Goal: Task Accomplishment & Management: Use online tool/utility

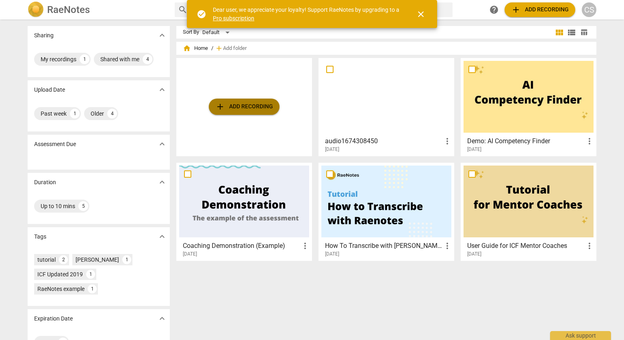
click at [242, 101] on button "add Add recording" at bounding box center [244, 107] width 71 height 16
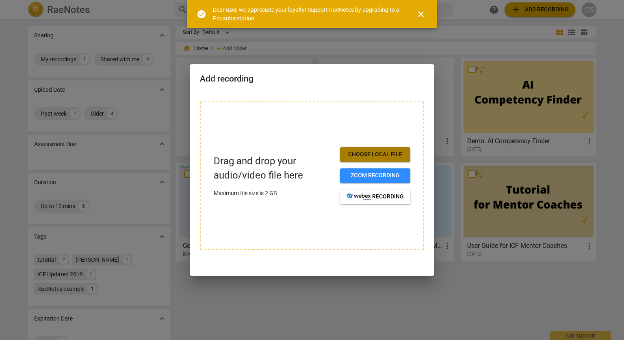
click at [382, 151] on span "Choose local file" at bounding box center [374, 155] width 57 height 8
click at [359, 155] on span "Choose local file" at bounding box center [374, 155] width 57 height 8
click at [370, 158] on span "Choose local file" at bounding box center [374, 155] width 57 height 8
click at [375, 155] on span "Choose local file" at bounding box center [374, 155] width 57 height 8
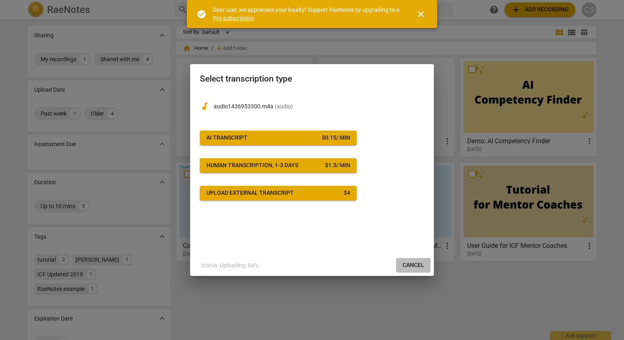
click at [410, 268] on span "Cancel" at bounding box center [413, 265] width 22 height 8
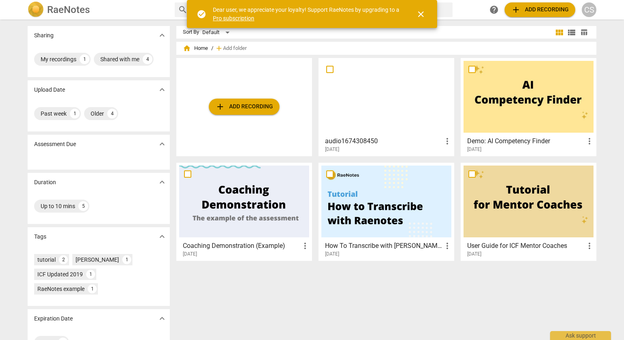
drag, startPoint x: 222, startPoint y: 311, endPoint x: 229, endPoint y: 300, distance: 13.0
click at [222, 311] on div "Sort By Default view_module view_list table_chart home Home / add Add folder ad…" at bounding box center [389, 180] width 426 height 308
click at [257, 105] on span "add Add recording" at bounding box center [244, 107] width 58 height 10
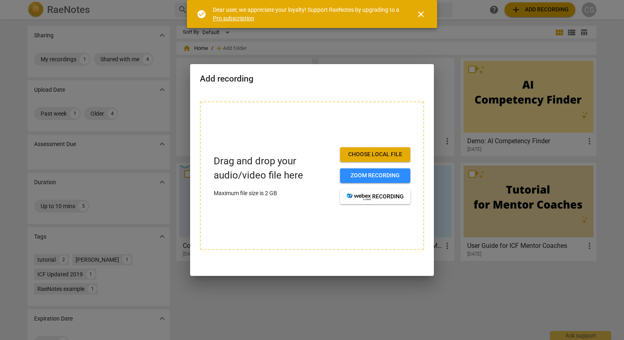
click at [374, 153] on span "Choose local file" at bounding box center [374, 155] width 57 height 8
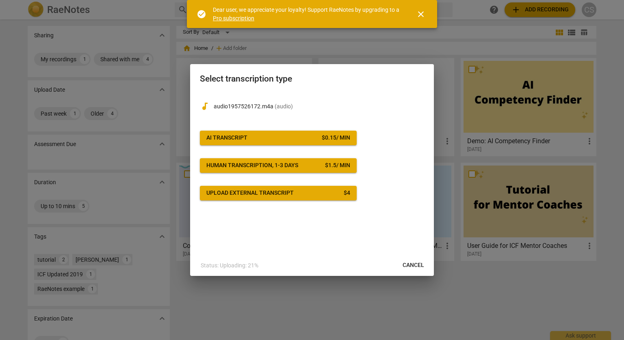
click at [298, 189] on span "Upload external transcript $ 4" at bounding box center [278, 193] width 144 height 8
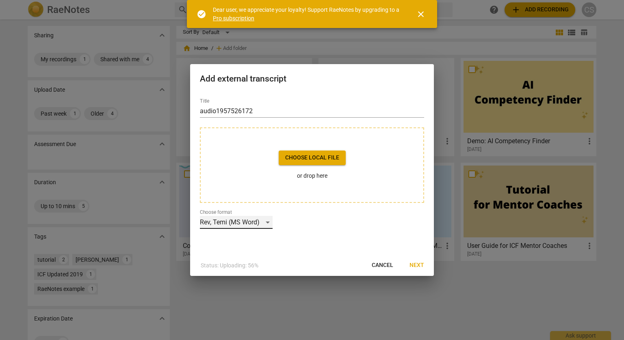
click at [268, 217] on div "Rev, Temi (MS Word)" at bounding box center [236, 222] width 73 height 13
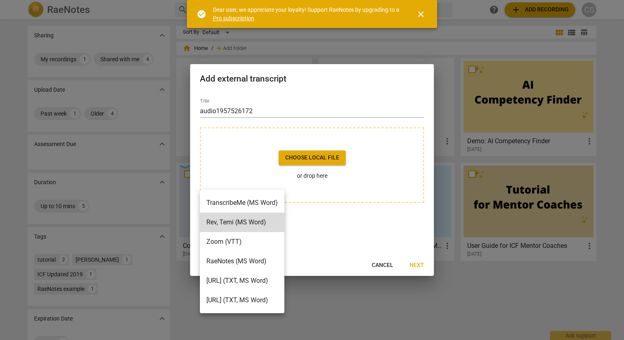
click at [235, 300] on li "TurboScribe.ai (TXT, MS Word)" at bounding box center [242, 300] width 84 height 19
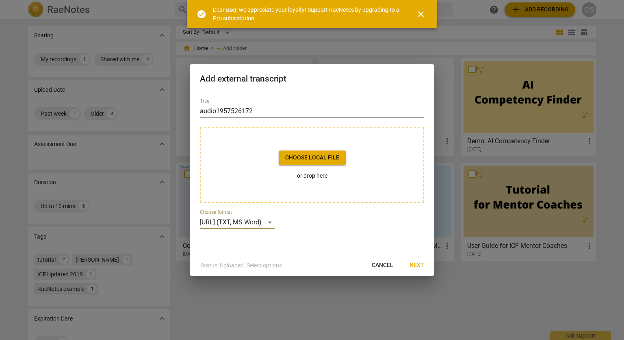
click at [318, 159] on span "Choose local file" at bounding box center [312, 158] width 54 height 8
click at [414, 263] on span "Next" at bounding box center [416, 265] width 15 height 8
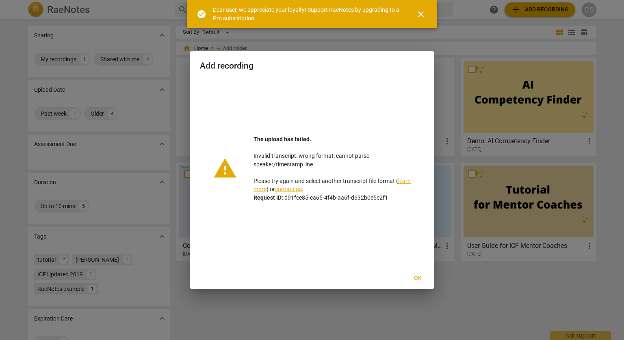
click at [419, 281] on span "Ok" at bounding box center [417, 278] width 13 height 8
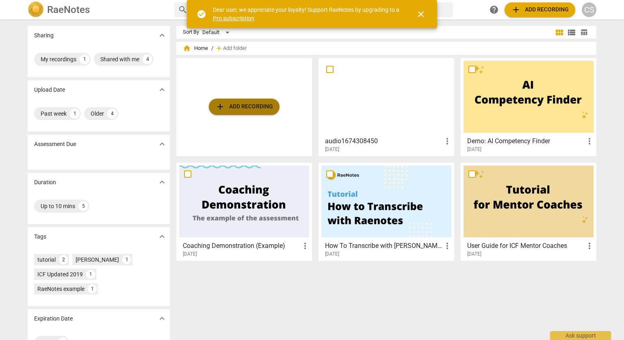
click at [262, 108] on span "add Add recording" at bounding box center [244, 107] width 58 height 10
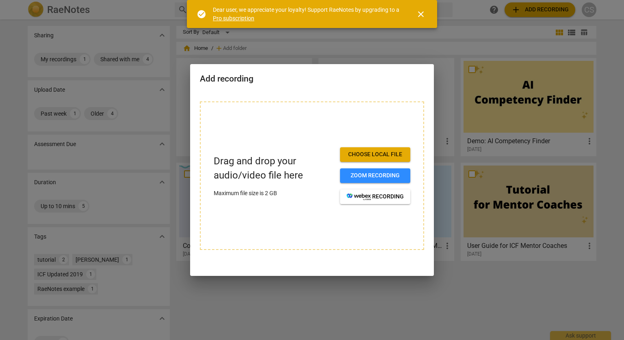
click at [362, 152] on span "Choose local file" at bounding box center [374, 155] width 57 height 8
click at [404, 159] on button "Choose local file" at bounding box center [375, 154] width 70 height 15
click at [394, 157] on span "Choose local file" at bounding box center [374, 155] width 57 height 8
click at [379, 178] on span "Zoom recording" at bounding box center [374, 176] width 57 height 8
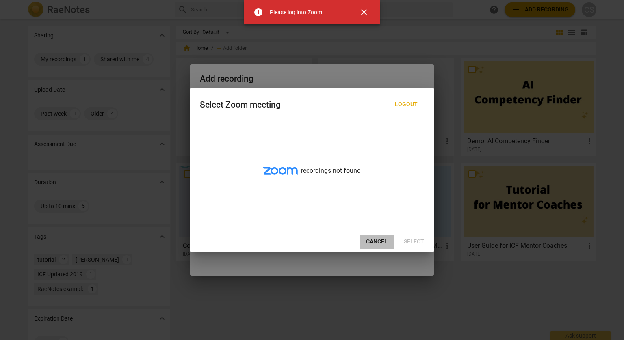
click at [372, 238] on span "Cancel" at bounding box center [377, 242] width 22 height 8
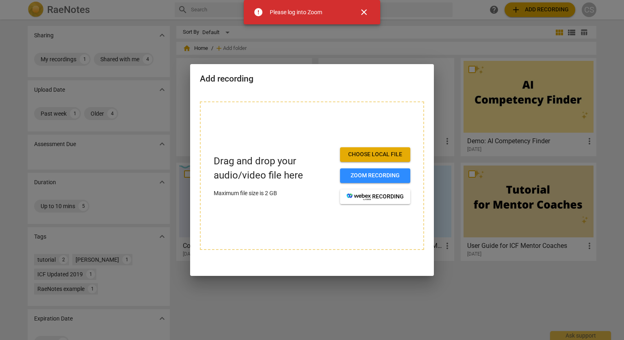
click at [380, 151] on span "Choose local file" at bounding box center [374, 155] width 57 height 8
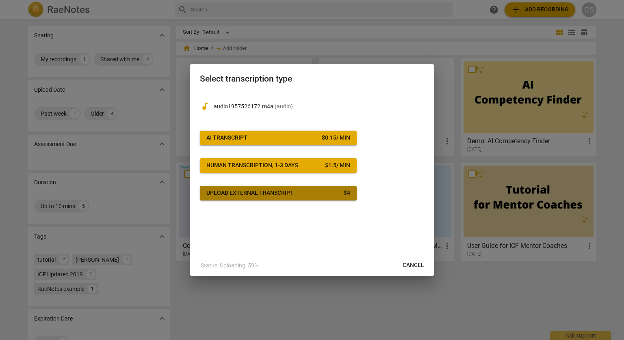
click at [282, 193] on div "Upload external transcript" at bounding box center [249, 193] width 87 height 8
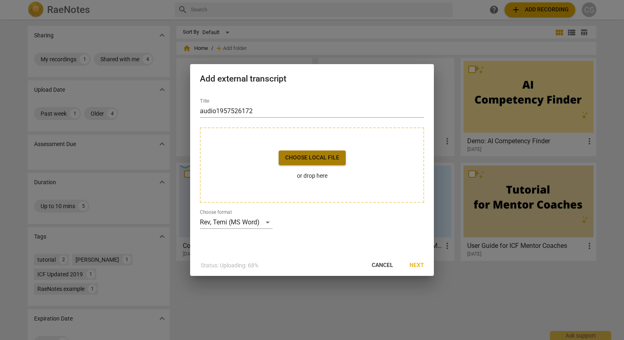
click at [304, 159] on span "Choose local file" at bounding box center [312, 158] width 54 height 8
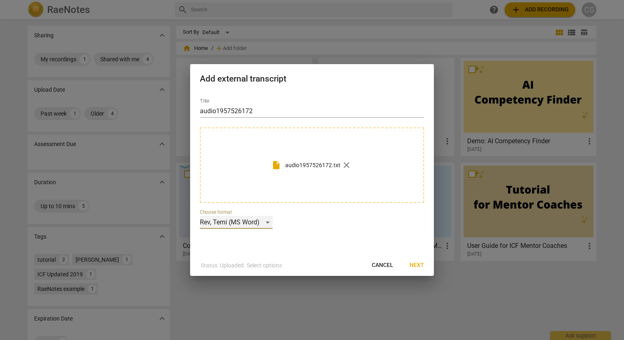
click at [203, 222] on div "Rev, Temi (MS Word)" at bounding box center [236, 222] width 73 height 13
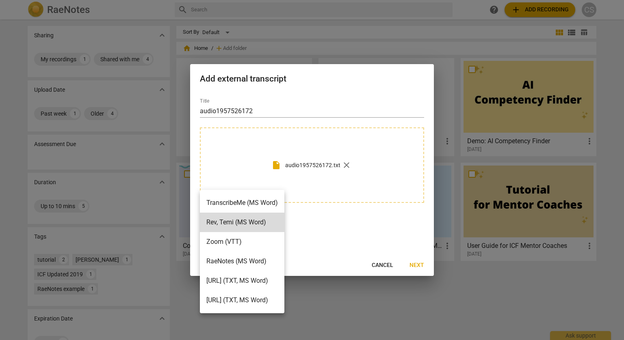
click at [258, 303] on li "TurboScribe.ai (TXT, MS Word)" at bounding box center [242, 300] width 84 height 19
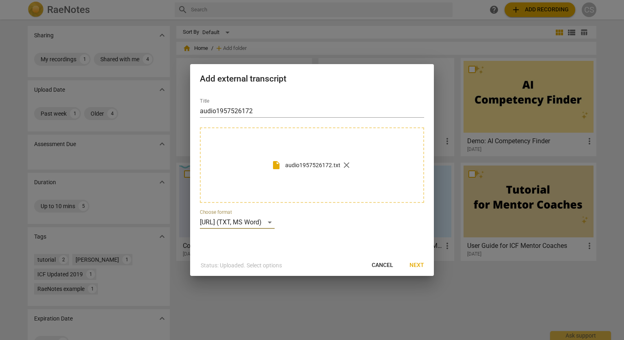
click at [416, 265] on span "Next" at bounding box center [416, 265] width 15 height 8
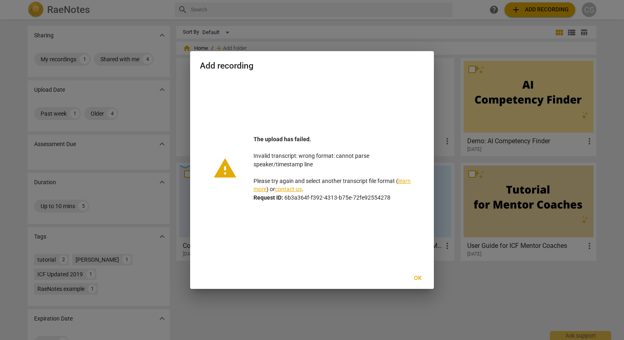
click at [414, 275] on span "Ok" at bounding box center [417, 278] width 13 height 8
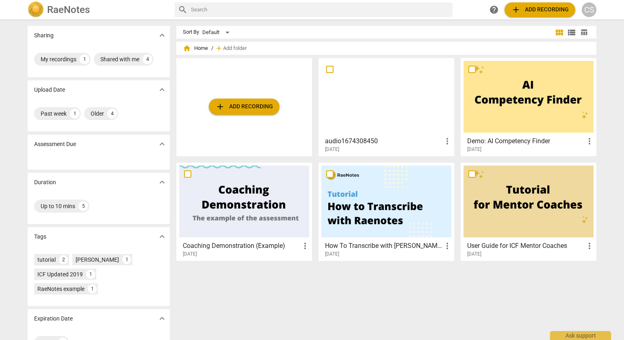
click at [240, 112] on button "add Add recording" at bounding box center [244, 107] width 71 height 16
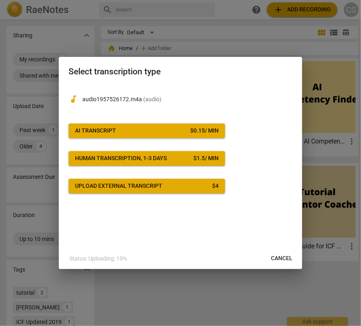
click at [200, 184] on span "Upload external transcript $ 4" at bounding box center [147, 186] width 144 height 8
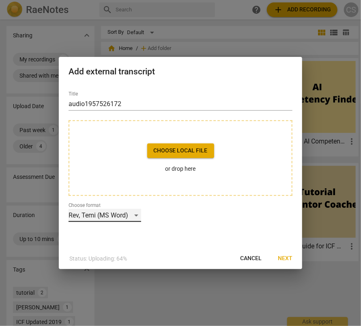
click at [114, 216] on div "Rev, Temi (MS Word)" at bounding box center [105, 215] width 73 height 13
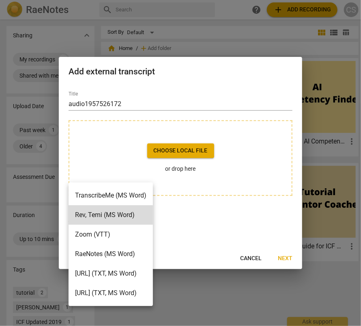
click at [127, 292] on li "TurboScribe.ai (TXT, MS Word)" at bounding box center [111, 292] width 84 height 19
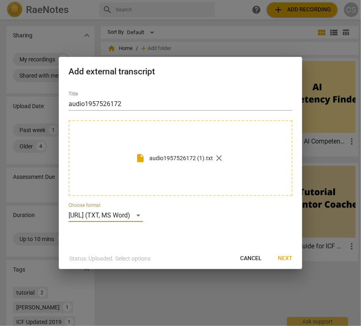
click at [290, 259] on span "Next" at bounding box center [285, 258] width 15 height 8
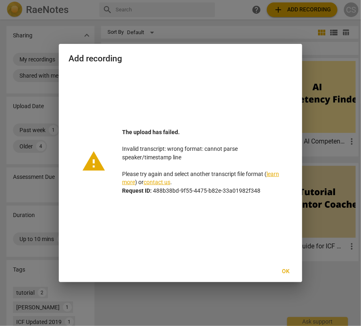
click at [130, 182] on link "learn more" at bounding box center [200, 178] width 157 height 15
click at [290, 269] on span "Ok" at bounding box center [286, 271] width 13 height 8
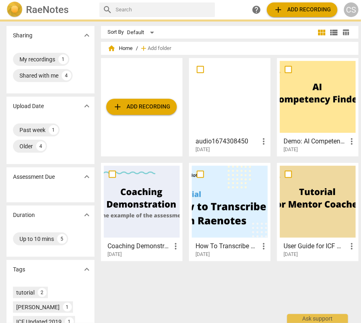
click at [154, 110] on span "add Add recording" at bounding box center [142, 107] width 58 height 10
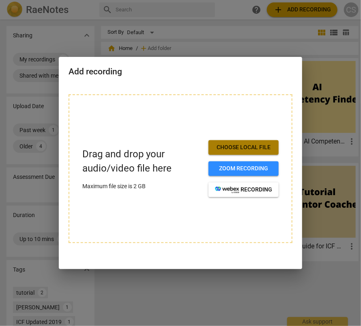
click at [230, 146] on span "Choose local file" at bounding box center [243, 147] width 57 height 8
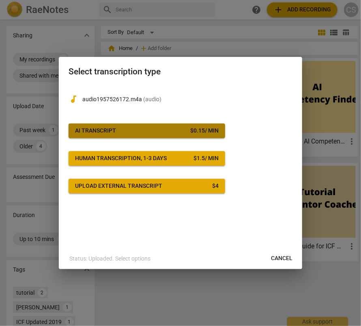
click at [155, 127] on span "AI Transcript $ 0.15 / min" at bounding box center [147, 131] width 144 height 8
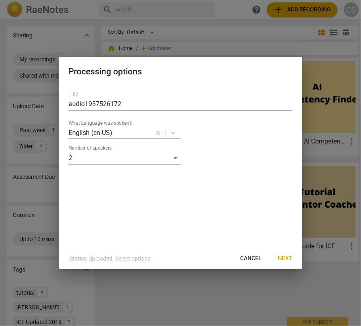
click at [279, 259] on span "Next" at bounding box center [285, 258] width 15 height 8
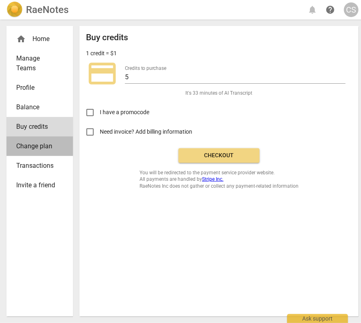
click at [42, 147] on span "Change plan" at bounding box center [36, 146] width 41 height 10
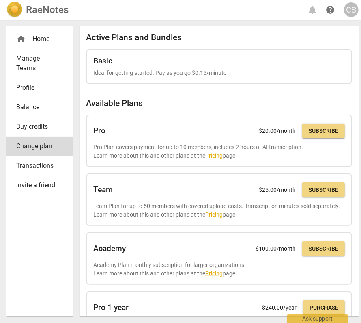
click at [60, 133] on link "Buy credits" at bounding box center [39, 126] width 67 height 19
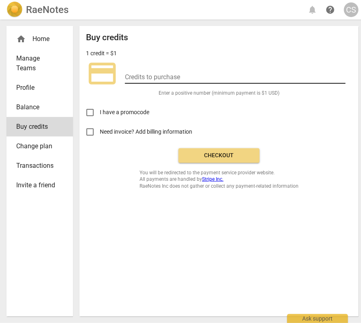
click at [167, 78] on input "number" at bounding box center [235, 78] width 221 height 12
click at [92, 135] on input "Need invoice? Add billing information" at bounding box center [89, 131] width 19 height 19
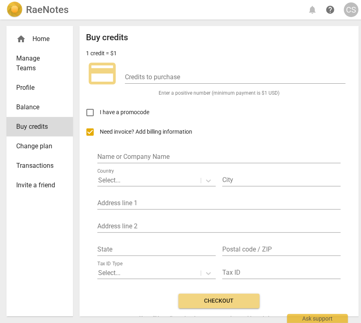
click at [92, 135] on input "Need invoice? Add billing information" at bounding box center [89, 131] width 19 height 19
checkbox input "false"
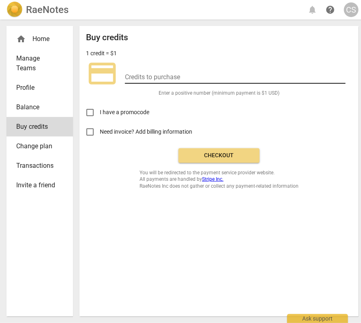
click at [169, 72] on input "number" at bounding box center [235, 78] width 221 height 12
click at [205, 73] on input "number" at bounding box center [235, 78] width 221 height 12
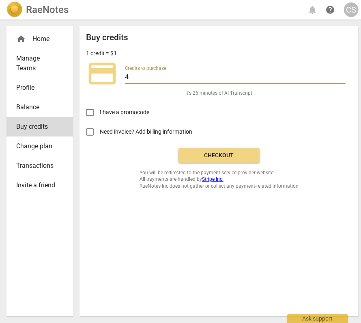
type input "4"
click at [235, 151] on button "Checkout" at bounding box center [219, 155] width 81 height 15
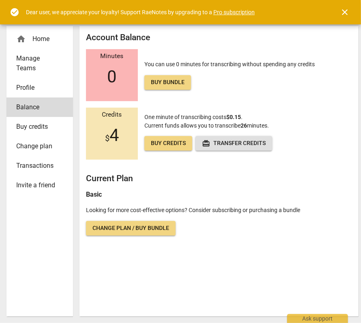
click at [164, 139] on span "Buy credits" at bounding box center [168, 143] width 35 height 8
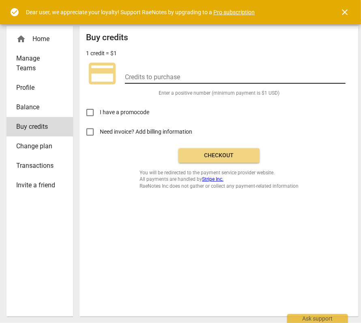
click at [148, 76] on input "number" at bounding box center [235, 78] width 221 height 12
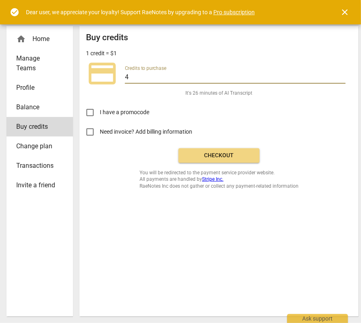
type input "4"
click at [237, 155] on span "Checkout" at bounding box center [219, 155] width 68 height 8
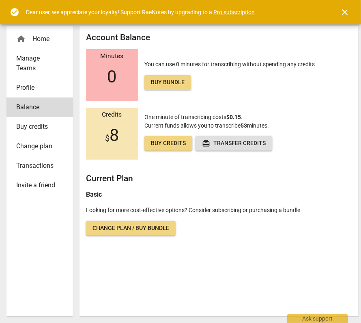
click at [28, 38] on div "home Home" at bounding box center [36, 39] width 41 height 10
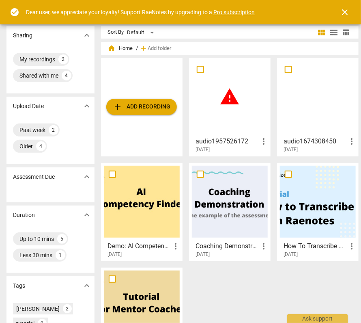
click at [223, 121] on div "warning" at bounding box center [230, 97] width 76 height 72
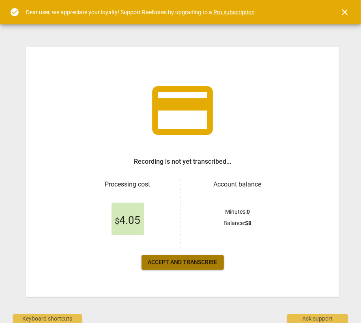
click at [176, 260] on span "Accept and transcribe" at bounding box center [182, 262] width 69 height 8
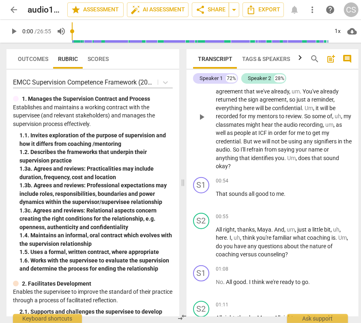
scroll to position [203, 0]
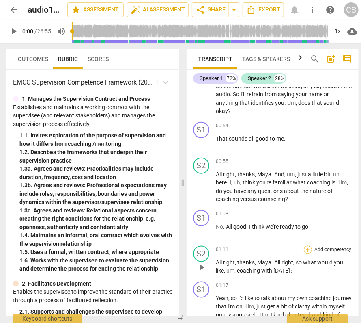
drag, startPoint x: 335, startPoint y: 229, endPoint x: 303, endPoint y: 249, distance: 37.3
click at [304, 249] on div "+ Add competency" at bounding box center [328, 250] width 48 height 8
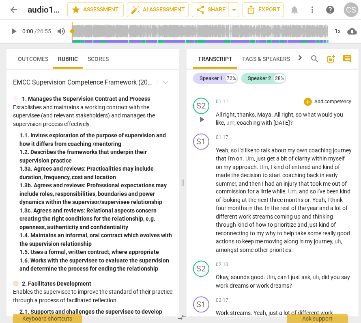
scroll to position [487, 0]
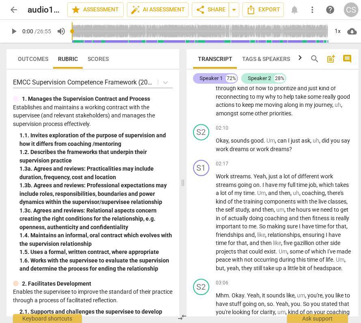
click at [220, 78] on div "Speaker 1" at bounding box center [211, 78] width 23 height 8
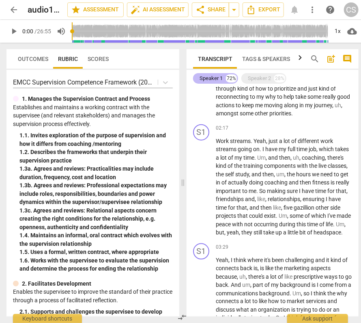
click at [212, 80] on div "Speaker 1" at bounding box center [211, 78] width 23 height 8
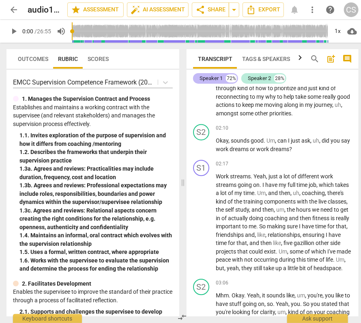
drag, startPoint x: 212, startPoint y: 80, endPoint x: 206, endPoint y: 80, distance: 5.3
click at [206, 80] on div "Speaker 1" at bounding box center [211, 78] width 23 height 8
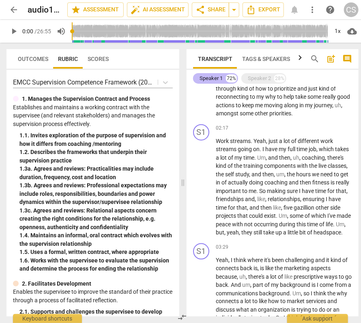
click at [206, 80] on div "Speaker 1" at bounding box center [211, 78] width 23 height 8
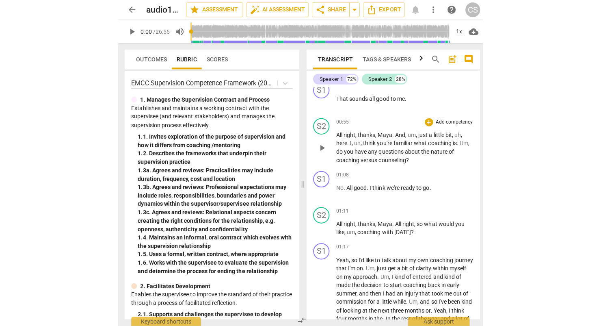
scroll to position [0, 0]
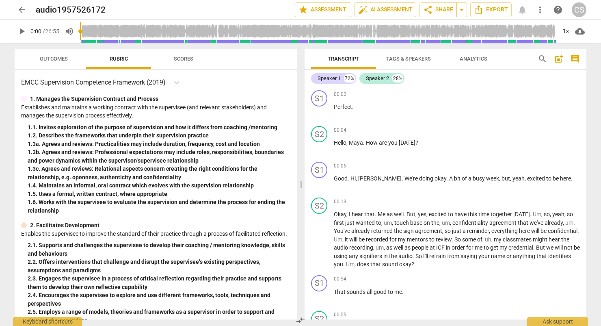
click at [361, 63] on span "Tags & Speakers" at bounding box center [408, 59] width 64 height 11
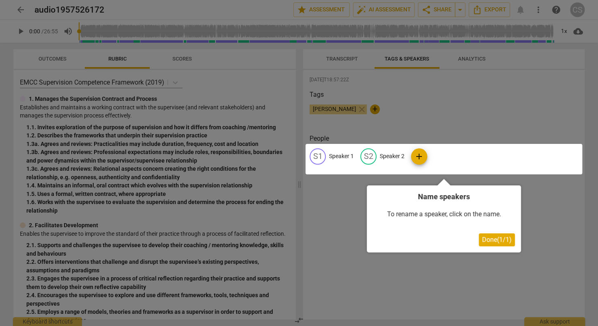
click at [341, 65] on div at bounding box center [299, 163] width 598 height 326
click at [339, 59] on div at bounding box center [299, 163] width 598 height 326
click at [361, 235] on span "Done ( 1 / 1 )" at bounding box center [497, 239] width 30 height 8
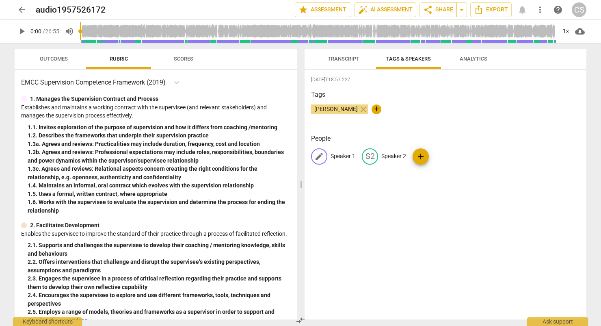
click at [334, 157] on p "Speaker 1" at bounding box center [342, 156] width 25 height 9
type input "Client 1"
click at [361, 155] on p "Speaker 2" at bounding box center [446, 156] width 25 height 9
type input "Coach 1"
click at [361, 206] on div "[DATE]T18:57:22Z Tags [PERSON_NAME] close + People C1 Client 1 edit Coach 1 del…" at bounding box center [445, 194] width 282 height 249
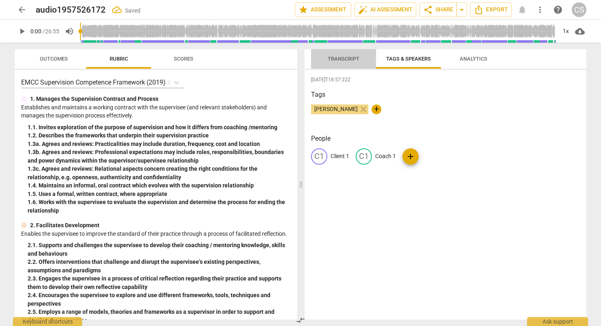
click at [357, 58] on span "Transcript" at bounding box center [344, 59] width 32 height 6
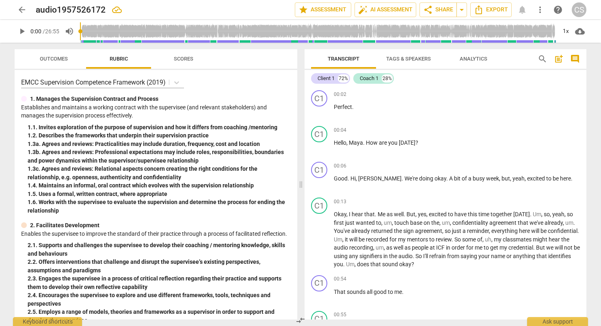
click at [59, 60] on span "Outcomes" at bounding box center [54, 59] width 28 height 6
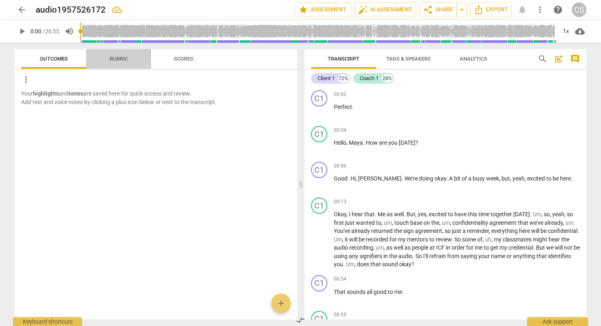
click at [108, 60] on span "Rubric" at bounding box center [119, 59] width 38 height 11
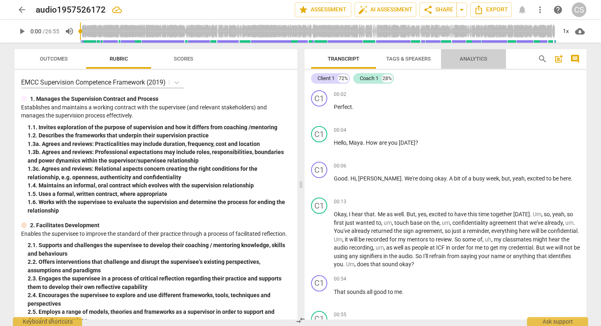
click at [361, 60] on span "Analytics" at bounding box center [474, 59] width 28 height 6
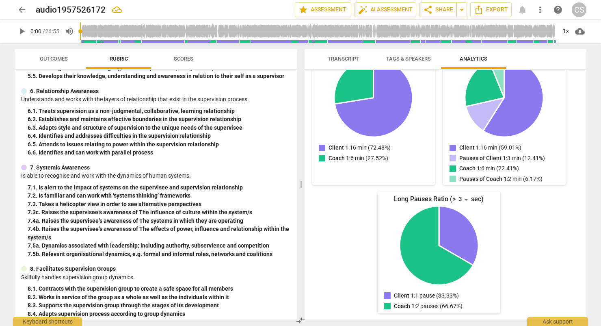
scroll to position [645, 0]
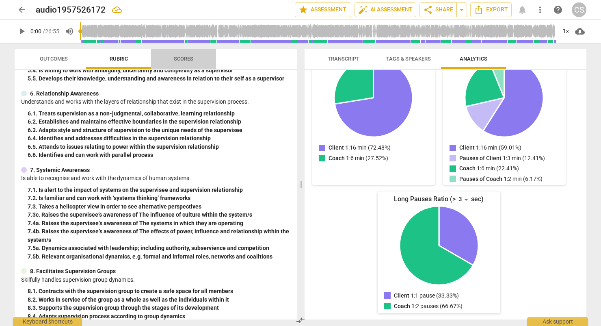
click at [187, 53] on button "Scores" at bounding box center [183, 58] width 65 height 19
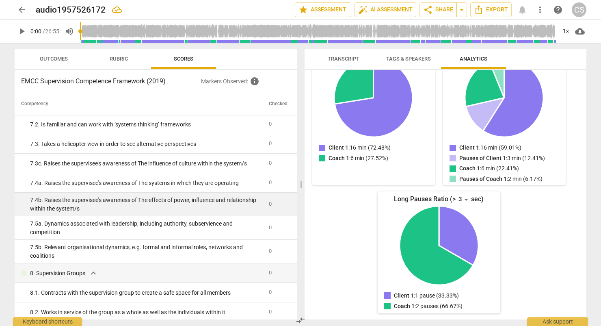
scroll to position [1288, 0]
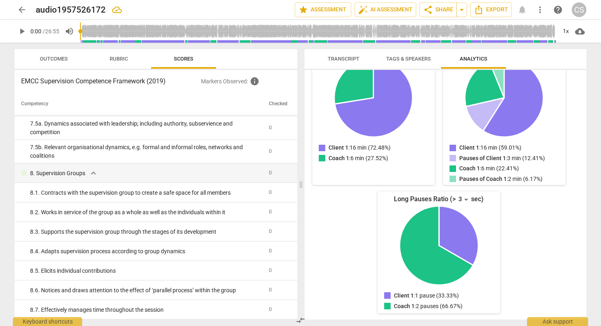
click at [67, 65] on button "Outcomes" at bounding box center [53, 58] width 65 height 19
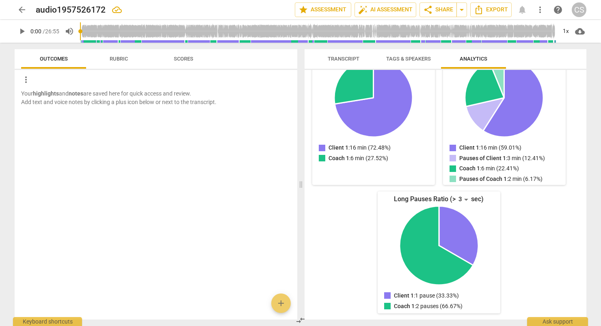
click at [184, 60] on span "Scores" at bounding box center [183, 59] width 19 height 6
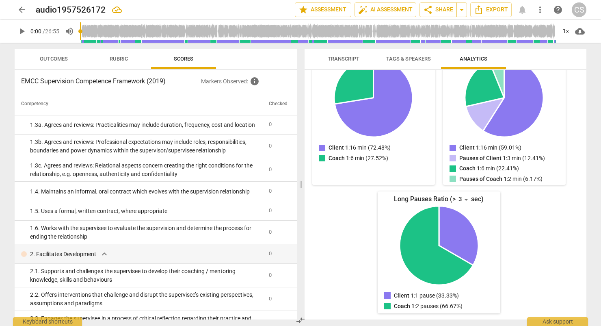
scroll to position [0, 0]
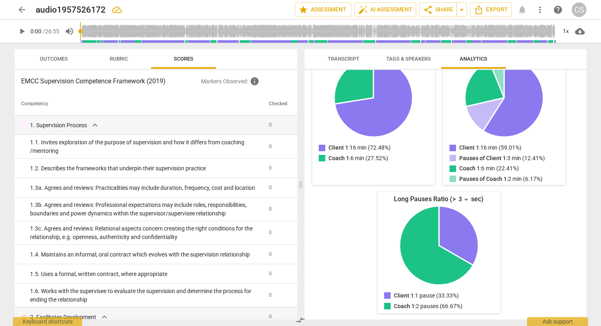
click at [343, 60] on span "Transcript" at bounding box center [344, 59] width 32 height 6
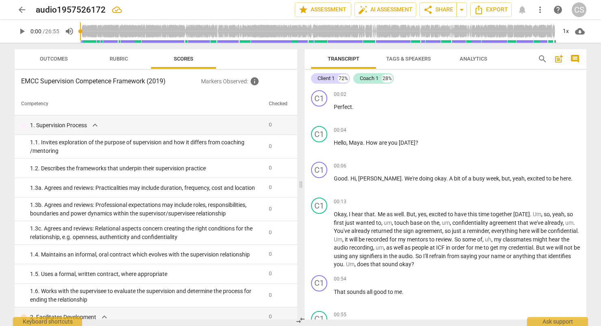
click at [361, 57] on span "Analytics" at bounding box center [474, 59] width 28 height 6
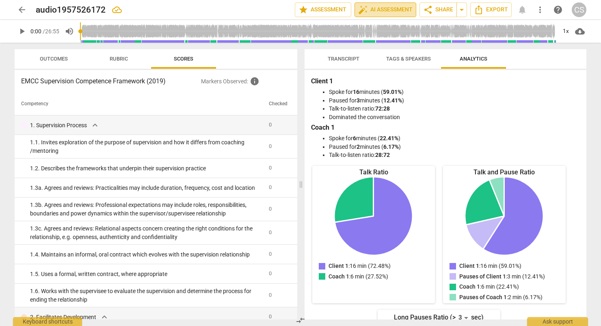
click at [361, 10] on span "auto_fix_high AI Assessment" at bounding box center [385, 10] width 54 height 10
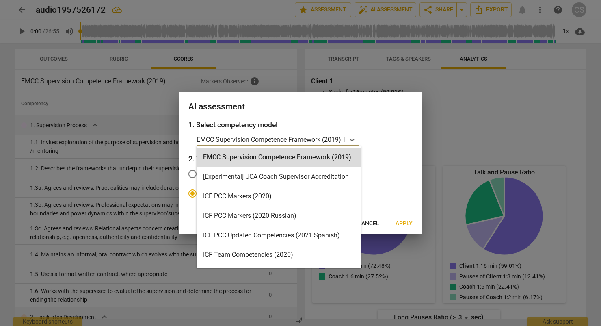
click at [326, 137] on p "EMCC Supervision Competence Framework (2019)" at bounding box center [268, 139] width 145 height 9
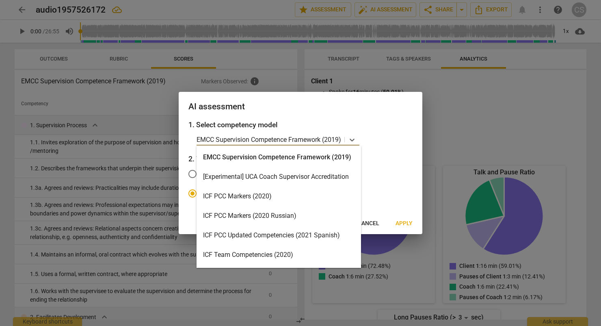
click at [326, 199] on div "ICF PCC Markers (2020)" at bounding box center [278, 195] width 164 height 19
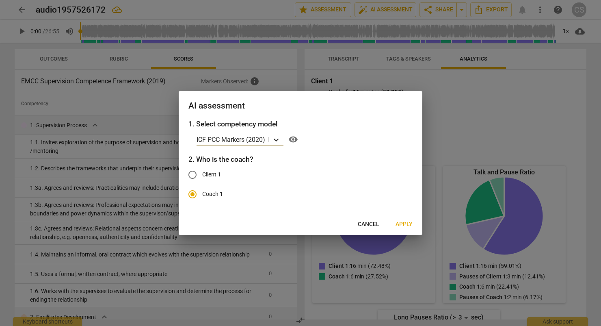
click at [274, 141] on icon at bounding box center [276, 140] width 8 height 8
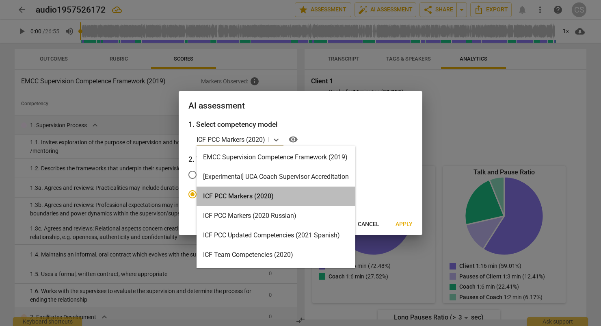
click at [263, 201] on div "ICF PCC Markers (2020)" at bounding box center [275, 195] width 159 height 19
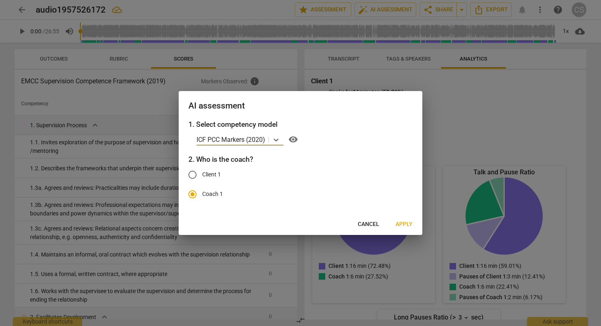
click at [361, 222] on span "Apply" at bounding box center [403, 224] width 17 height 8
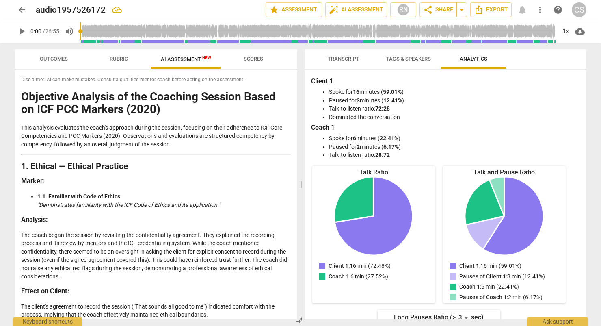
click at [257, 59] on span "Scores" at bounding box center [253, 59] width 19 height 6
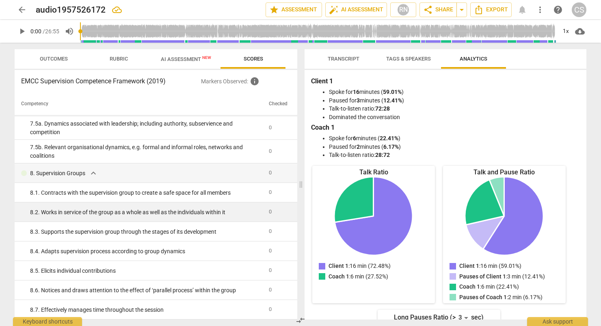
scroll to position [1288, 0]
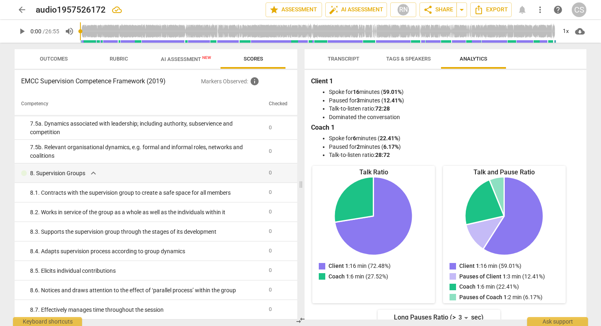
click at [193, 65] on button "AI Assessment New" at bounding box center [186, 58] width 70 height 19
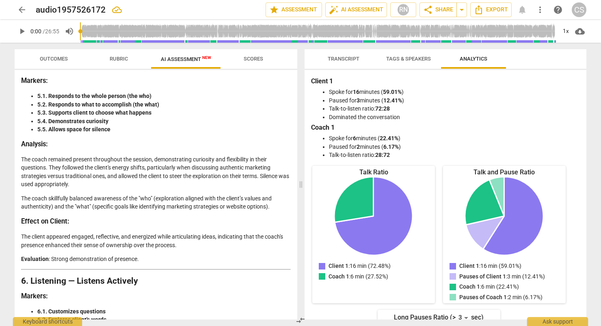
scroll to position [974, 0]
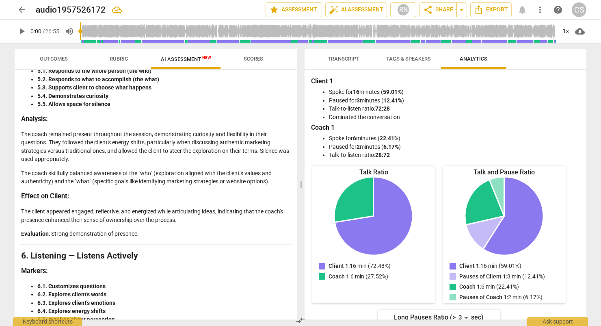
click at [351, 62] on span "Transcript" at bounding box center [343, 59] width 51 height 11
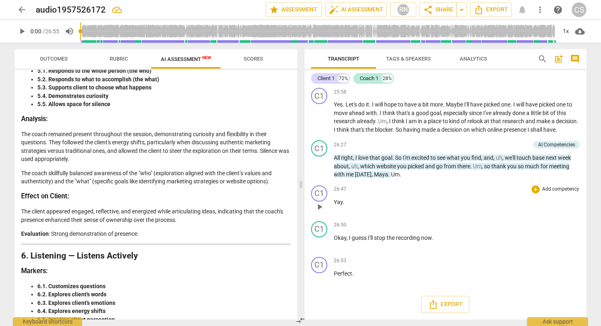
scroll to position [2862, 0]
click at [361, 34] on span "cloud_download" at bounding box center [580, 31] width 10 height 10
click at [361, 81] on div at bounding box center [300, 163] width 601 height 326
click at [361, 305] on span "Export" at bounding box center [445, 304] width 34 height 10
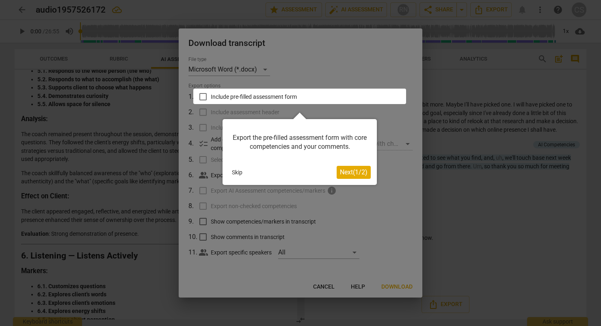
click at [235, 172] on button "Skip" at bounding box center [237, 172] width 17 height 12
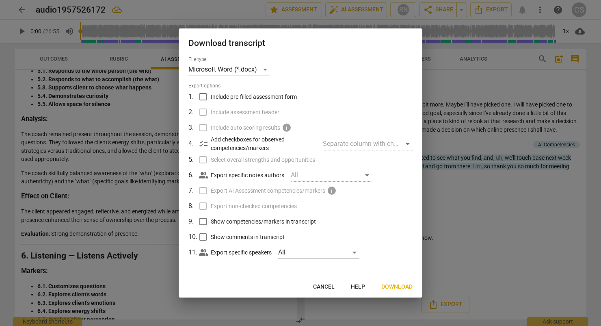
click at [324, 291] on button "Cancel" at bounding box center [323, 286] width 35 height 15
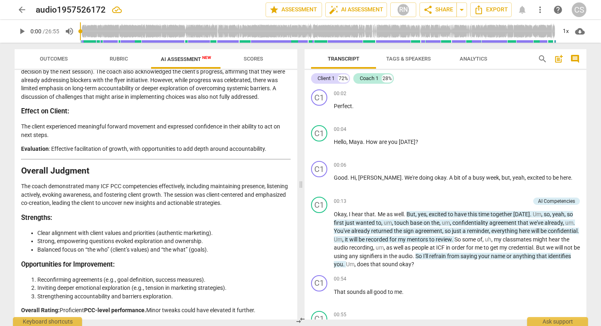
scroll to position [0, 0]
click at [343, 139] on span "Hello" at bounding box center [340, 142] width 13 height 6
click at [359, 142] on span "Maya" at bounding box center [356, 142] width 14 height 6
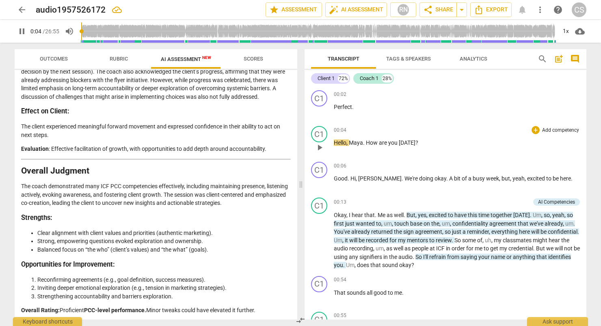
click at [359, 142] on span "Maya" at bounding box center [356, 142] width 14 height 6
click at [318, 147] on span "pause" at bounding box center [320, 147] width 10 height 10
type input "6"
click at [361, 63] on span "Tags & Speakers" at bounding box center [408, 59] width 64 height 11
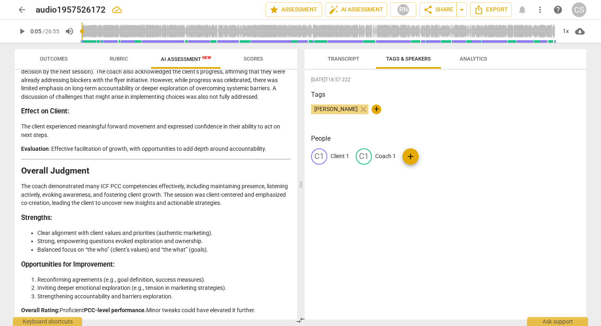
click at [361, 61] on span "Analytics" at bounding box center [474, 59] width 28 height 6
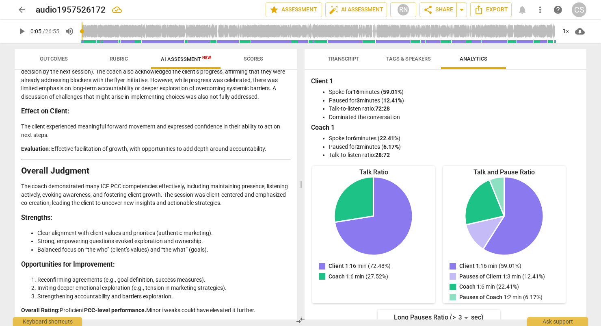
click at [350, 60] on span "Transcript" at bounding box center [344, 59] width 32 height 6
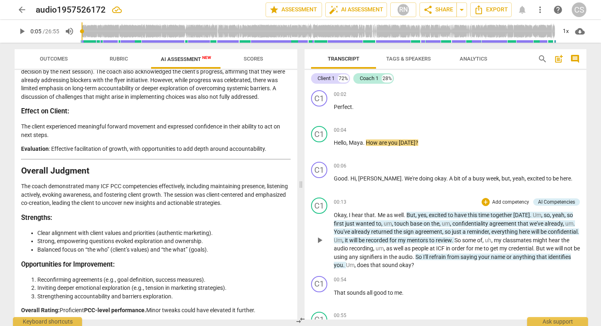
click at [361, 241] on span "some" at bounding box center [469, 240] width 15 height 6
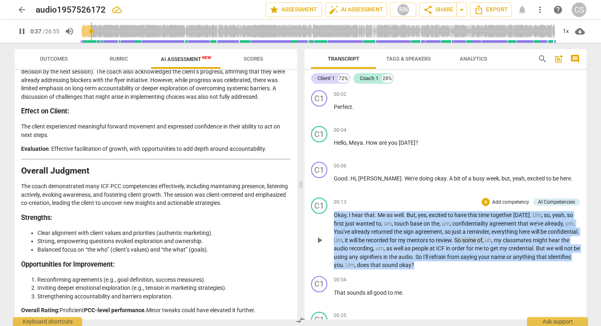
click at [361, 241] on span "some" at bounding box center [469, 240] width 15 height 6
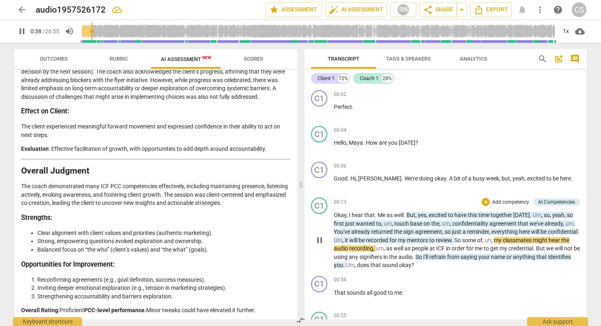
click at [361, 242] on span "So" at bounding box center [458, 240] width 8 height 6
click at [361, 239] on span "my" at bounding box center [498, 240] width 9 height 6
click at [361, 239] on span "of" at bounding box center [479, 240] width 5 height 6
drag, startPoint x: 513, startPoint y: 239, endPoint x: 498, endPoint y: 241, distance: 15.6
click at [361, 241] on p "Okay , I hear that . Me as well . But , yes , excited to have this time togethe…" at bounding box center [457, 240] width 246 height 58
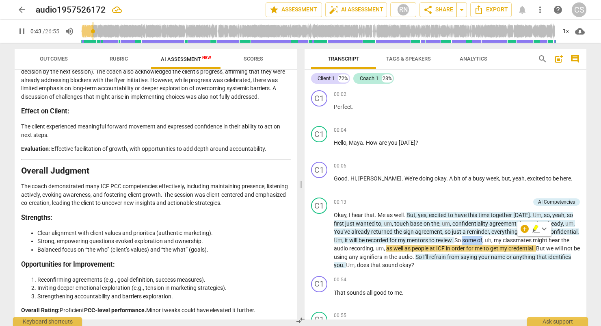
click at [361, 228] on span "keyboard_arrow_down" at bounding box center [544, 229] width 10 height 10
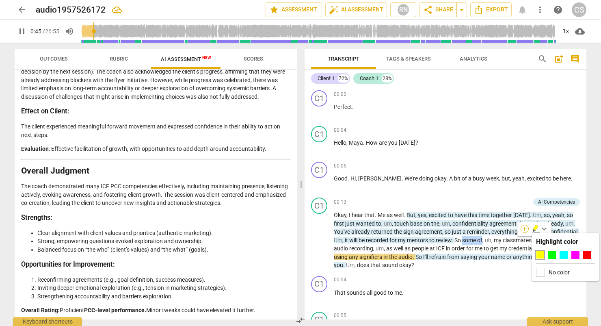
click at [361, 229] on div "+" at bounding box center [524, 228] width 8 height 8
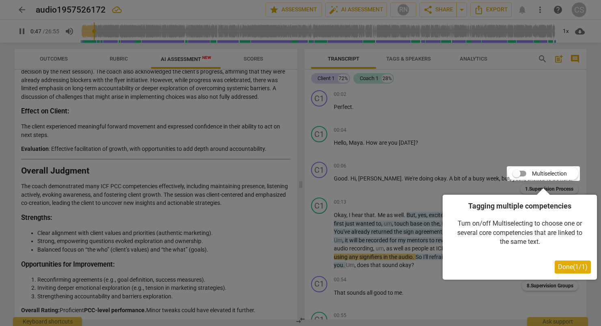
click at [361, 92] on div at bounding box center [300, 163] width 601 height 326
click at [248, 190] on div at bounding box center [300, 163] width 601 height 326
click at [361, 261] on button "Done ( 1 / 1 )" at bounding box center [573, 266] width 36 height 13
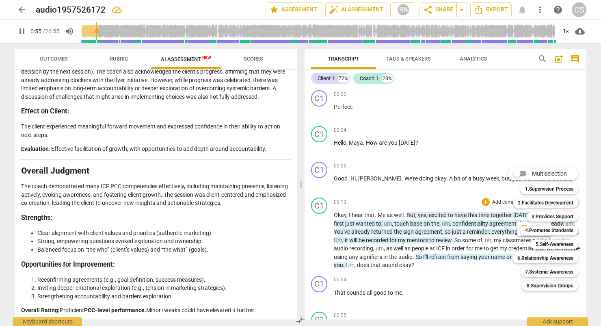
scroll to position [236, 0]
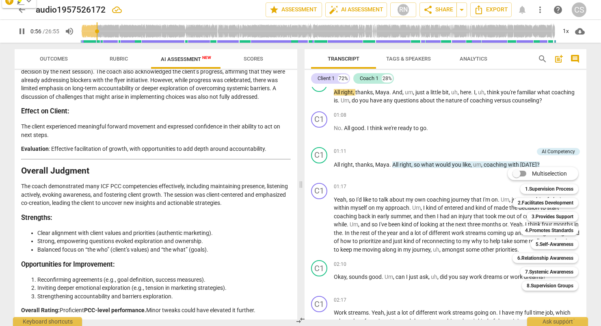
click at [361, 290] on div at bounding box center [300, 163] width 601 height 326
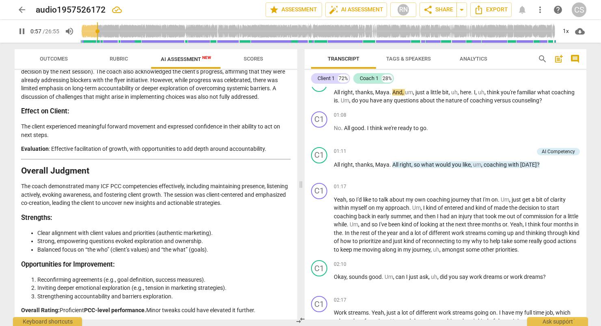
click at [20, 28] on span "pause" at bounding box center [22, 31] width 10 height 10
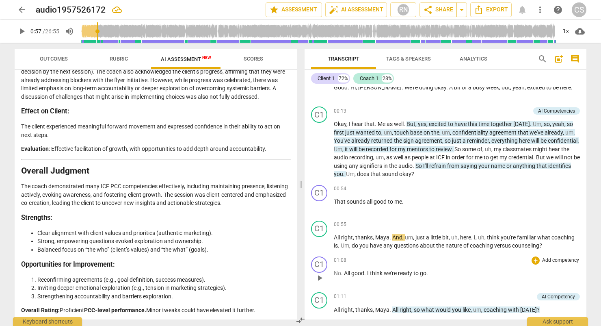
scroll to position [0, 0]
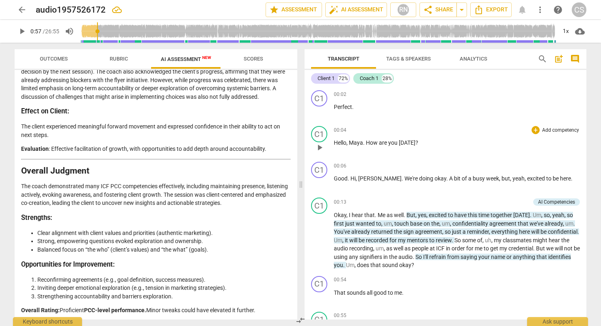
click at [350, 142] on span "Maya" at bounding box center [356, 142] width 14 height 6
drag, startPoint x: 350, startPoint y: 142, endPoint x: 346, endPoint y: 141, distance: 4.2
click at [346, 141] on span "Hello" at bounding box center [340, 142] width 13 height 6
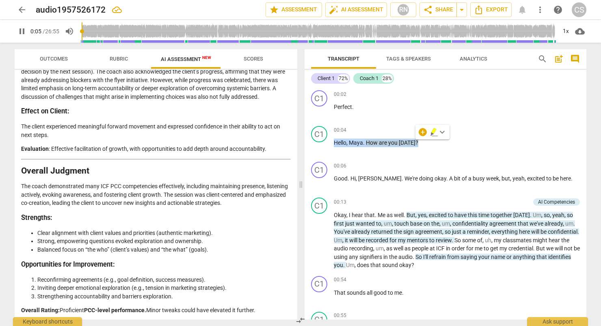
click at [361, 130] on span "keyboard_arrow_down" at bounding box center [442, 132] width 10 height 10
click at [19, 35] on span "pause" at bounding box center [22, 31] width 10 height 10
type input "9"
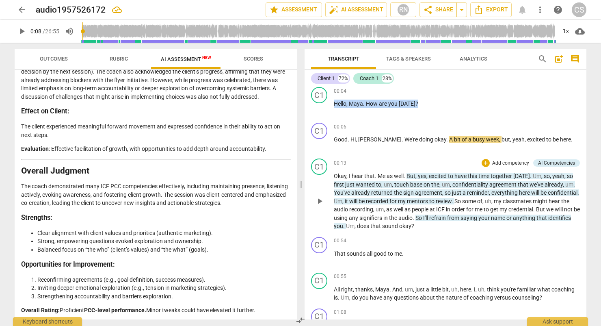
scroll to position [41, 0]
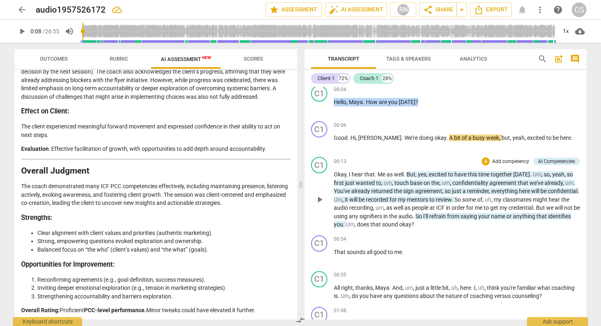
click at [361, 159] on p "Add competency" at bounding box center [510, 161] width 39 height 7
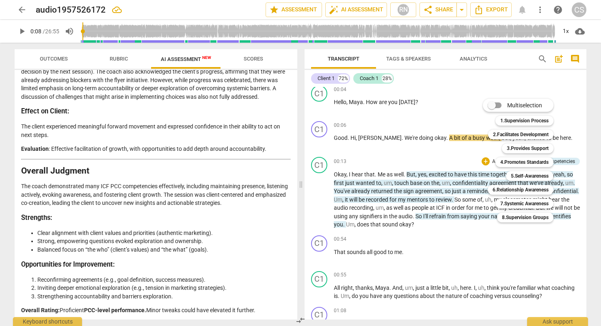
click at [361, 160] on div "Multiselection m 1.Supervision Process 1 2.Facilitates Development 2 3.Provides…" at bounding box center [523, 160] width 89 height 127
click at [361, 142] on div at bounding box center [300, 163] width 601 height 326
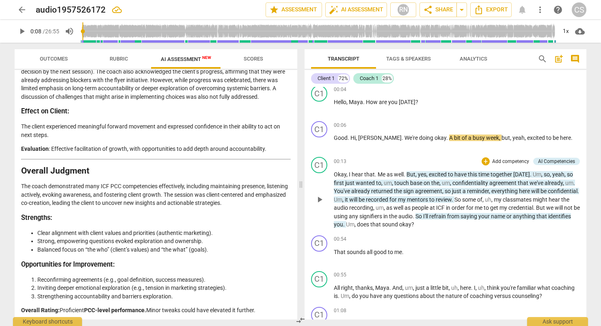
click at [361, 181] on span "that" at bounding box center [524, 182] width 12 height 6
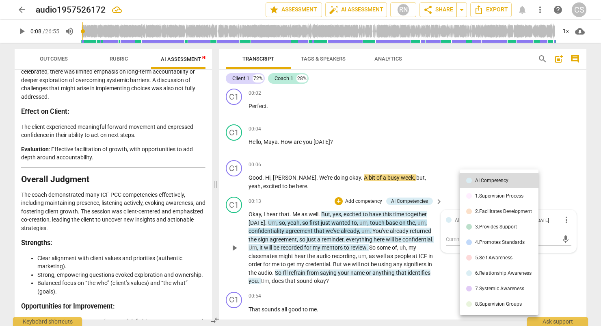
scroll to position [0, 0]
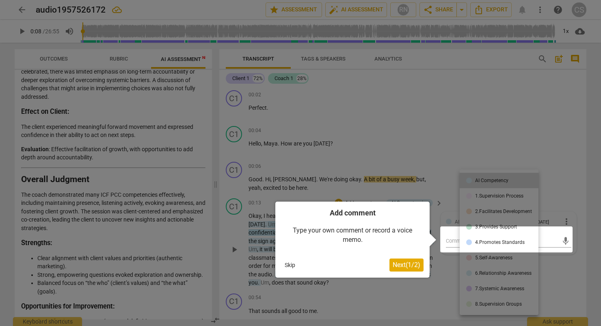
click at [361, 228] on div "Type your own comment or record a voice memo." at bounding box center [352, 235] width 142 height 35
click at [291, 261] on button "Skip" at bounding box center [289, 265] width 17 height 12
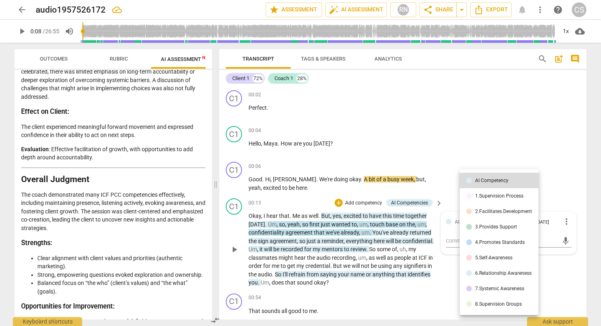
click at [125, 60] on div at bounding box center [300, 163] width 601 height 326
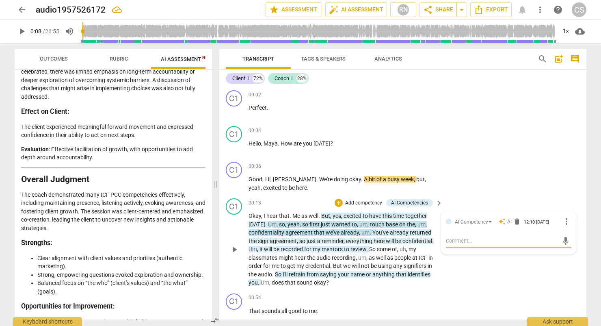
click at [120, 57] on span "Rubric" at bounding box center [119, 59] width 18 height 6
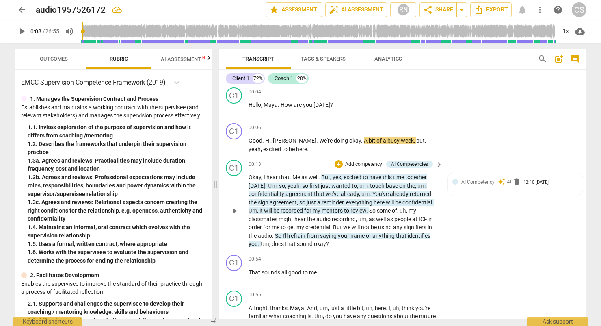
scroll to position [41, 0]
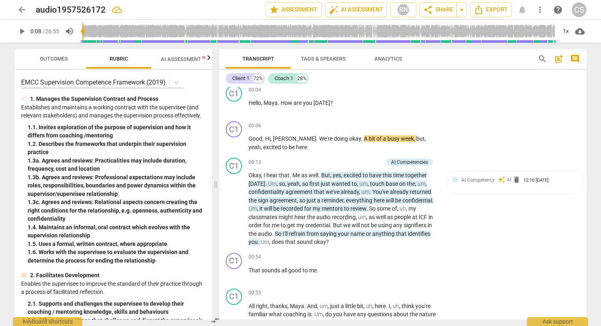
click at [361, 159] on p "Add competency" at bounding box center [363, 162] width 39 height 7
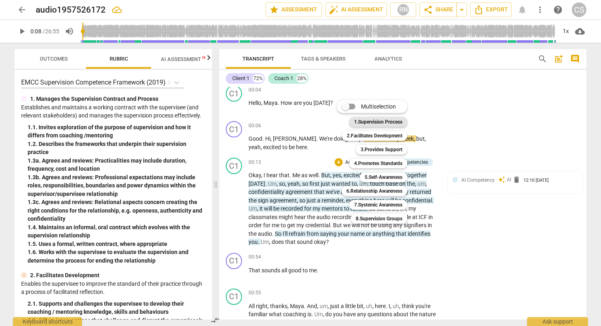
click at [361, 122] on b "1.Supervision Process" at bounding box center [378, 122] width 48 height 10
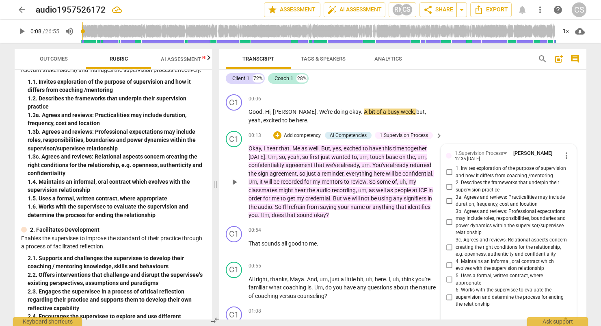
scroll to position [63, 0]
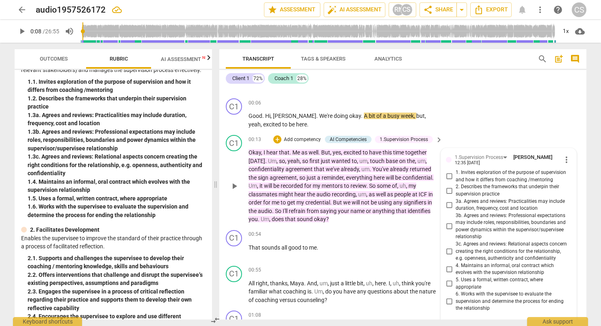
click at [361, 283] on input "5. Uses a formal, written contract, where appropriate" at bounding box center [448, 283] width 13 height 10
click at [361, 282] on input "5. Uses a formal, written contract, where appropriate" at bounding box center [448, 283] width 13 height 10
checkbox input "true"
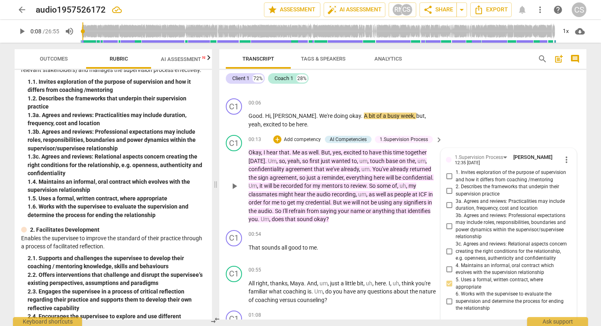
click at [361, 132] on div "C1 play_arrow pause 00:13 + Add competency AI Competencies 1.Supervision Proces…" at bounding box center [402, 179] width 367 height 95
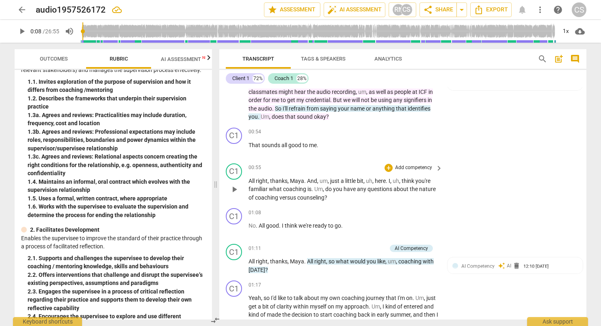
scroll to position [185, 0]
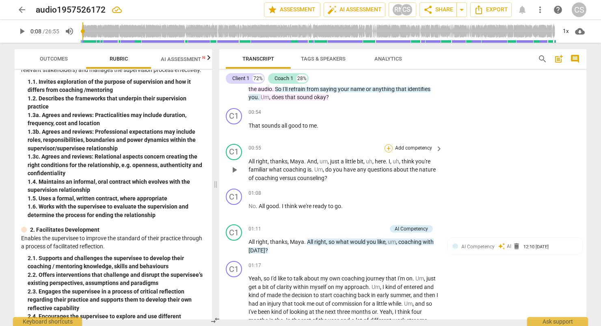
click at [361, 149] on div "+" at bounding box center [388, 148] width 8 height 8
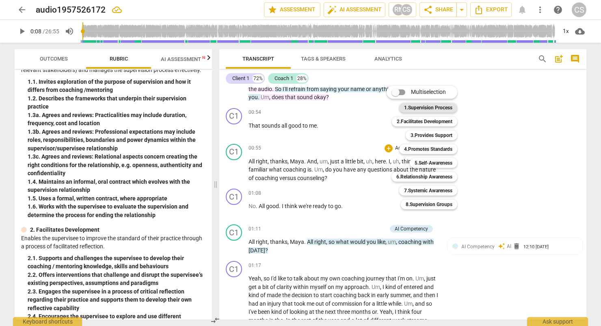
click at [361, 110] on b "1.Supervision Process" at bounding box center [428, 108] width 48 height 10
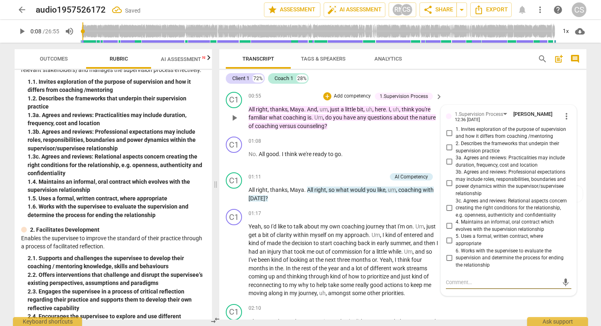
scroll to position [234, 0]
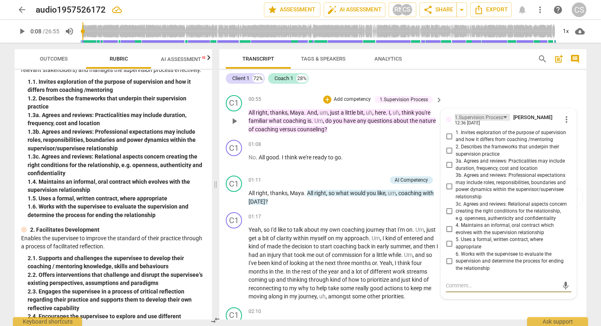
click at [361, 116] on div "1.Supervision Process" at bounding box center [479, 118] width 48 height 8
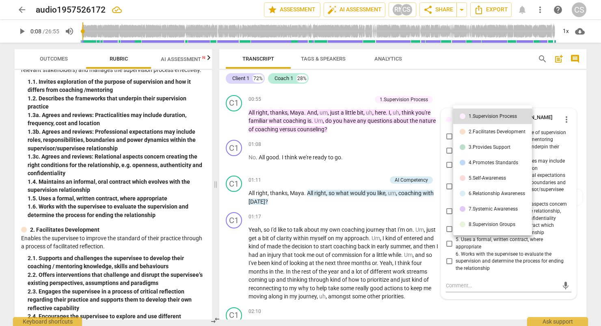
click at [361, 89] on div at bounding box center [300, 163] width 601 height 326
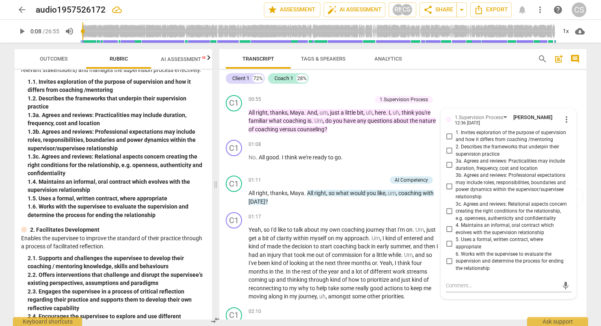
click at [172, 53] on span "AI Assessment New" at bounding box center [186, 59] width 70 height 12
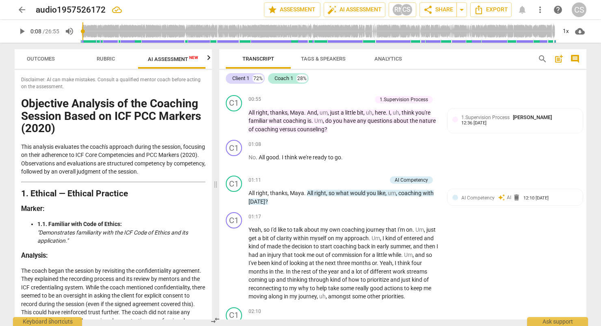
scroll to position [0, 15]
click at [43, 56] on span "Outcomes" at bounding box center [39, 59] width 28 height 6
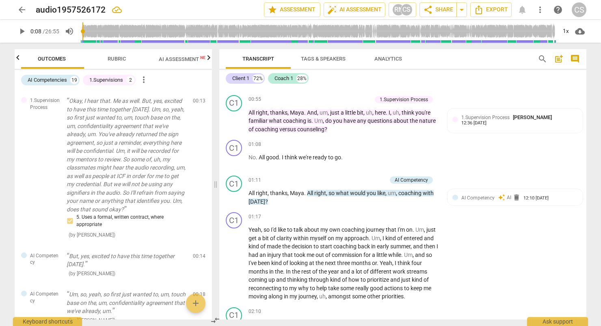
scroll to position [0, 0]
click at [125, 57] on span "Rubric" at bounding box center [119, 59] width 18 height 6
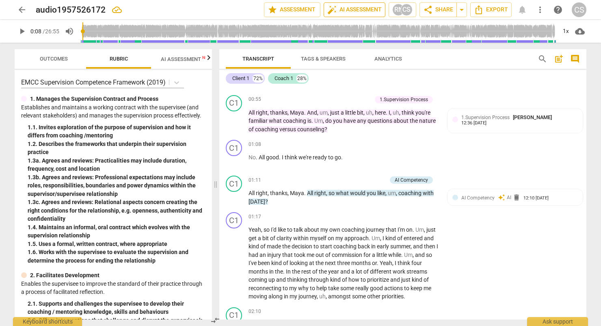
click at [346, 9] on span "auto_fix_high AI Assessment" at bounding box center [354, 10] width 54 height 10
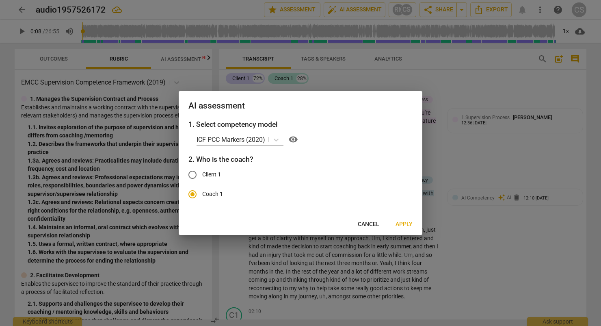
click at [361, 221] on button "Cancel" at bounding box center [368, 224] width 35 height 15
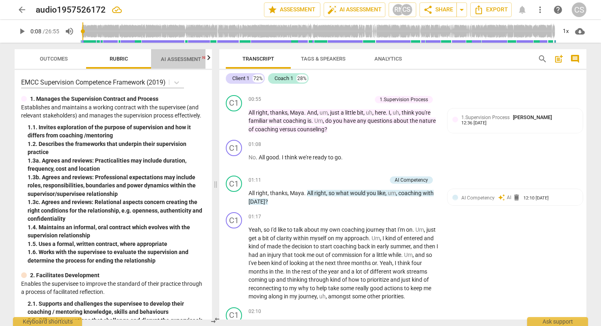
click at [176, 57] on span "AI Assessment New" at bounding box center [186, 59] width 50 height 6
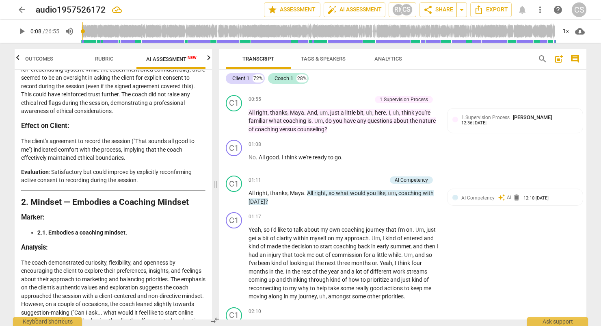
scroll to position [244, 0]
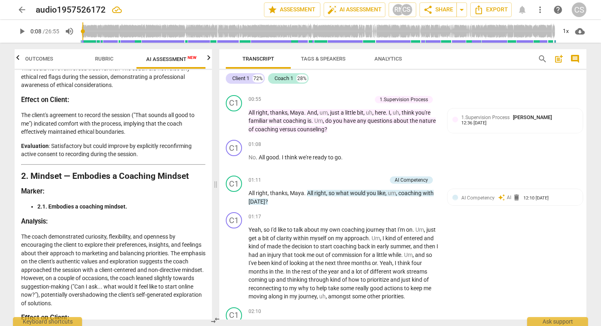
click at [210, 60] on icon "button" at bounding box center [209, 58] width 10 height 10
click at [179, 60] on span "Scores" at bounding box center [173, 59] width 19 height 6
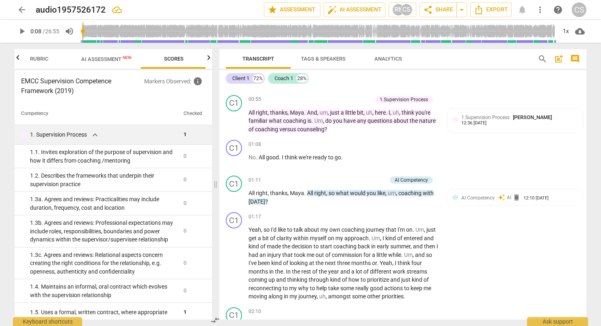
click at [83, 134] on p "1. Supervision Process" at bounding box center [58, 134] width 57 height 9
click at [101, 137] on div "1. Supervision Process expand_more" at bounding box center [99, 135] width 156 height 10
click at [99, 135] on span "expand_more" at bounding box center [95, 135] width 10 height 10
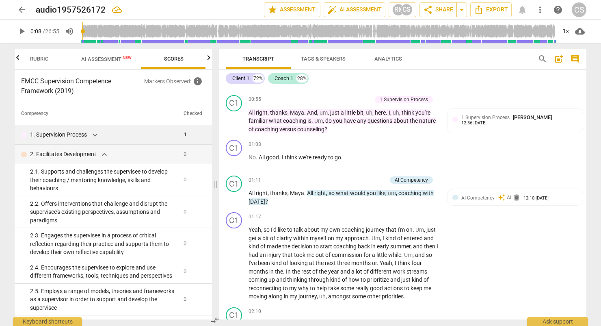
click at [99, 135] on span "expand_more" at bounding box center [95, 135] width 10 height 10
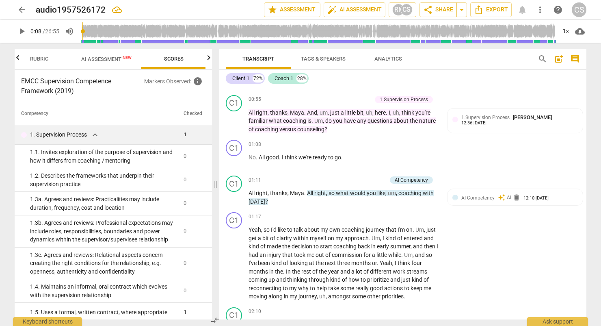
click at [75, 86] on h3 "EMCC Supervision Competence Framework (2019)" at bounding box center [82, 85] width 123 height 19
click at [60, 90] on h3 "EMCC Supervision Competence Framework (2019)" at bounding box center [82, 85] width 123 height 19
click at [17, 56] on icon "button" at bounding box center [18, 58] width 10 height 10
click at [70, 86] on h3 "EMCC Supervision Competence Framework (2019)" at bounding box center [82, 85] width 123 height 19
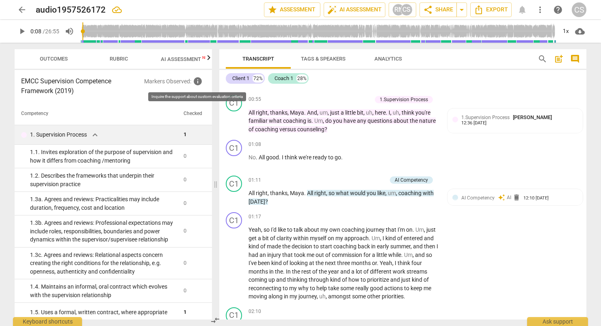
click at [196, 80] on span "info" at bounding box center [198, 81] width 10 height 10
click at [361, 14] on div "CS" at bounding box center [579, 9] width 15 height 15
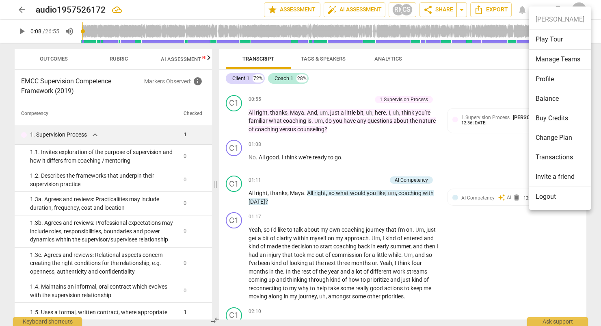
click at [361, 145] on div at bounding box center [300, 163] width 601 height 326
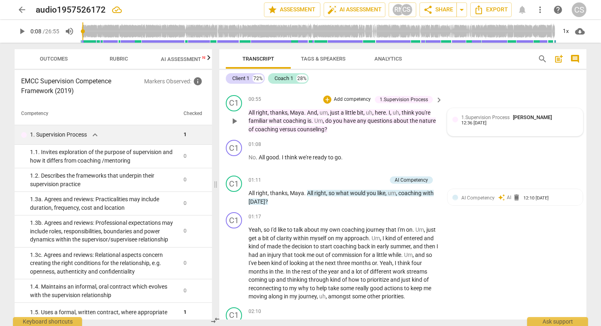
click at [361, 119] on div "1.Supervision Process [PERSON_NAME]" at bounding box center [508, 117] width 94 height 8
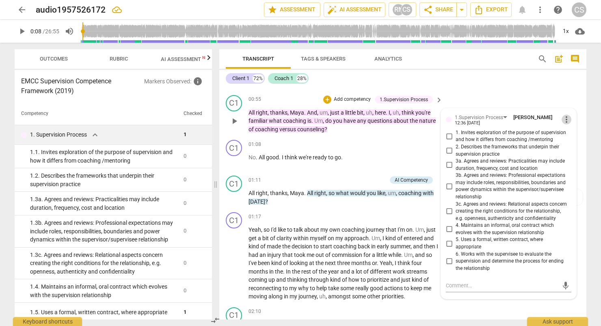
click at [361, 118] on span "more_vert" at bounding box center [566, 119] width 10 height 10
click at [361, 134] on li "Delete" at bounding box center [573, 133] width 28 height 15
click at [361, 118] on span "more_vert" at bounding box center [566, 119] width 10 height 10
click at [361, 129] on li "Delete" at bounding box center [573, 133] width 28 height 15
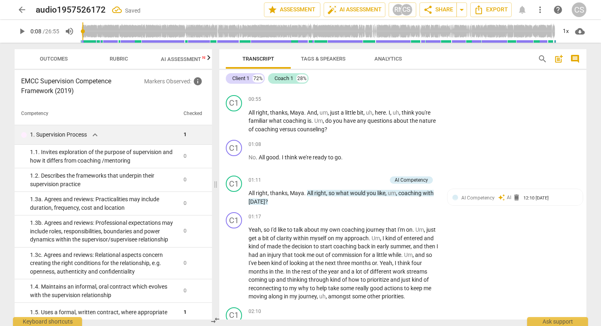
click at [85, 82] on h3 "EMCC Supervision Competence Framework (2019)" at bounding box center [82, 85] width 123 height 19
click at [60, 97] on div "EMCC Supervision Competence Framework (2019) Markers Observed : info Competency…" at bounding box center [113, 194] width 197 height 249
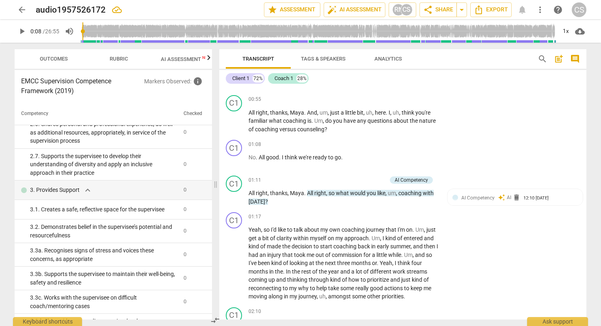
scroll to position [406, 0]
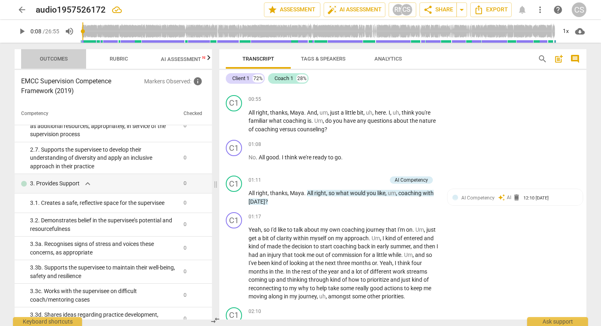
click at [65, 62] on span "Outcomes" at bounding box center [53, 59] width 47 height 11
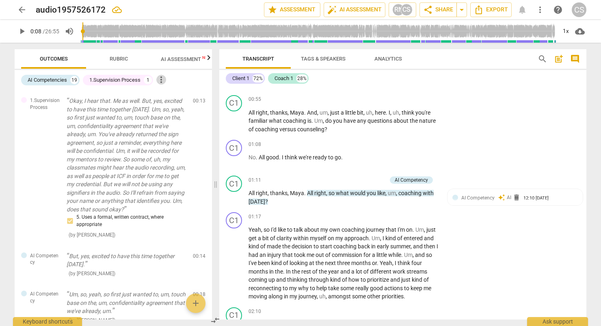
click at [164, 77] on span "more_vert" at bounding box center [161, 80] width 10 height 10
click at [151, 81] on div at bounding box center [300, 163] width 601 height 326
click at [147, 79] on div "1" at bounding box center [148, 80] width 8 height 8
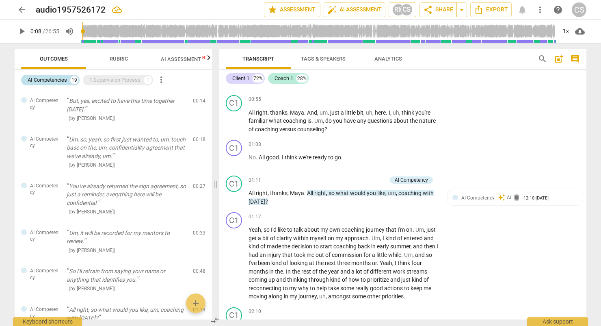
click at [61, 79] on div "AI Competencies" at bounding box center [47, 80] width 39 height 8
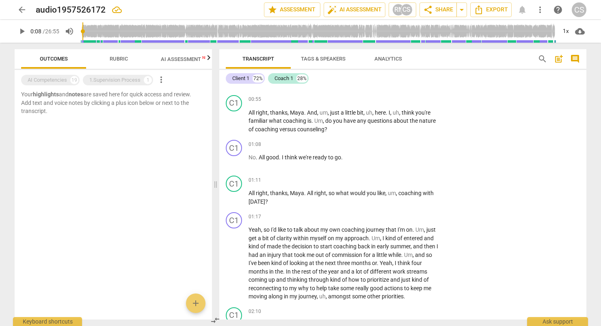
click at [119, 66] on button "Rubric" at bounding box center [118, 58] width 65 height 19
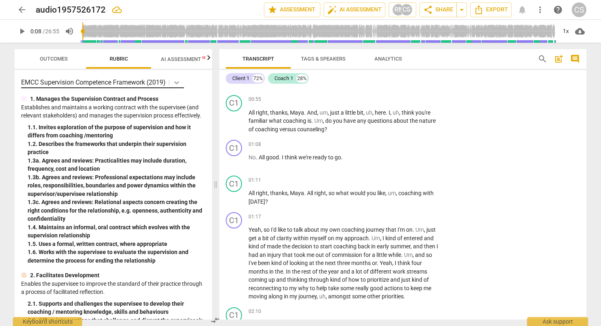
click at [175, 79] on icon at bounding box center [177, 82] width 8 height 8
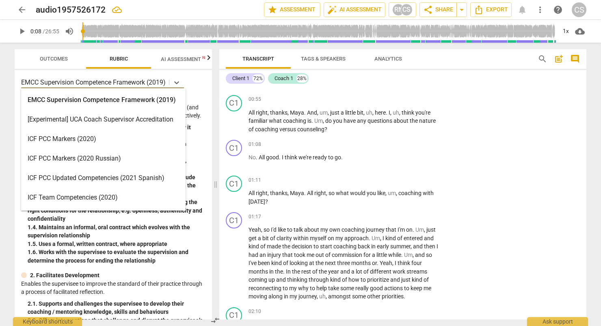
click at [126, 136] on div "ICF PCC Markers (2020)" at bounding box center [103, 138] width 164 height 19
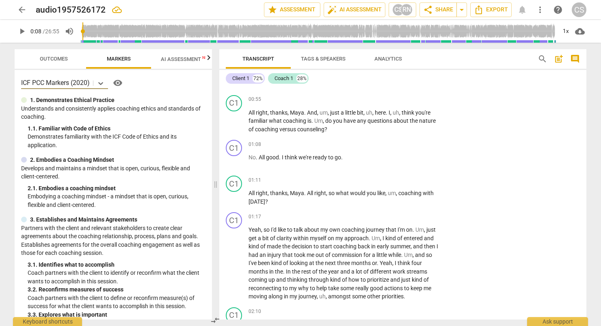
click at [187, 62] on span "AI Assessment New" at bounding box center [186, 59] width 50 height 6
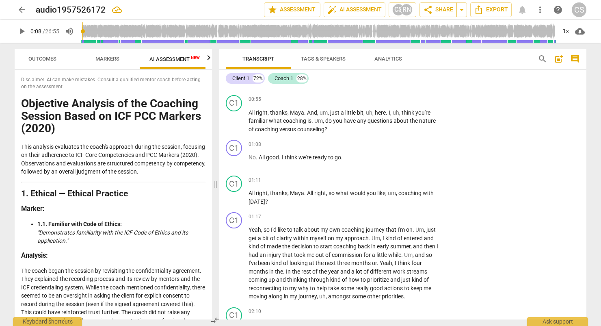
scroll to position [0, 15]
click at [102, 59] on span "Markers" at bounding box center [104, 59] width 24 height 6
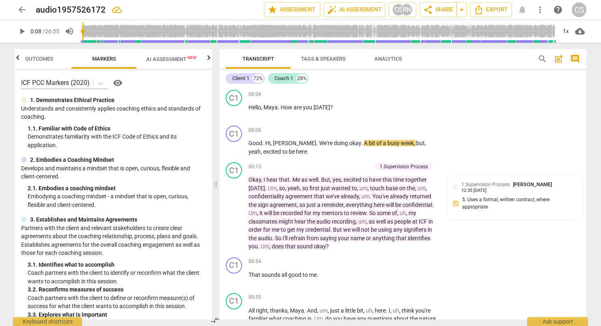
scroll to position [41, 0]
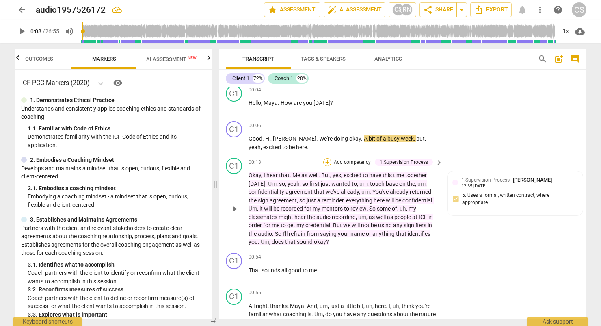
click at [328, 160] on div "+" at bounding box center [327, 162] width 8 height 8
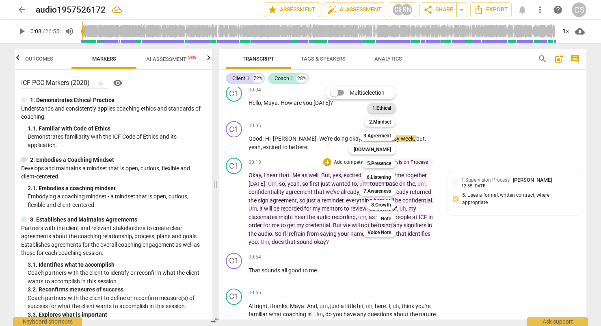
click at [361, 107] on b "1.Ethical" at bounding box center [381, 108] width 19 height 10
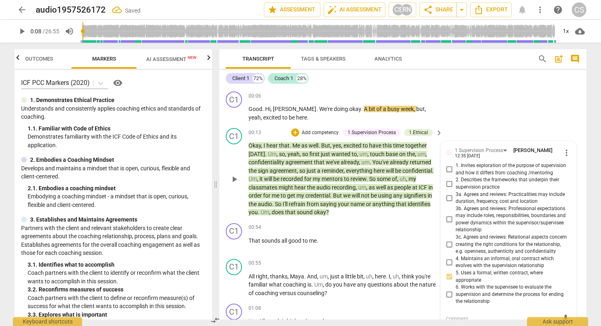
scroll to position [63, 0]
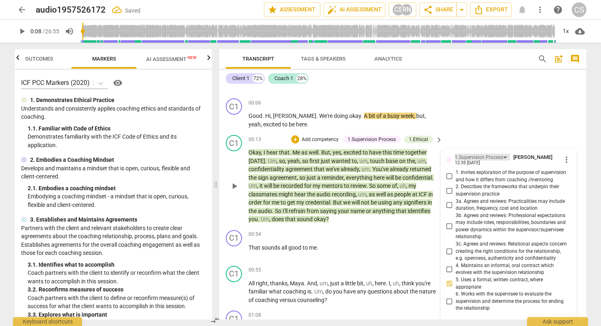
click at [361, 156] on div "1.Supervision Process" at bounding box center [479, 157] width 48 height 8
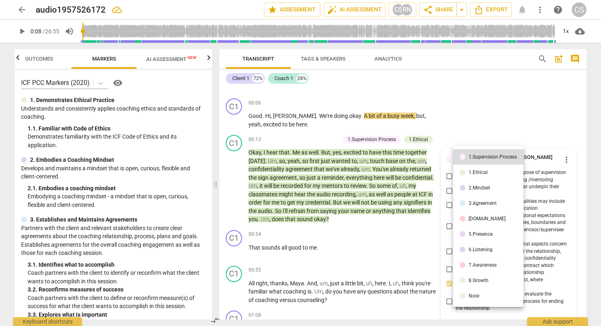
click at [361, 161] on div at bounding box center [300, 163] width 601 height 326
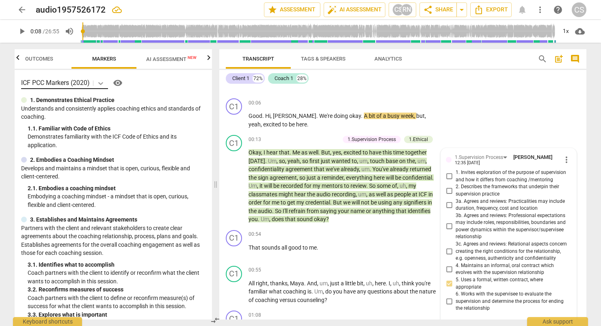
click at [100, 81] on icon at bounding box center [101, 83] width 8 height 8
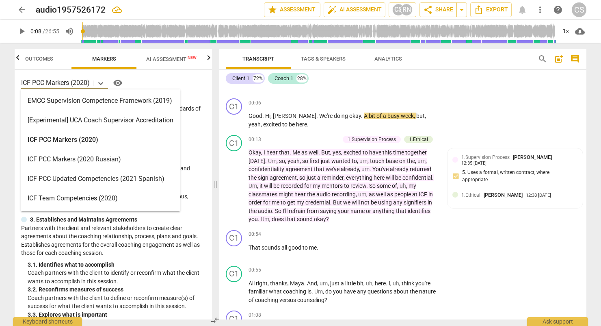
click at [69, 137] on div "ICF PCC Markers (2020)" at bounding box center [100, 139] width 159 height 19
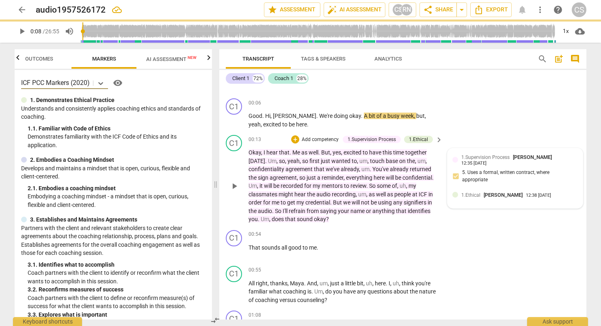
type input "9"
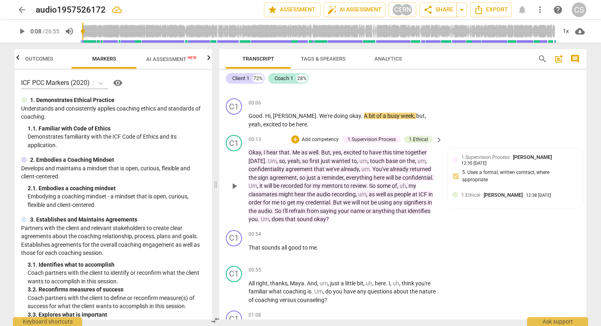
drag, startPoint x: 522, startPoint y: 185, endPoint x: 520, endPoint y: 223, distance: 38.2
click at [361, 223] on div "C1 play_arrow pause 00:13 + Add competency 1.Supervision Process 1.Ethical keyb…" at bounding box center [402, 179] width 367 height 95
click at [42, 58] on span "Outcomes" at bounding box center [39, 59] width 28 height 6
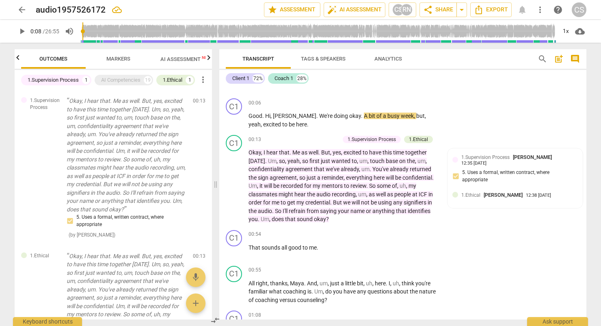
scroll to position [0, 0]
click at [67, 79] on div "1.Supervision Process" at bounding box center [53, 80] width 51 height 8
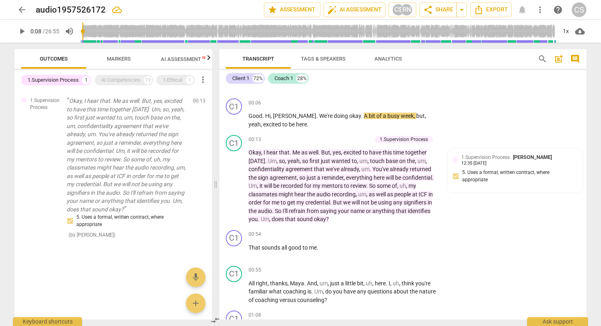
drag, startPoint x: 67, startPoint y: 79, endPoint x: 59, endPoint y: 81, distance: 7.9
click at [59, 81] on div "1.Supervision Process" at bounding box center [53, 80] width 51 height 8
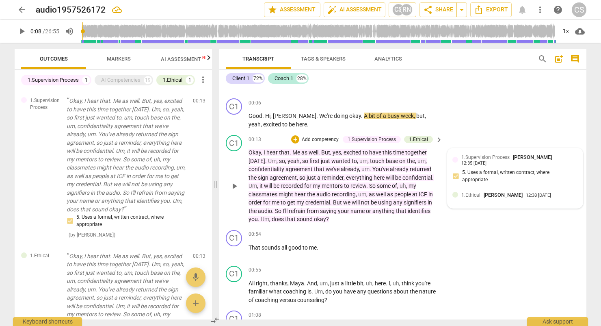
click at [361, 161] on div "12:35 [DATE]" at bounding box center [473, 163] width 25 height 5
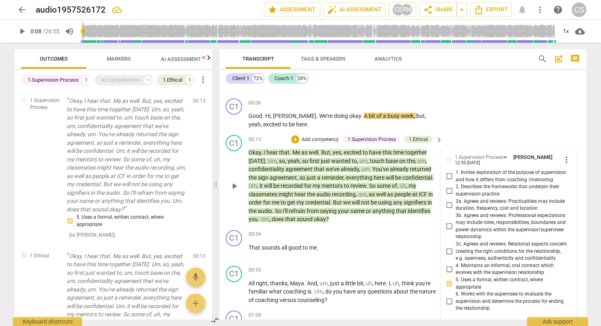
scroll to position [185, 0]
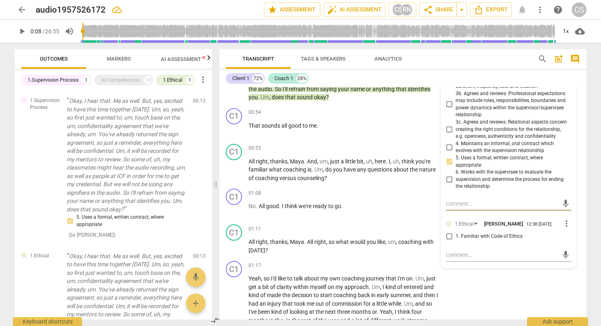
click at [361, 236] on input "1. Familiar with Code of Ethics" at bounding box center [448, 236] width 13 height 10
checkbox input "true"
click at [361, 127] on div "C1 play_arrow pause 00:54 + Add competency keyboard_arrow_right That sounds all…" at bounding box center [402, 123] width 367 height 36
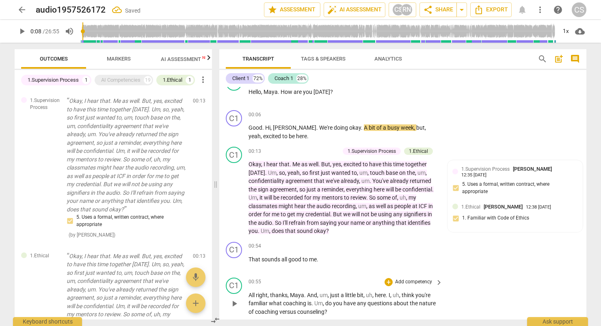
scroll to position [23, 0]
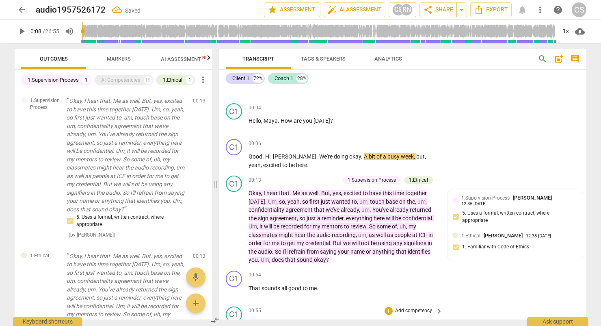
drag, startPoint x: 379, startPoint y: 178, endPoint x: 365, endPoint y: 180, distance: 13.9
click at [361, 180] on div "1.Supervision Process" at bounding box center [371, 179] width 48 height 7
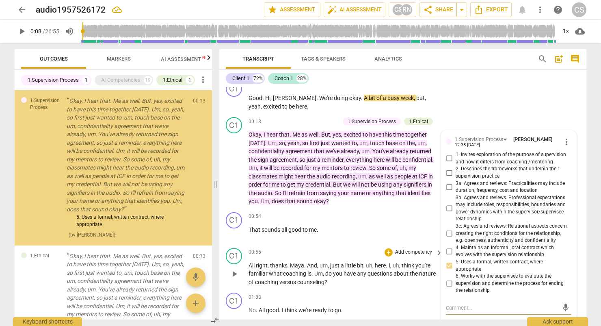
scroll to position [63, 0]
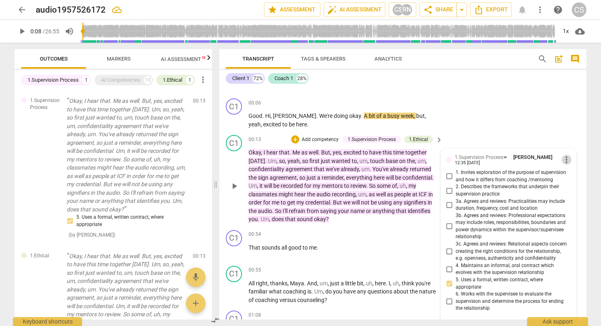
click at [361, 156] on span "more_vert" at bounding box center [566, 160] width 10 height 10
click at [361, 181] on li "Delete" at bounding box center [573, 173] width 28 height 15
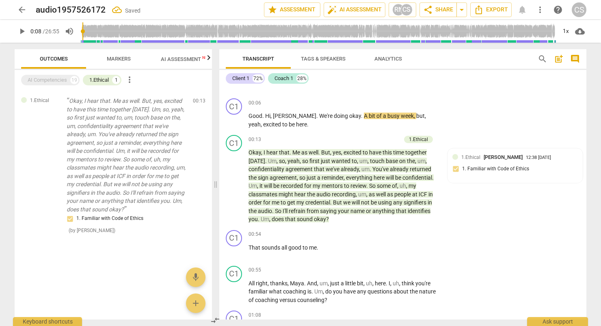
click at [54, 54] on span "Outcomes" at bounding box center [53, 59] width 47 height 11
click at [144, 54] on span "Markers" at bounding box center [118, 59] width 65 height 11
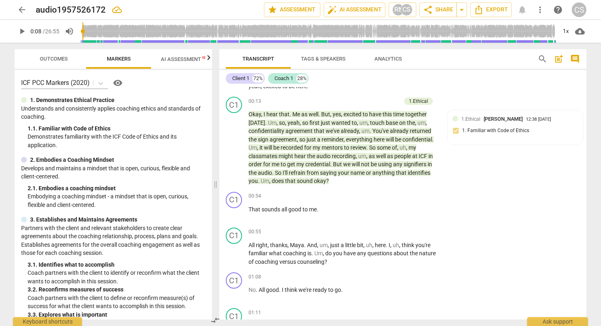
scroll to position [104, 0]
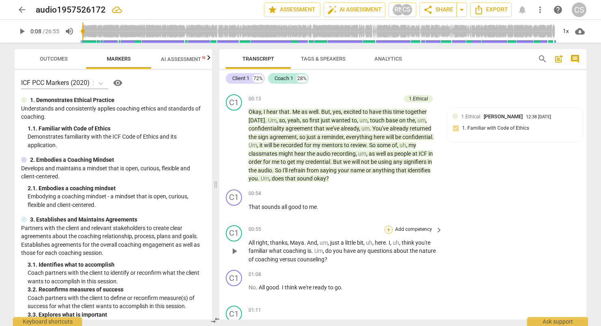
click at [361, 227] on div "+" at bounding box center [388, 229] width 8 height 8
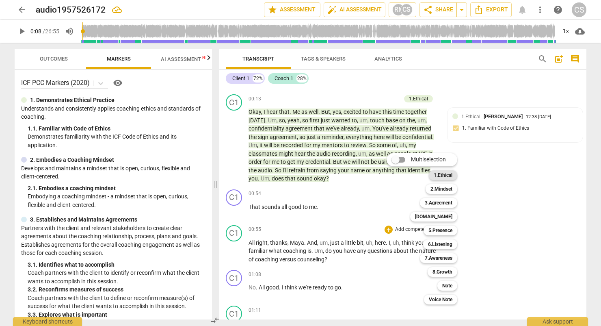
click at [361, 174] on div "1.Ethical" at bounding box center [443, 175] width 28 height 10
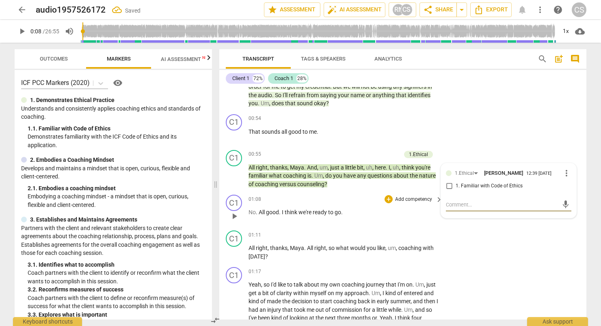
scroll to position [185, 0]
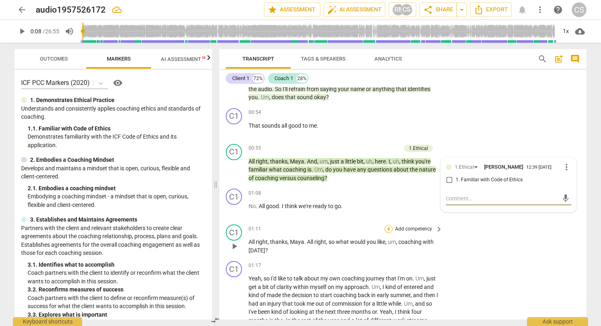
click at [361, 226] on div "+" at bounding box center [388, 228] width 8 height 8
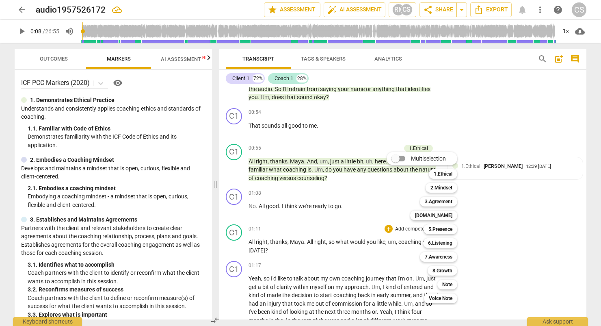
click at [177, 60] on div at bounding box center [300, 163] width 601 height 326
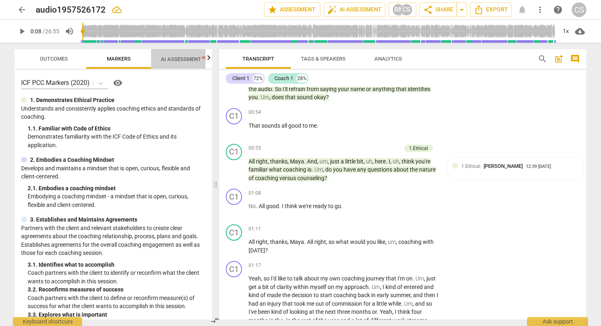
click at [177, 60] on span "AI Assessment New" at bounding box center [186, 59] width 50 height 6
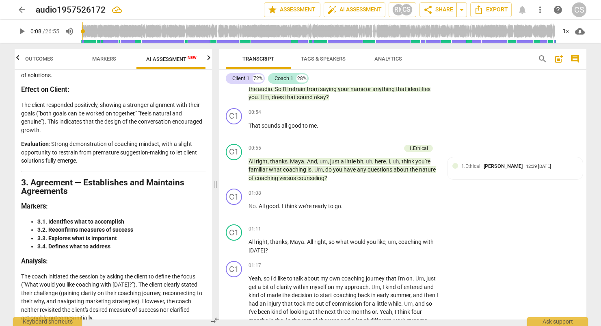
scroll to position [487, 0]
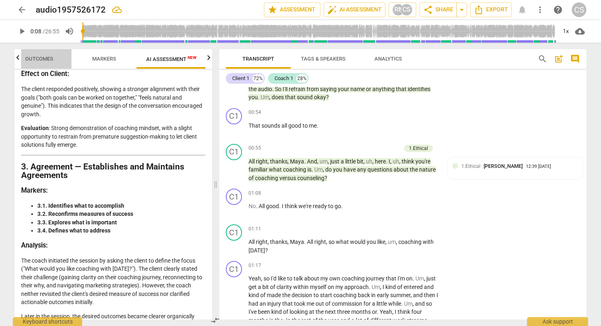
click at [40, 65] on button "Outcomes" at bounding box center [38, 58] width 65 height 19
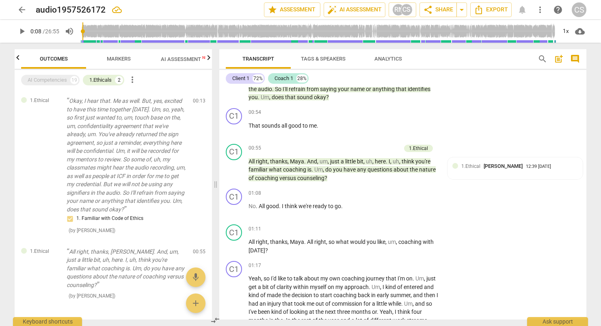
scroll to position [0, 0]
click at [122, 56] on span "Markers" at bounding box center [119, 59] width 24 height 6
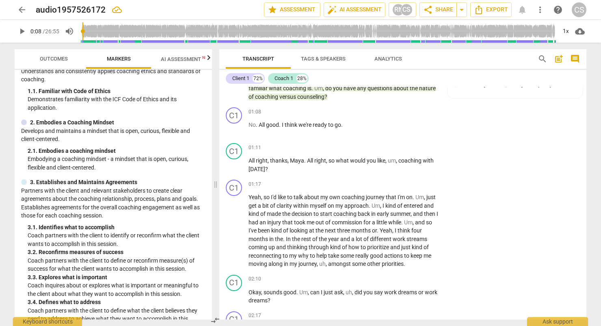
scroll to position [41, 0]
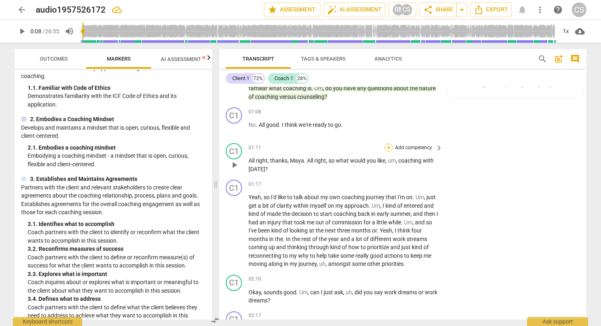
click at [361, 145] on div "+" at bounding box center [388, 147] width 8 height 8
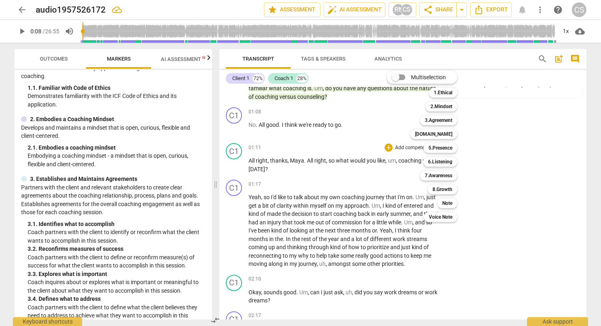
click at [133, 237] on div at bounding box center [300, 163] width 601 height 326
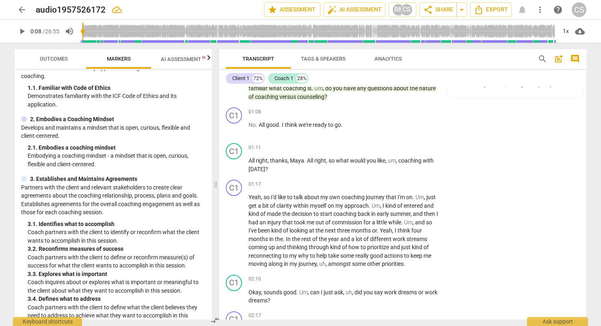
click at [190, 62] on span "AI Assessment New" at bounding box center [186, 59] width 50 height 6
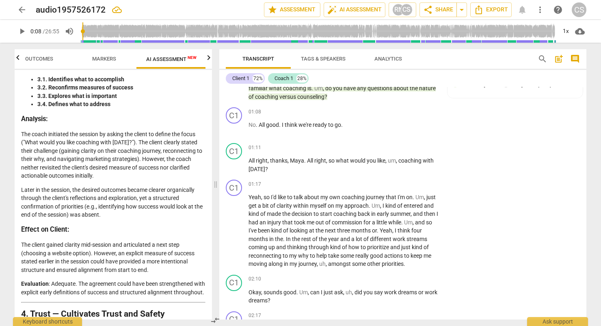
scroll to position [609, 0]
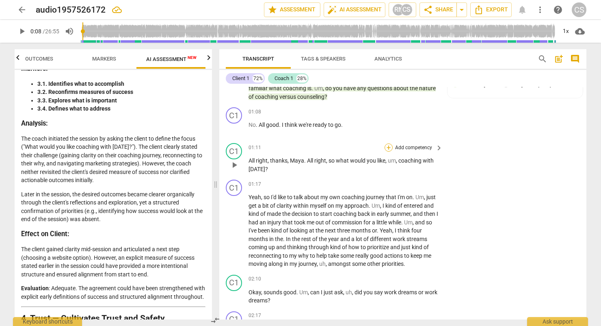
click at [361, 145] on div "+" at bounding box center [388, 147] width 8 height 8
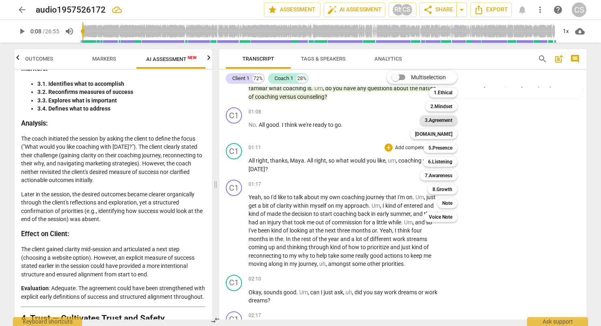
click at [361, 124] on div "3.Agreement" at bounding box center [438, 120] width 37 height 10
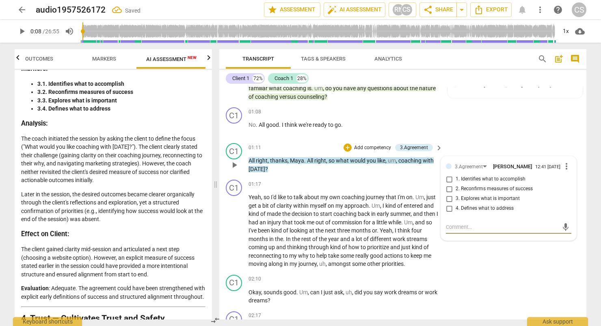
click at [361, 180] on input "1. Identifies what to accomplish" at bounding box center [448, 179] width 13 height 10
checkbox input "true"
click at [361, 266] on div "C1 play_arrow pause 01:17 + Add competency keyboard_arrow_right Yeah , so I'd l…" at bounding box center [402, 223] width 367 height 95
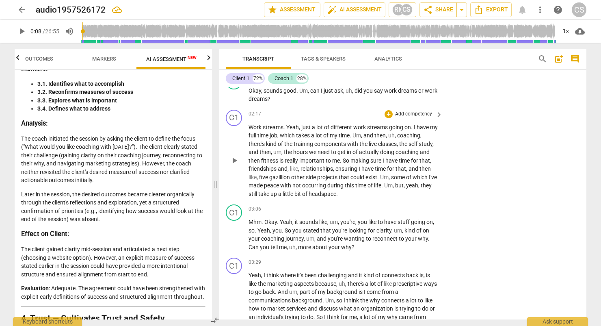
scroll to position [469, 0]
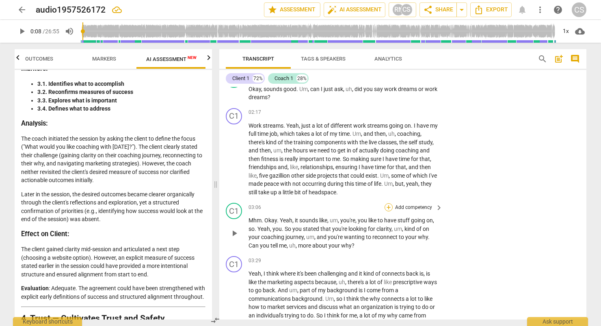
click at [361, 207] on div "+" at bounding box center [388, 207] width 8 height 8
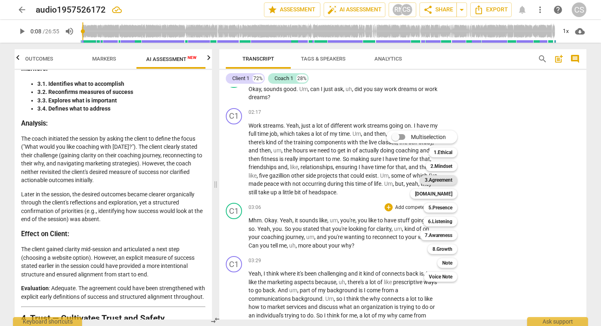
click at [361, 182] on b "3.Agreement" at bounding box center [439, 180] width 28 height 10
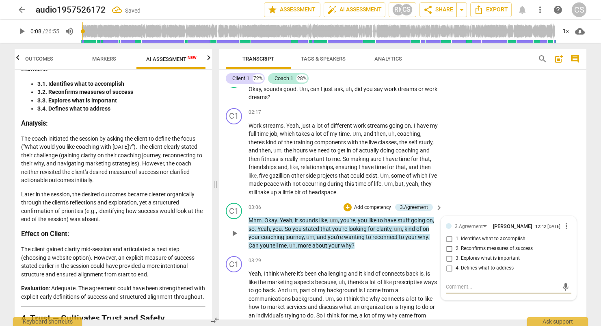
click at [361, 259] on input "3. Explores what is important" at bounding box center [448, 258] width 13 height 10
checkbox input "true"
click at [361, 184] on div "C1 play_arrow pause 02:17 + Add competency keyboard_arrow_right Work streams . …" at bounding box center [402, 152] width 367 height 95
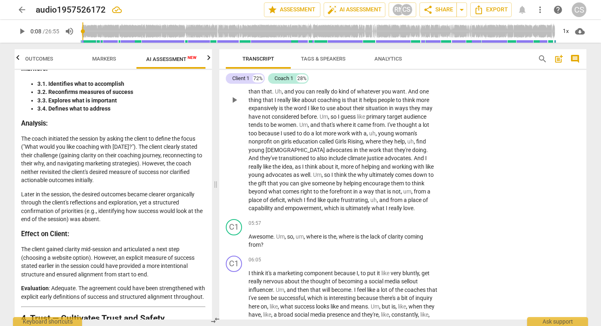
scroll to position [753, 0]
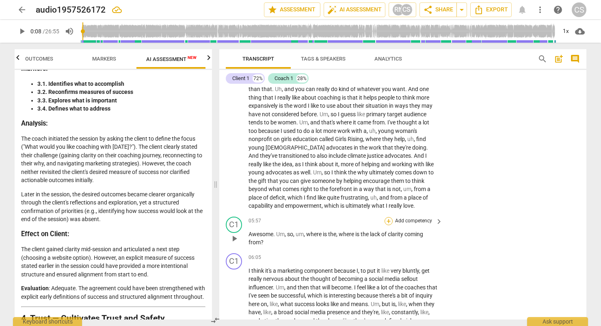
click at [361, 218] on div "+" at bounding box center [388, 221] width 8 height 8
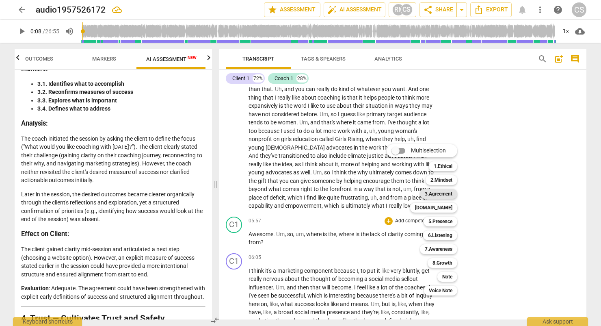
click at [361, 195] on b "3.Agreement" at bounding box center [439, 194] width 28 height 10
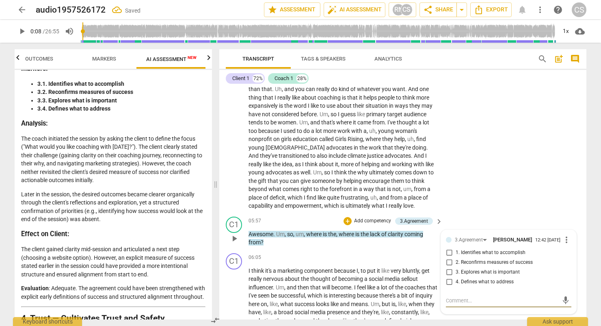
click at [361, 284] on input "4. Defines what to address" at bounding box center [448, 282] width 13 height 10
checkbox input "true"
click at [361, 209] on div "C1 play_arrow pause 03:29 + Add competency keyboard_arrow_right Yeah , I think …" at bounding box center [402, 90] width 367 height 245
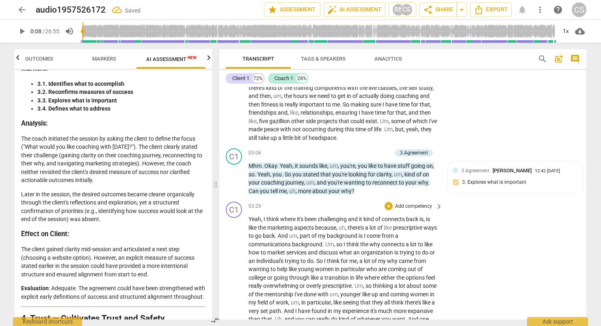
scroll to position [510, 0]
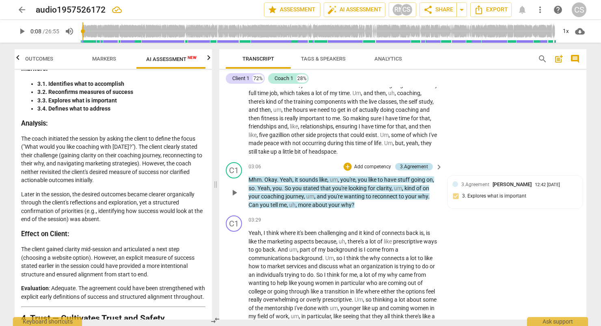
click at [361, 166] on div "3.Agreement" at bounding box center [414, 166] width 28 height 7
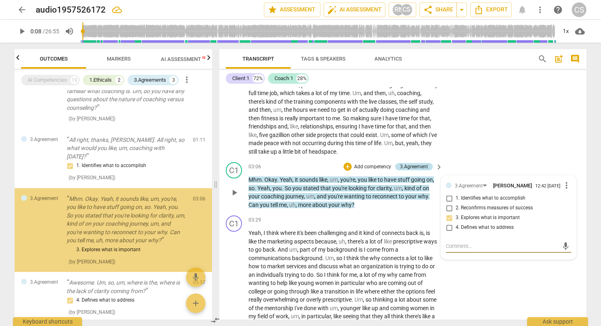
scroll to position [194, 0]
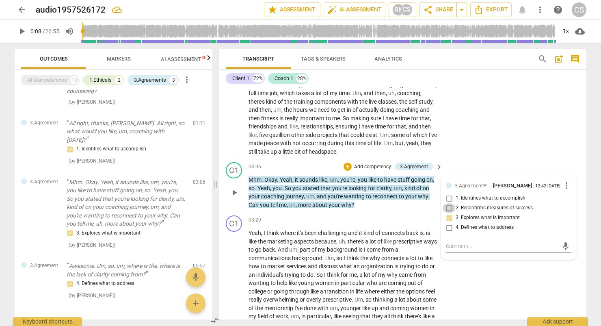
click at [361, 207] on input "2. Reconfirms measures of success" at bounding box center [448, 208] width 13 height 10
checkbox input "true"
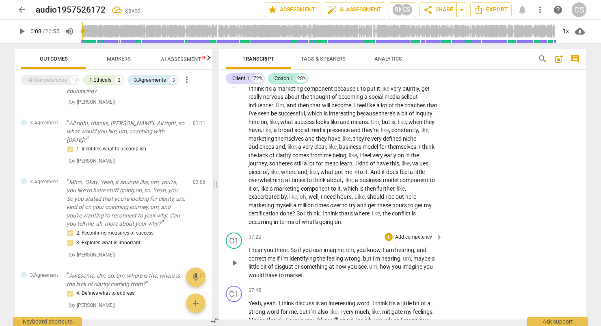
scroll to position [956, 0]
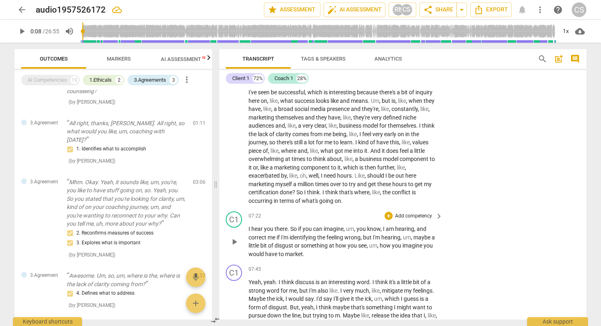
click at [361, 213] on p "Add competency" at bounding box center [413, 215] width 39 height 7
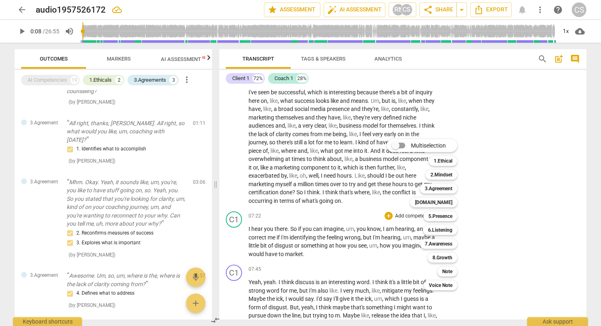
click at [361, 218] on div "5.Presence 5" at bounding box center [444, 216] width 49 height 14
click at [133, 50] on div at bounding box center [300, 163] width 601 height 326
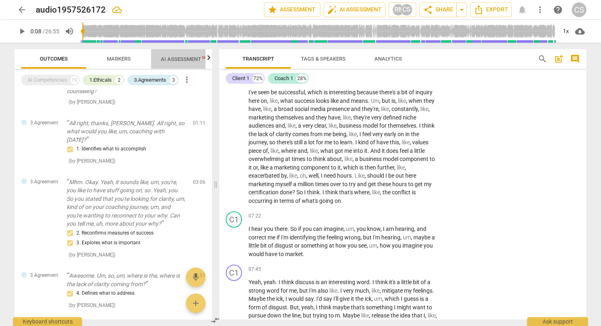
click at [175, 60] on span "AI Assessment New" at bounding box center [186, 59] width 50 height 6
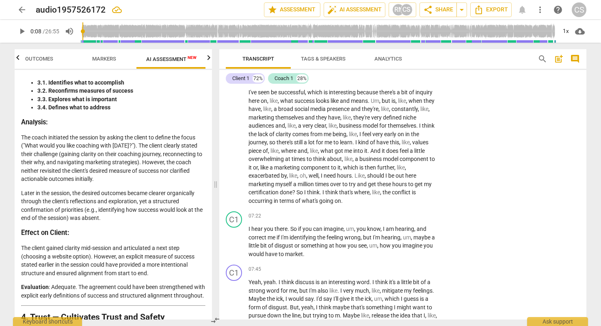
scroll to position [609, 0]
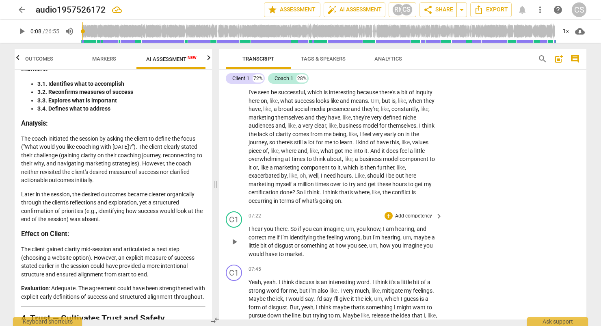
click at [361, 214] on p "Add competency" at bounding box center [413, 215] width 39 height 7
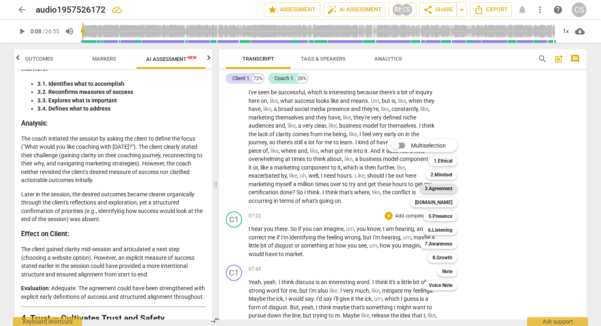
click at [361, 187] on b "3.Agreement" at bounding box center [439, 188] width 28 height 10
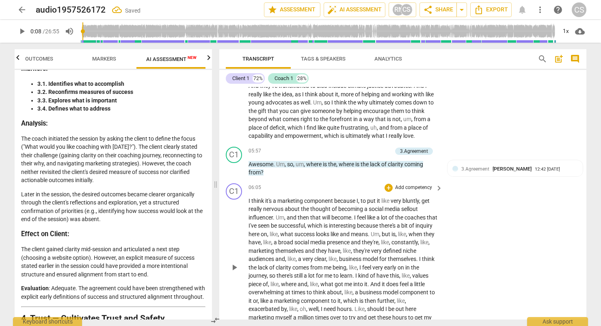
scroll to position [794, 0]
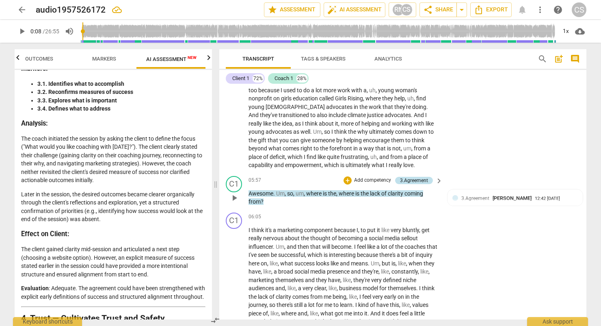
click at [361, 177] on div "3.Agreement" at bounding box center [414, 180] width 28 height 7
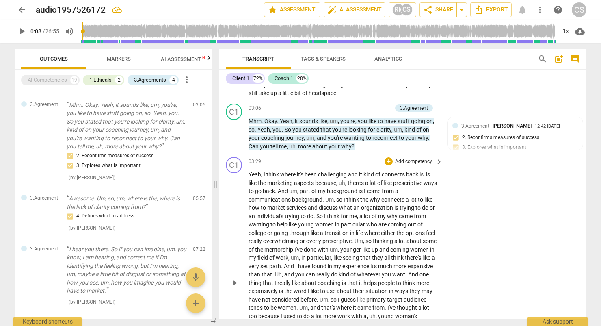
scroll to position [550, 0]
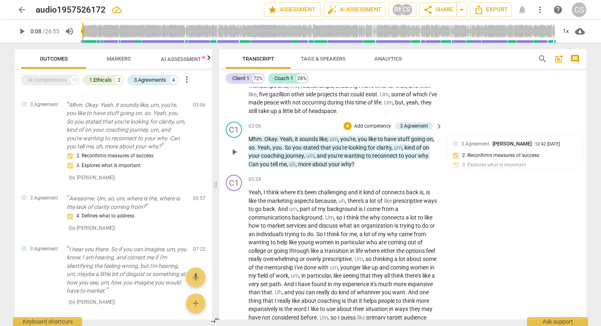
click at [361, 152] on span "your" at bounding box center [411, 155] width 13 height 6
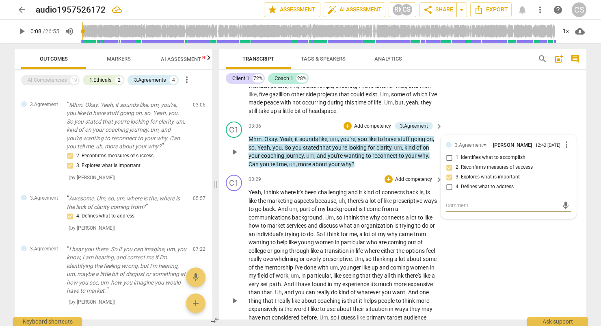
click at [361, 240] on div "C1 play_arrow pause 03:29 + Add competency keyboard_arrow_right Yeah , I think …" at bounding box center [402, 293] width 367 height 245
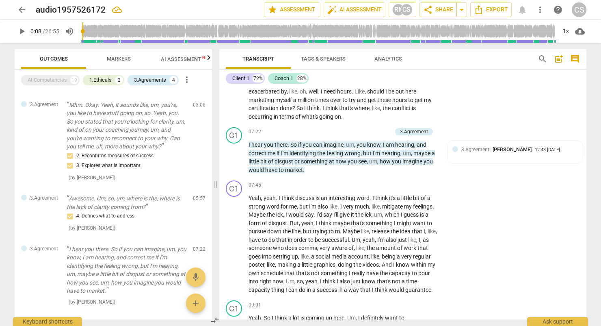
scroll to position [1038, 0]
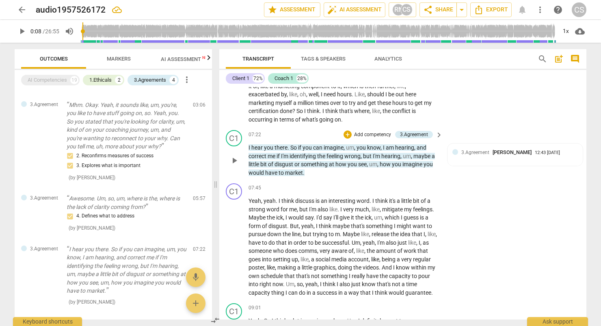
click at [361, 163] on span "imagine" at bounding box center [412, 164] width 21 height 6
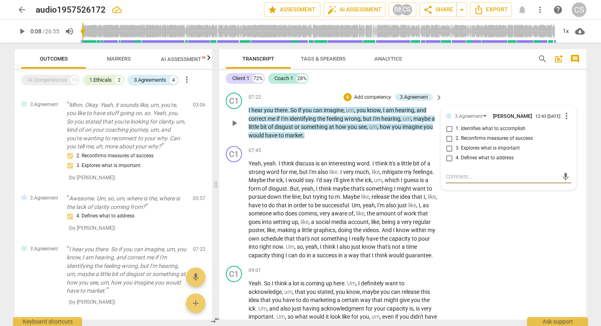
scroll to position [1078, 0]
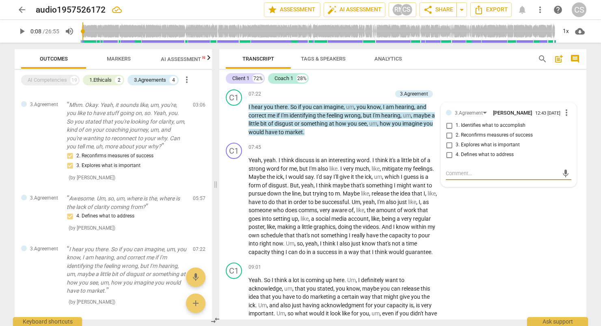
click at [184, 65] on span "AI Assessment New" at bounding box center [186, 59] width 70 height 12
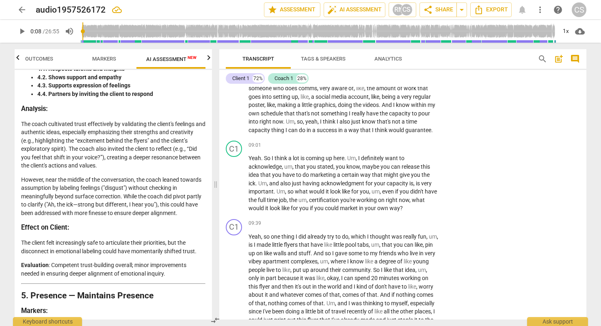
scroll to position [893, 0]
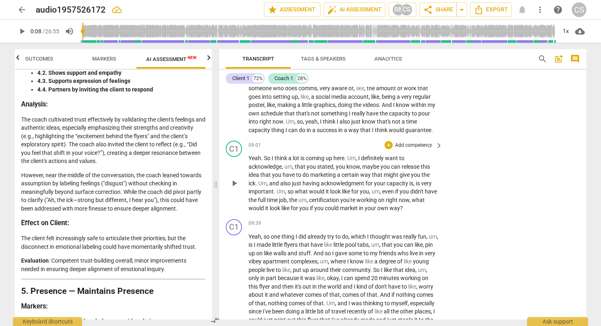
click at [361, 142] on p "Add competency" at bounding box center [413, 145] width 39 height 7
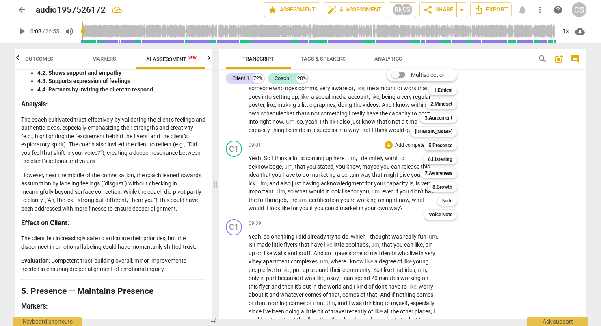
click at [361, 126] on div "[DOMAIN_NAME] 4" at bounding box center [438, 132] width 63 height 14
click at [361, 130] on b "[DOMAIN_NAME]" at bounding box center [433, 132] width 37 height 10
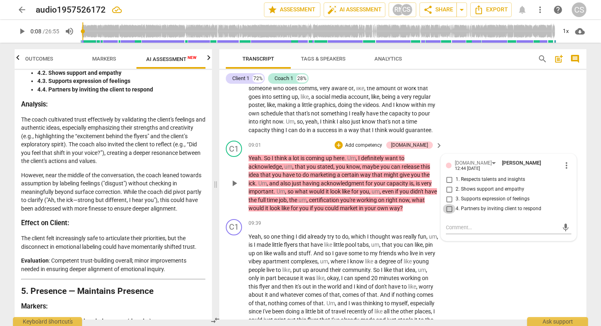
click at [361, 209] on input "4. Partners by inviting client to respond" at bounding box center [448, 209] width 13 height 10
checkbox input "true"
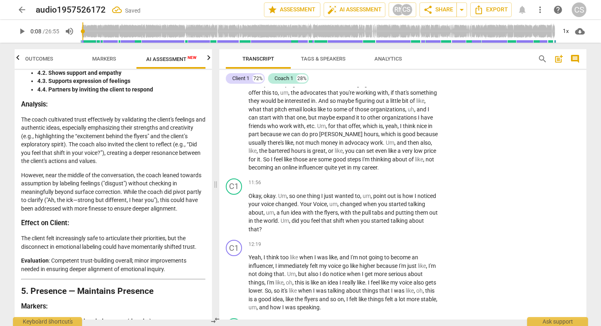
scroll to position [1484, 0]
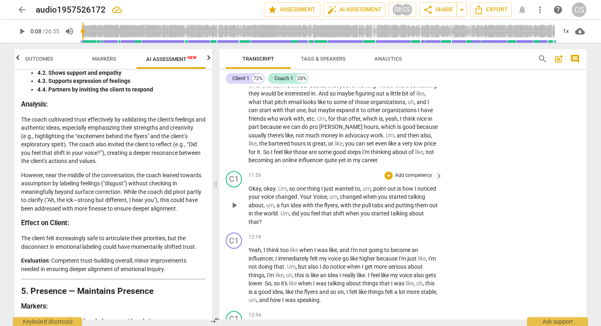
click at [361, 179] on p "Add competency" at bounding box center [413, 175] width 39 height 7
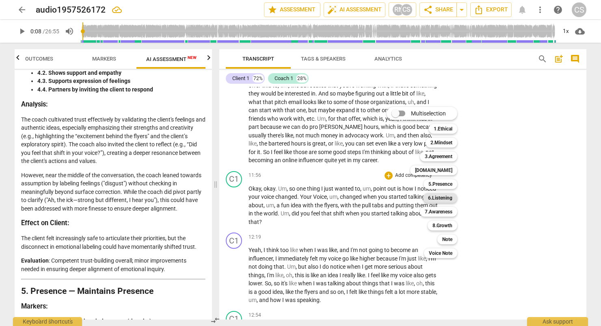
click at [361, 197] on b "6.Listening" at bounding box center [440, 198] width 24 height 10
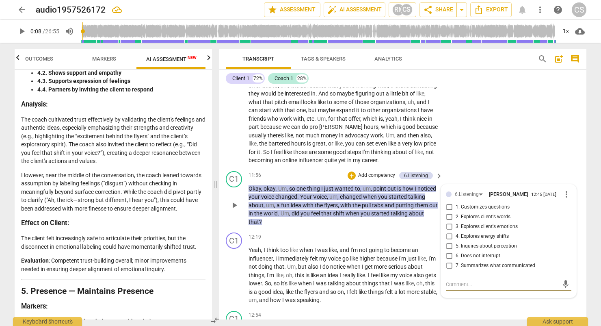
click at [361, 241] on input "4. Explores energy shifts" at bounding box center [448, 236] width 13 height 10
checkbox input "true"
click at [361, 197] on div "6.Listening" at bounding box center [470, 193] width 31 height 7
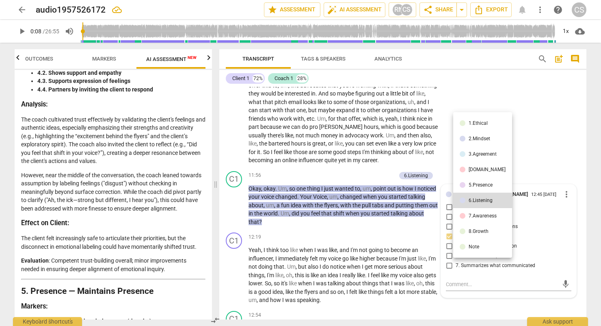
click at [361, 182] on div "5.Presence" at bounding box center [480, 184] width 24 height 5
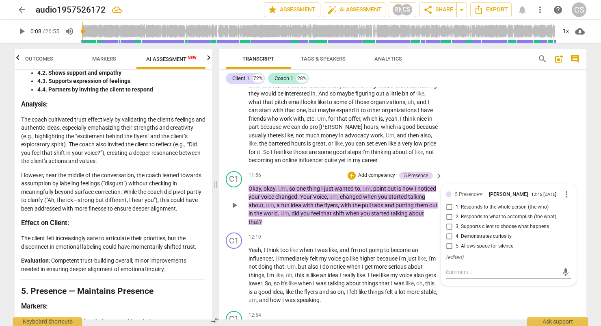
click at [361, 241] on input "4. Demonstrates curiosity" at bounding box center [448, 236] width 13 height 10
checkbox input "true"
click at [361, 197] on div "5.Presence" at bounding box center [470, 193] width 31 height 7
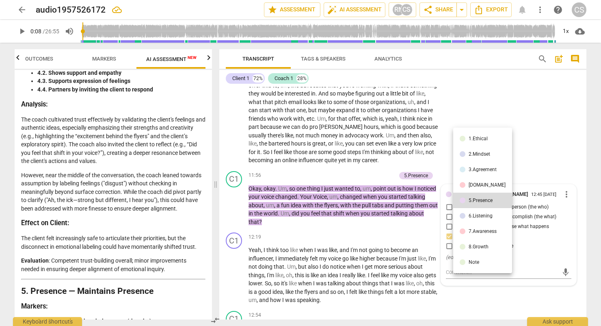
click at [361, 188] on li "[DOMAIN_NAME]" at bounding box center [482, 184] width 59 height 15
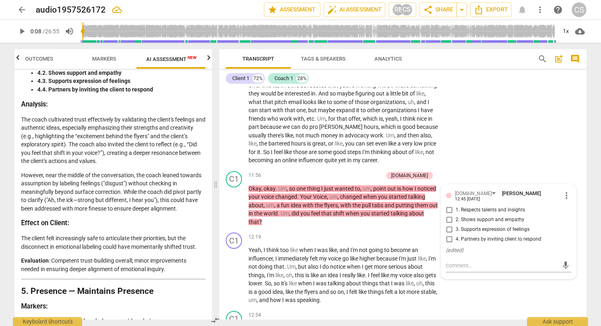
click at [361, 163] on div "C1 play_arrow pause 09:39 + Add competency keyboard_arrow_right Yeah , so one t…" at bounding box center [402, 49] width 367 height 236
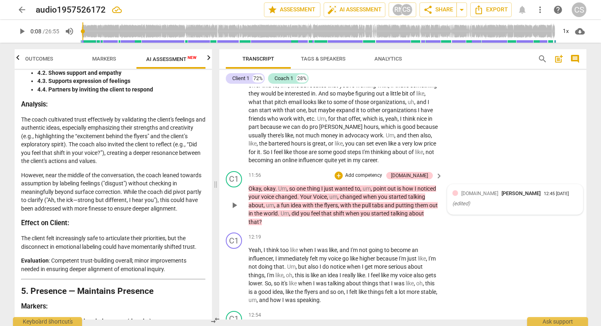
click at [361, 207] on div "( edited )" at bounding box center [514, 204] width 125 height 8
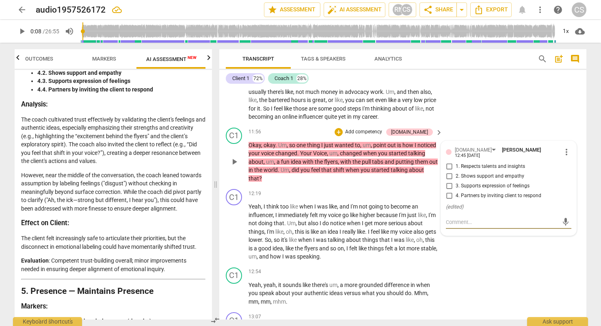
scroll to position [1525, 0]
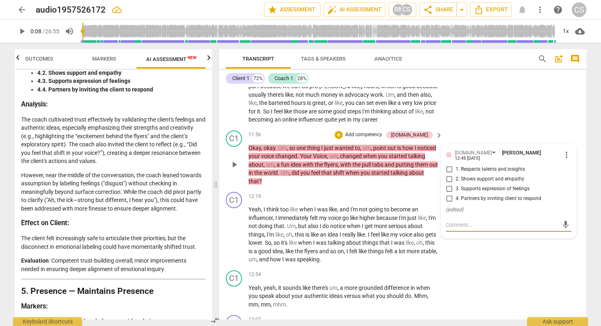
click at [361, 176] on span "about" at bounding box center [416, 172] width 15 height 6
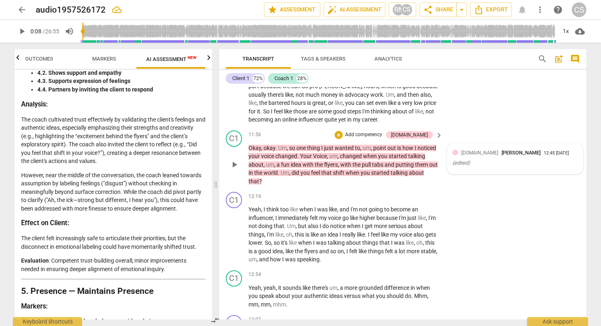
click at [361, 155] on span "[DOMAIN_NAME]" at bounding box center [479, 153] width 37 height 6
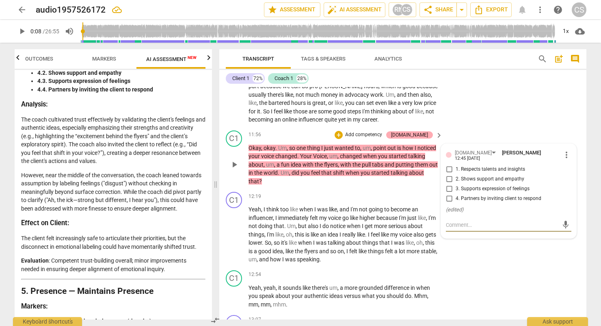
click at [361, 138] on div "[DOMAIN_NAME]" at bounding box center [409, 134] width 37 height 7
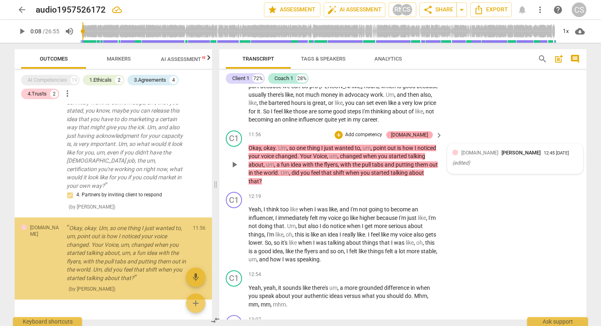
scroll to position [517, 0]
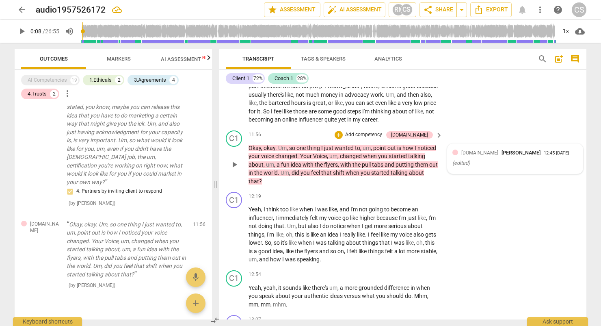
click at [361, 138] on p "Add competency" at bounding box center [363, 134] width 39 height 7
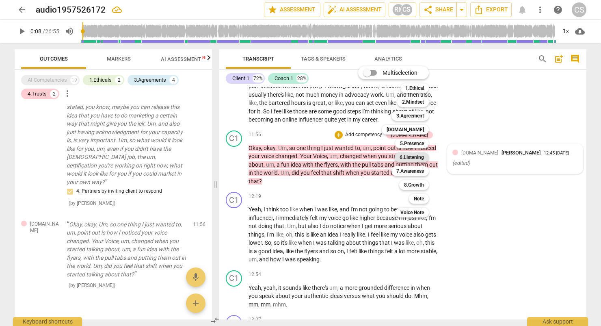
click at [361, 157] on b "6.Listening" at bounding box center [411, 157] width 24 height 10
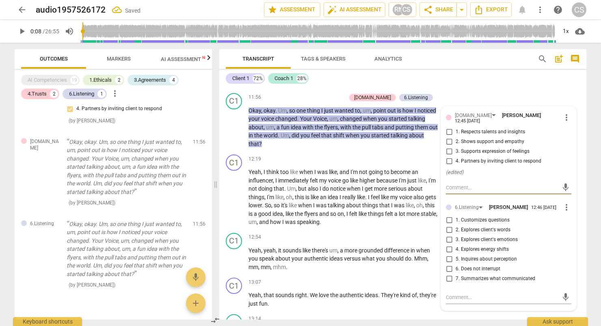
scroll to position [1565, 0]
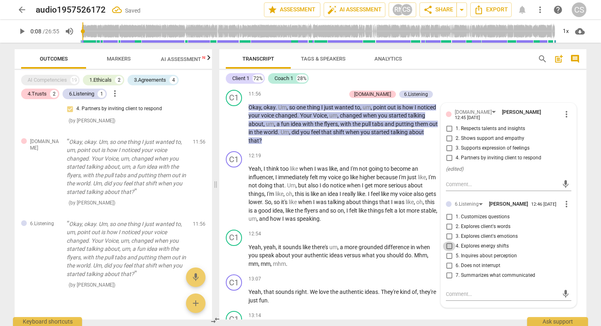
click at [361, 251] on input "4. Explores energy shifts" at bounding box center [448, 246] width 13 height 10
checkbox input "true"
click at [361, 95] on div "C1 play_arrow pause 11:56 + Add competency [DOMAIN_NAME] 6.Listening keyboard_a…" at bounding box center [402, 117] width 367 height 62
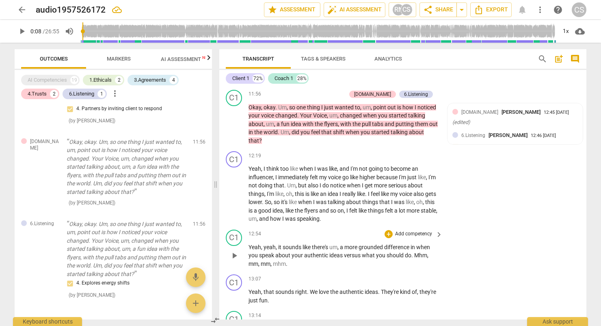
click at [361, 237] on p "Add competency" at bounding box center [413, 233] width 39 height 7
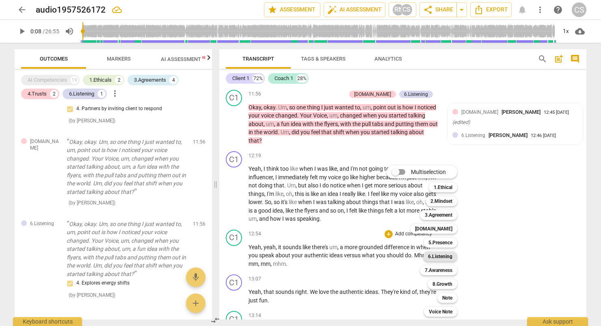
click at [361, 258] on b "6.Listening" at bounding box center [440, 256] width 24 height 10
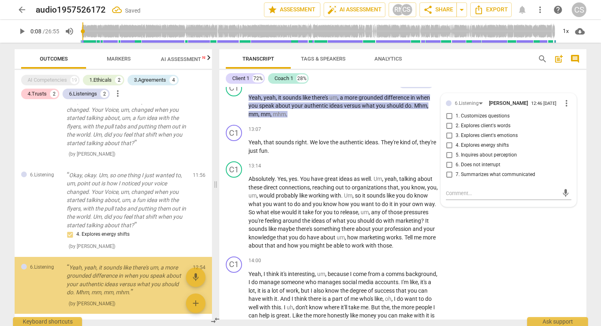
scroll to position [666, 0]
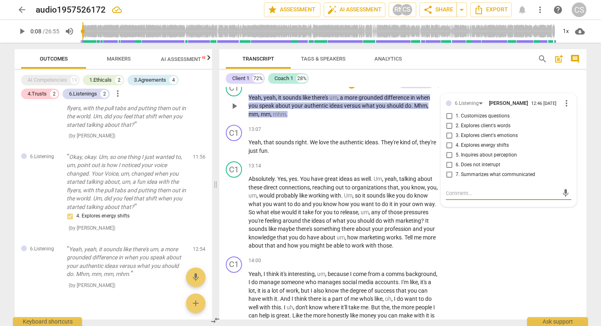
click at [361, 179] on input "7. Summarizes what communicated" at bounding box center [448, 175] width 13 height 10
checkbox input "true"
click at [361, 243] on div "C1 play_arrow pause 13:14 + Add competency keyboard_arrow_right Absolutely . Ye…" at bounding box center [402, 205] width 367 height 95
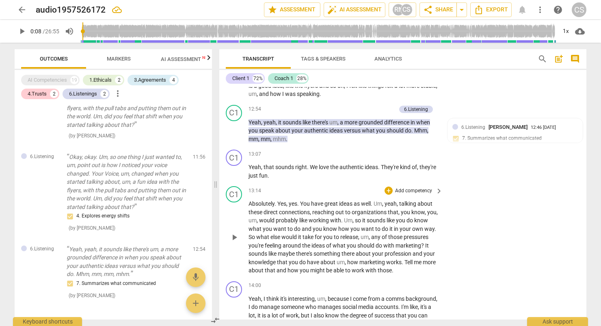
scroll to position [1715, 0]
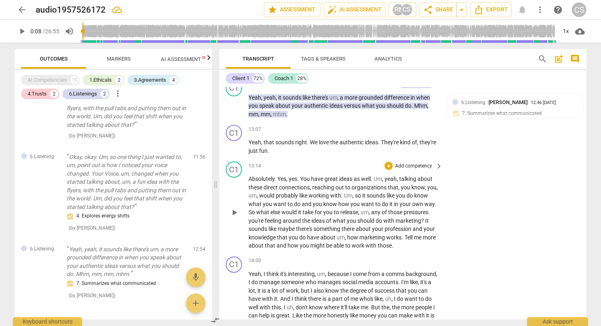
click at [361, 170] on p "Add competency" at bounding box center [413, 165] width 39 height 7
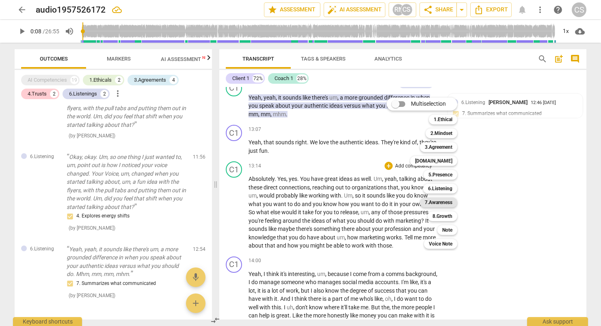
click at [361, 202] on b "7.Awareness" at bounding box center [439, 202] width 28 height 10
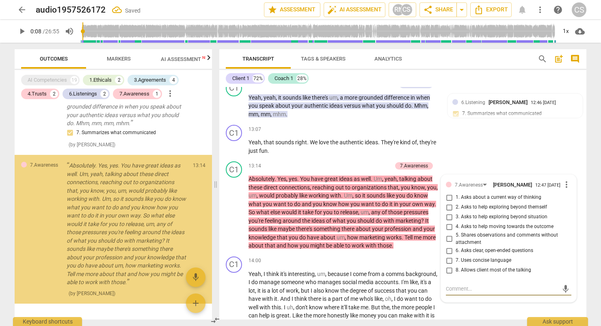
scroll to position [818, 0]
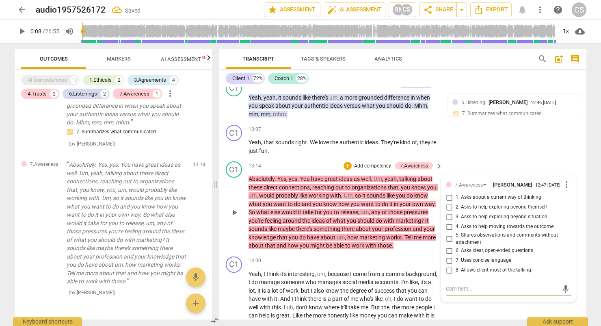
click at [361, 202] on input "1. Asks about a current way of thinking" at bounding box center [448, 197] width 13 height 10
checkbox input "true"
click at [361, 170] on div "C1 play_arrow pause 13:14 + Add competency 7.Awareness keyboard_arrow_right Abs…" at bounding box center [402, 205] width 367 height 95
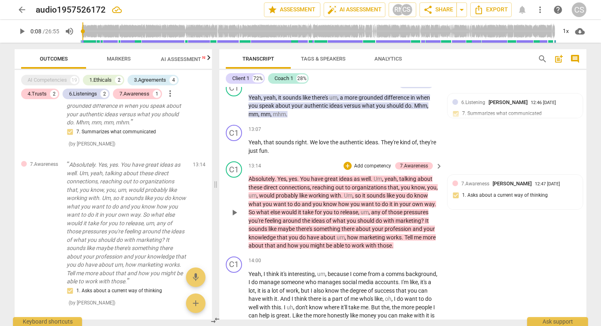
click at [361, 170] on p "Add competency" at bounding box center [372, 165] width 39 height 7
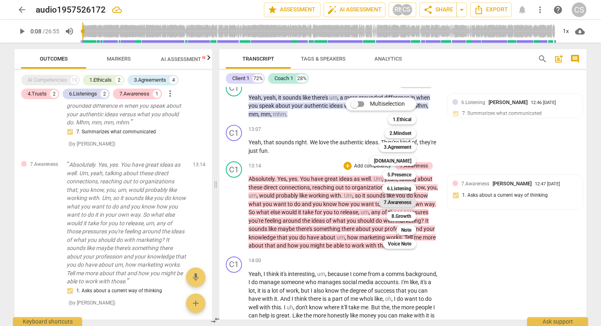
click at [361, 204] on b "7.Awareness" at bounding box center [398, 202] width 28 height 10
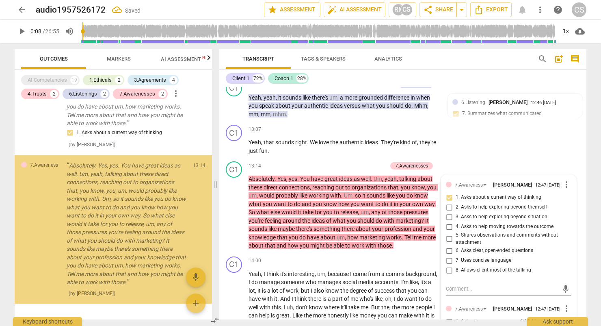
scroll to position [976, 0]
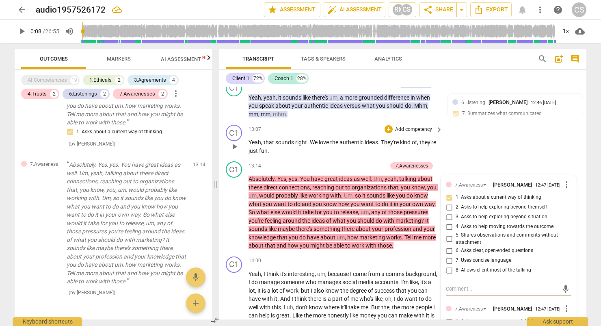
click at [361, 149] on div "C1 play_arrow pause 13:07 + Add competency keyboard_arrow_right Yeah , that sou…" at bounding box center [402, 139] width 367 height 37
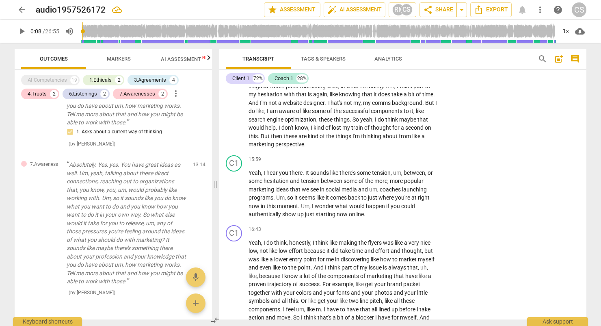
scroll to position [2040, 0]
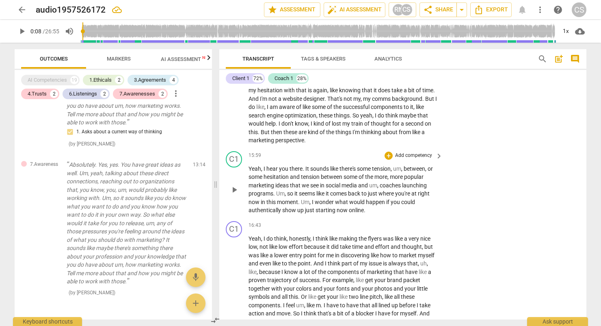
click at [361, 159] on p "Add competency" at bounding box center [413, 155] width 39 height 7
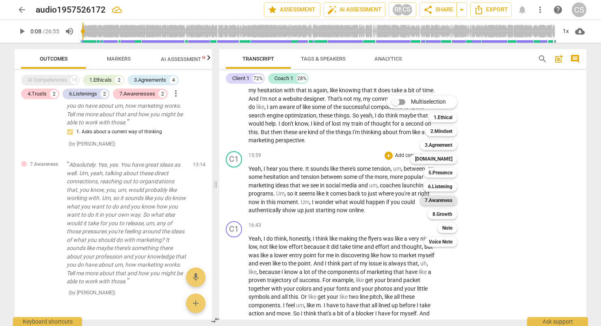
click at [361, 202] on b "7.Awareness" at bounding box center [439, 200] width 28 height 10
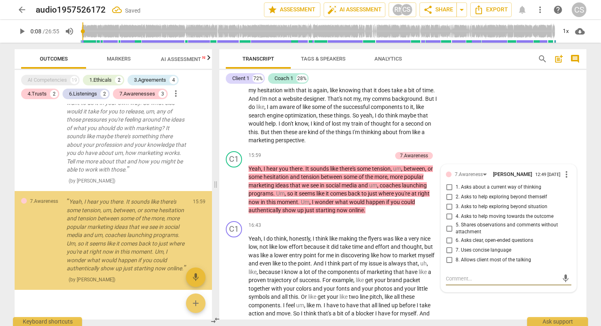
scroll to position [1091, 0]
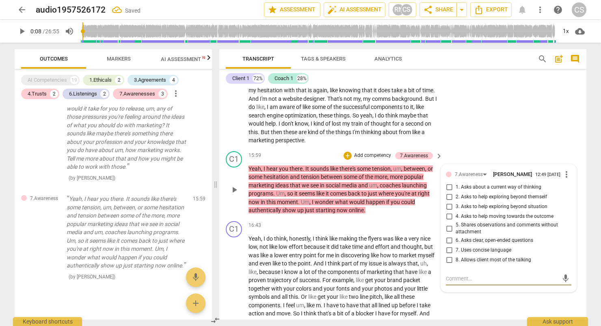
click at [361, 212] on input "3. Asks to help exploring beyond situation" at bounding box center [448, 207] width 13 height 10
checkbox input "false"
click at [361, 177] on div "7.Awareness" at bounding box center [472, 174] width 35 height 7
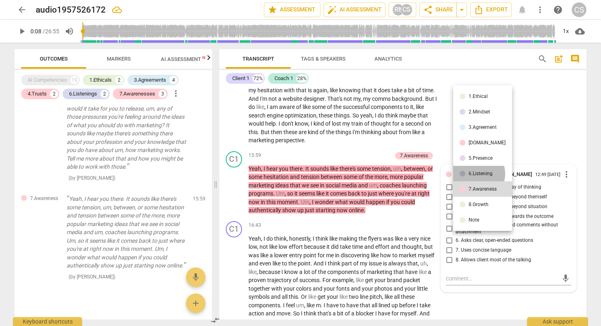
click at [361, 174] on div "6.Listening" at bounding box center [480, 173] width 24 height 5
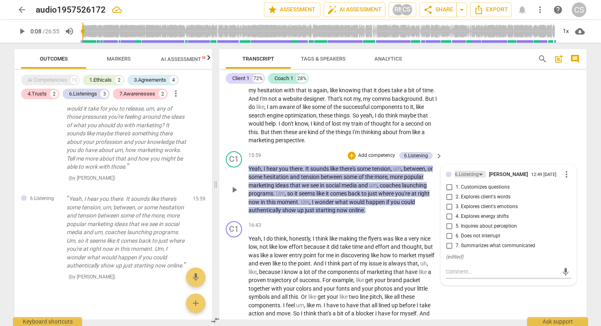
click at [361, 178] on div "6.Listening" at bounding box center [467, 175] width 24 height 8
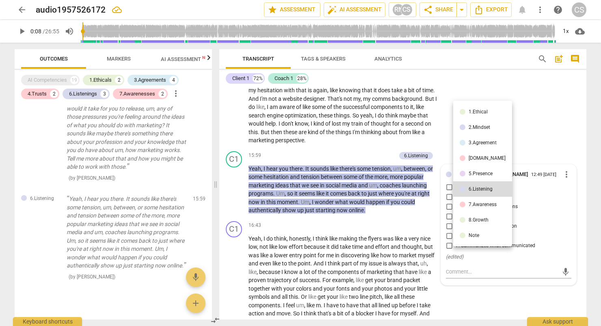
click at [361, 174] on div "5.Presence" at bounding box center [480, 173] width 24 height 5
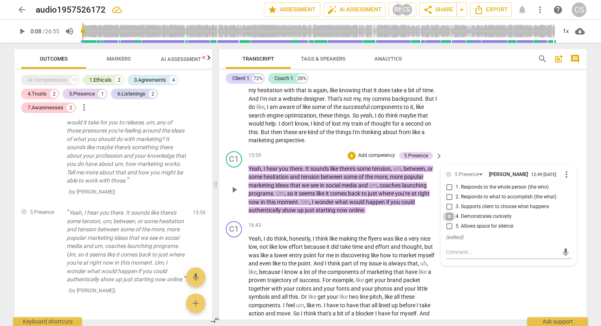
click at [361, 221] on input "4. Demonstrates curiosity" at bounding box center [448, 217] width 13 height 10
checkbox input "true"
click at [361, 125] on div "C1 play_arrow pause 14:00 + Add competency keyboard_arrow_right Yeah , I think …" at bounding box center [402, 38] width 367 height 220
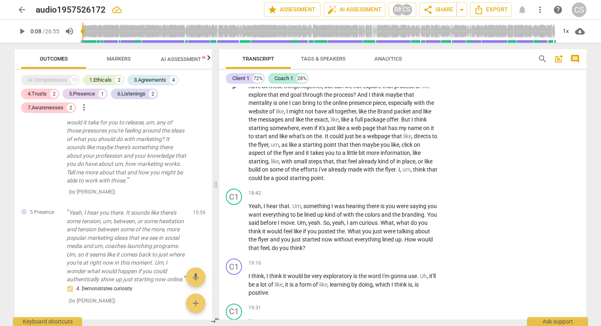
scroll to position [2324, 0]
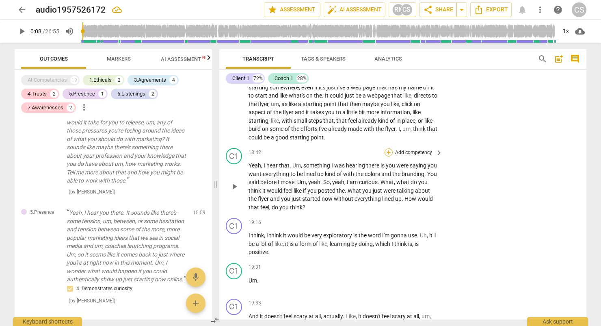
click at [361, 156] on div "+" at bounding box center [388, 152] width 8 height 8
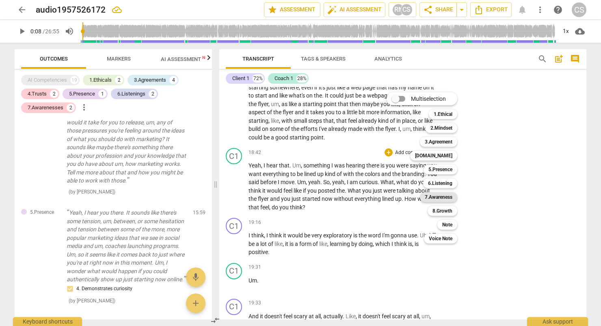
click at [361, 196] on b "7.Awareness" at bounding box center [439, 197] width 28 height 10
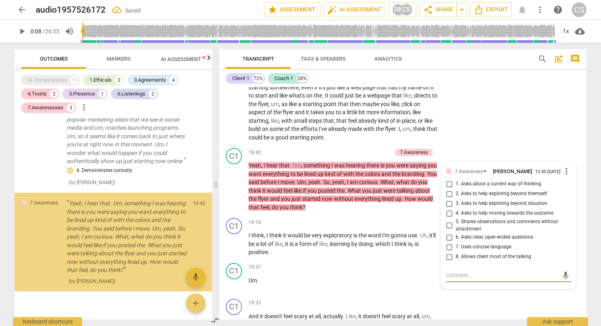
scroll to position [1222, 0]
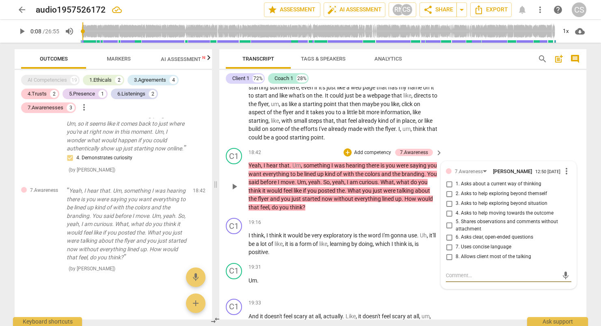
click at [361, 242] on input "6. Asks clear, open-ended questions" at bounding box center [448, 237] width 13 height 10
checkbox input "true"
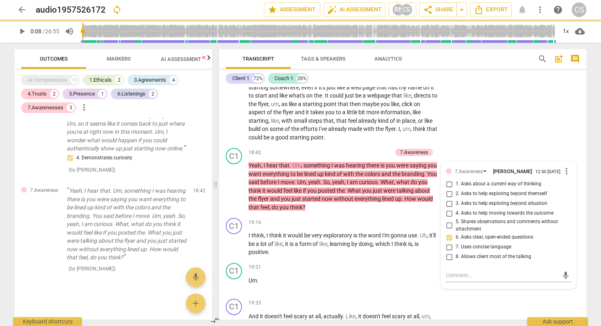
click at [361, 126] on div "C1 play_arrow pause 16:43 + Add competency keyboard_arrow_right Yeah , I do thi…" at bounding box center [402, 39] width 367 height 212
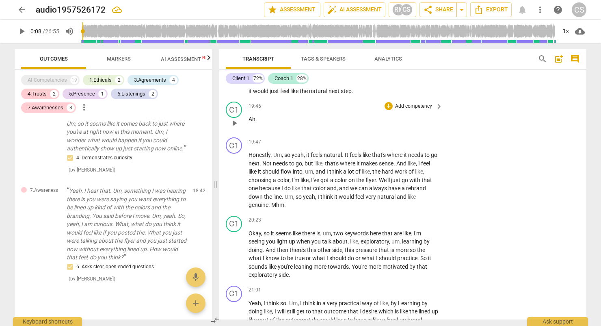
scroll to position [2567, 0]
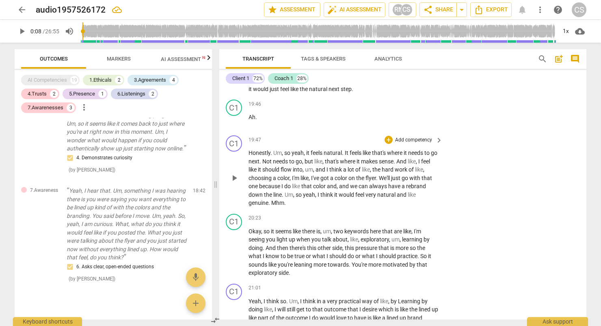
click at [361, 144] on p "Add competency" at bounding box center [413, 139] width 39 height 7
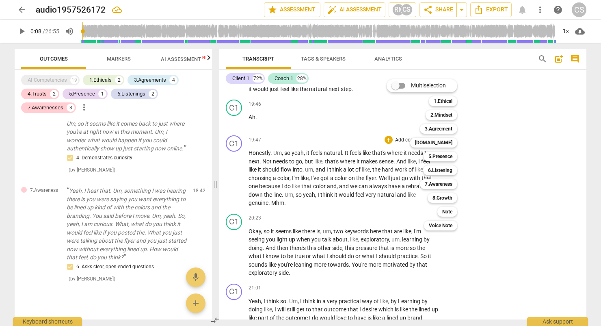
click at [361, 274] on div at bounding box center [300, 163] width 601 height 326
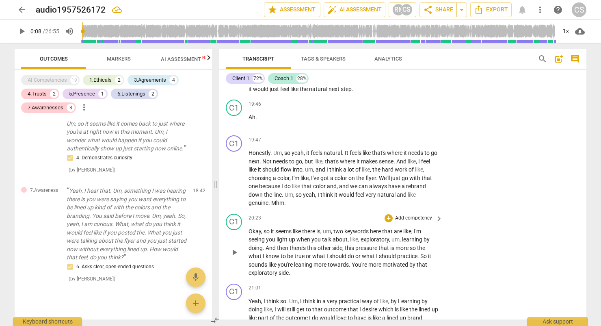
click at [361, 222] on p "Add competency" at bounding box center [413, 217] width 39 height 7
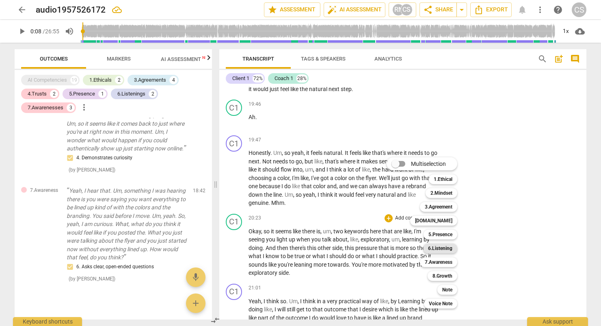
click at [361, 251] on b "6.Listening" at bounding box center [440, 248] width 24 height 10
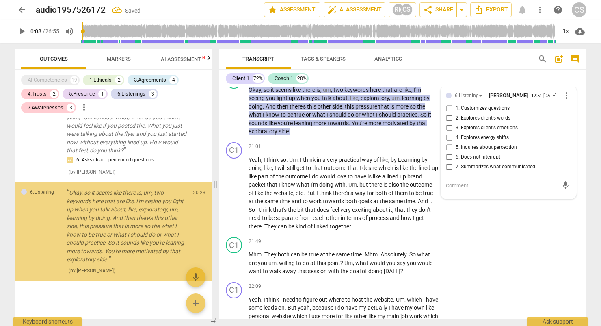
scroll to position [1330, 0]
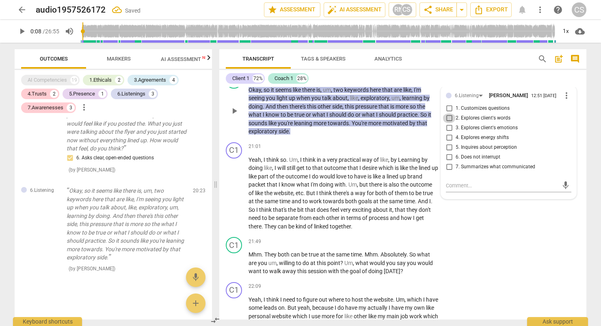
click at [361, 123] on input "2. Explores client's words" at bounding box center [448, 118] width 13 height 10
checkbox input "true"
click at [361, 172] on input "7. Summarizes what communicated" at bounding box center [448, 167] width 13 height 10
checkbox input "true"
click at [361, 261] on div "C1 play_arrow pause 21:49 + Add competency keyboard_arrow_right Mhm . They both…" at bounding box center [402, 255] width 367 height 45
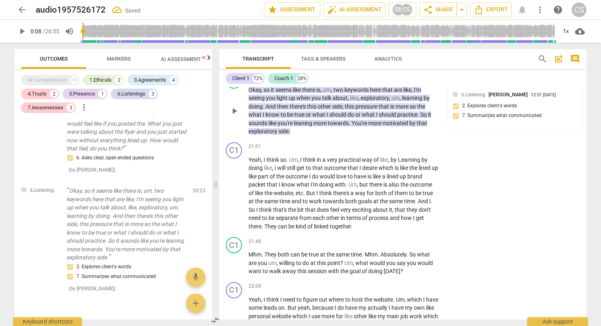
click at [361, 80] on p "Add competency" at bounding box center [376, 76] width 39 height 7
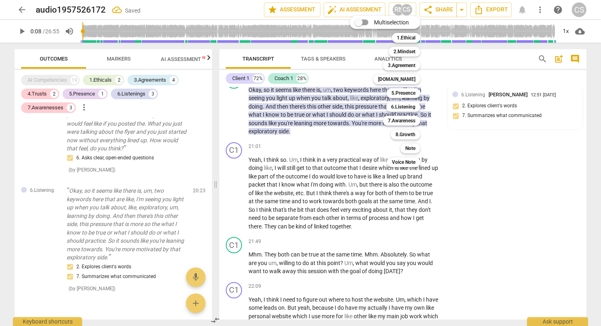
click at [361, 235] on div at bounding box center [300, 163] width 601 height 326
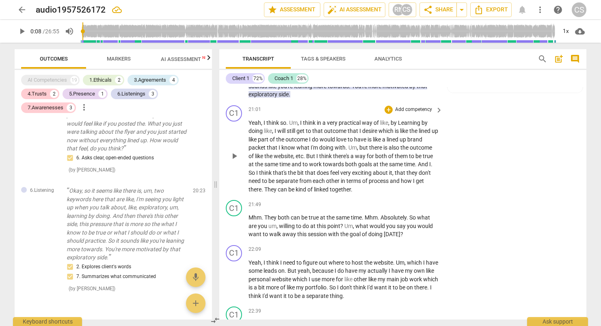
scroll to position [2749, 0]
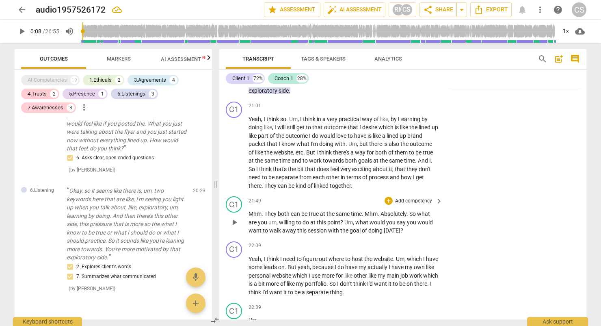
click at [361, 205] on p "Add competency" at bounding box center [413, 200] width 39 height 7
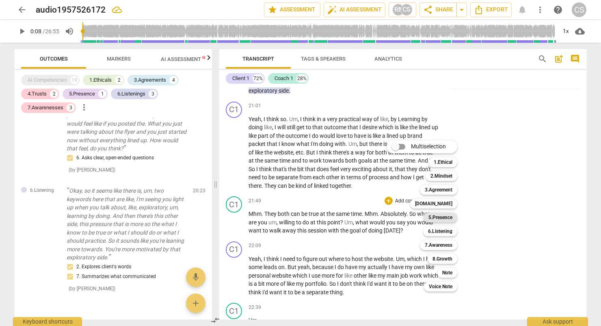
click at [361, 215] on b "5.Presence" at bounding box center [440, 217] width 24 height 10
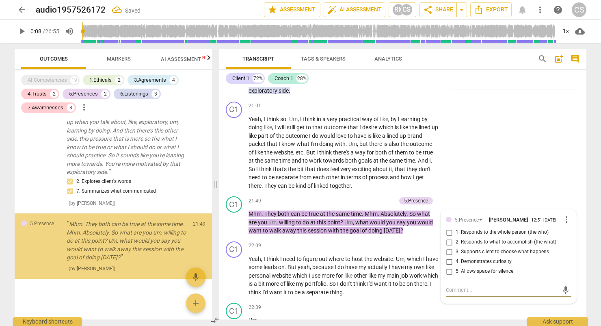
scroll to position [1416, 0]
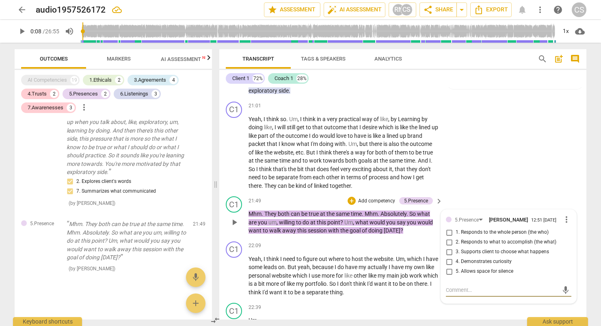
click at [361, 276] on input "5. Allows space for silence" at bounding box center [448, 271] width 13 height 10
checkbox input "true"
click at [361, 205] on p "Add competency" at bounding box center [376, 200] width 39 height 7
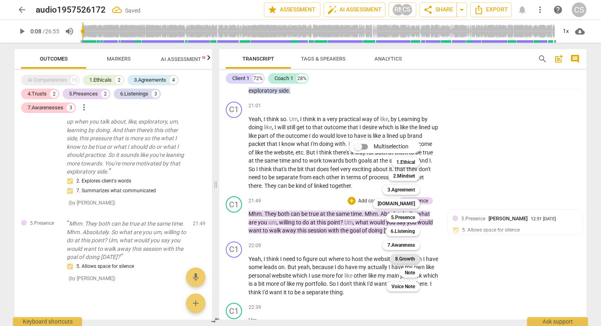
click at [361, 259] on b "8.Growth" at bounding box center [405, 259] width 20 height 10
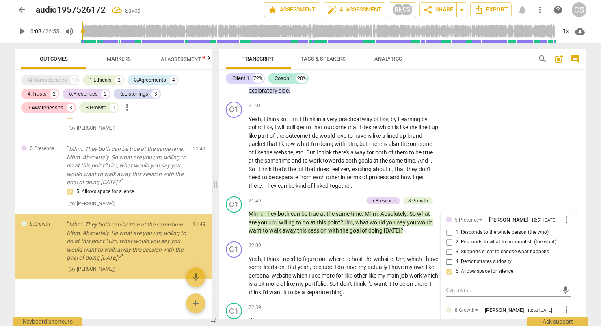
scroll to position [1491, 0]
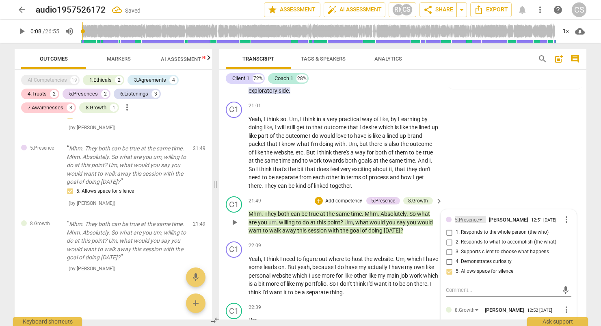
click at [361, 224] on div "5.Presence" at bounding box center [467, 220] width 24 height 8
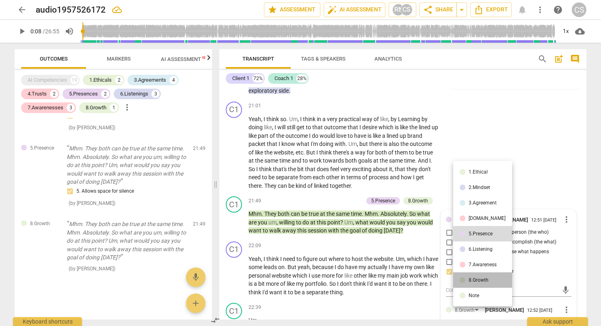
click at [361, 277] on div "8.Growth" at bounding box center [478, 279] width 20 height 5
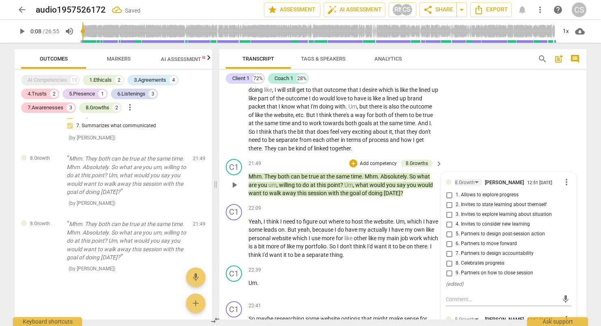
scroll to position [2790, 0]
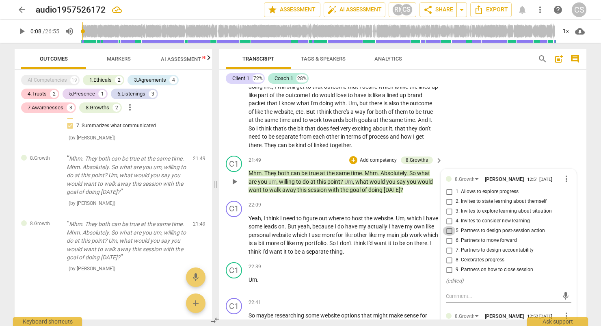
click at [361, 235] on input "5. Partners to design post-session action" at bounding box center [448, 231] width 13 height 10
checkbox input "true"
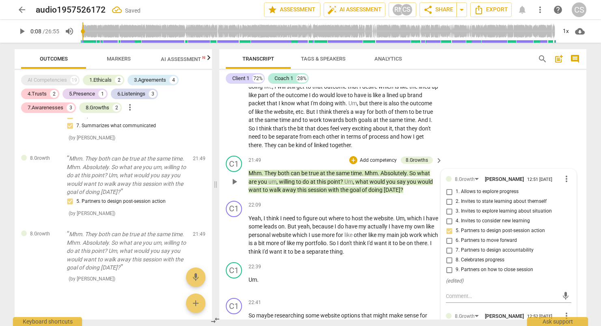
scroll to position [1491, 0]
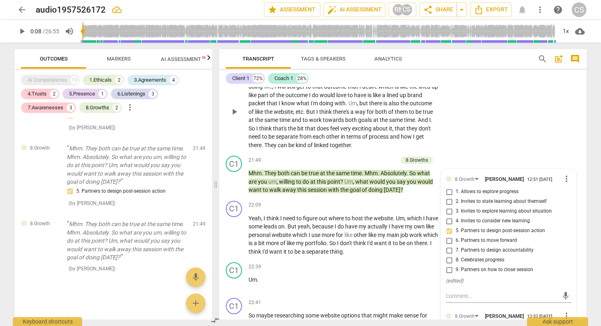
click at [361, 153] on div "C1 play_arrow pause 21:01 + Add competency keyboard_arrow_right Yeah , I think …" at bounding box center [402, 105] width 367 height 95
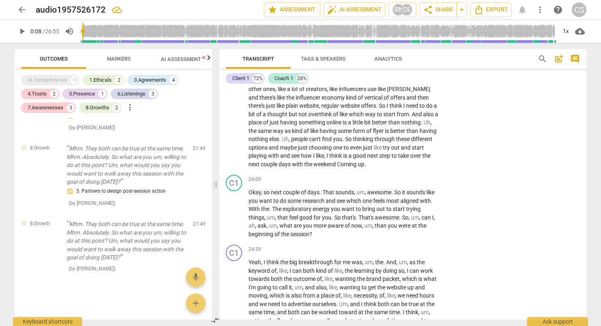
scroll to position [3074, 0]
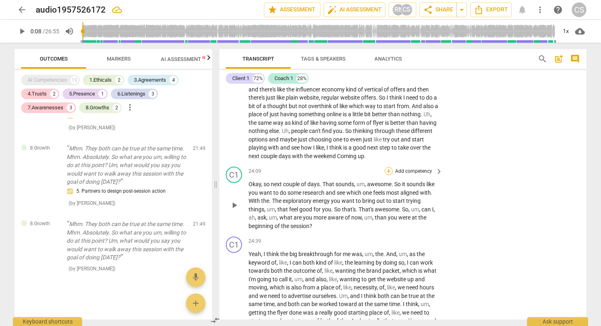
click at [361, 175] on div "+" at bounding box center [388, 171] width 8 height 8
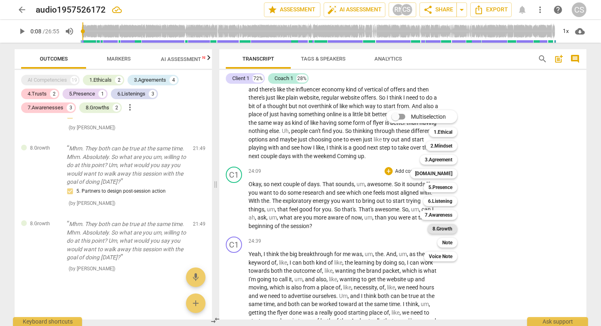
click at [361, 229] on b "8.Growth" at bounding box center [442, 229] width 20 height 10
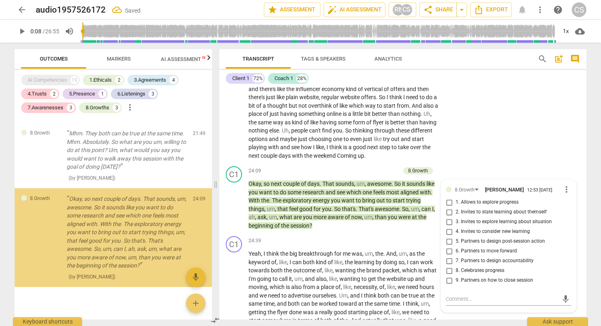
scroll to position [1590, 0]
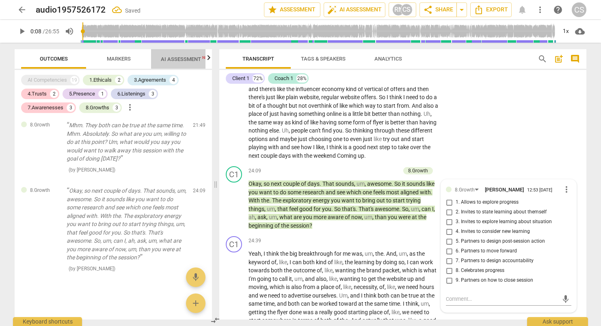
click at [190, 60] on span "AI Assessment New" at bounding box center [186, 59] width 50 height 6
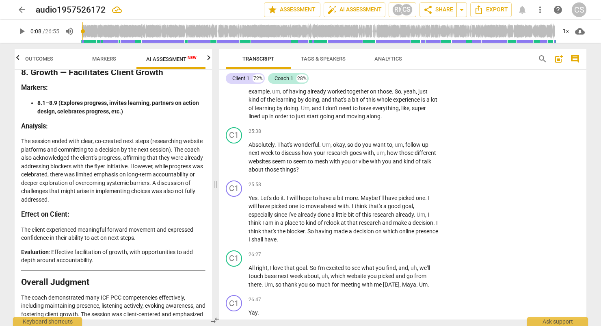
scroll to position [3318, 0]
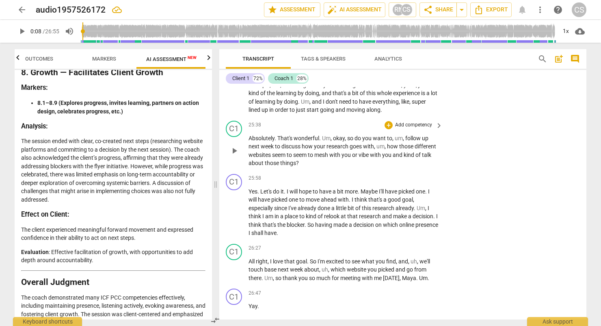
click at [361, 129] on p "Add competency" at bounding box center [413, 124] width 39 height 7
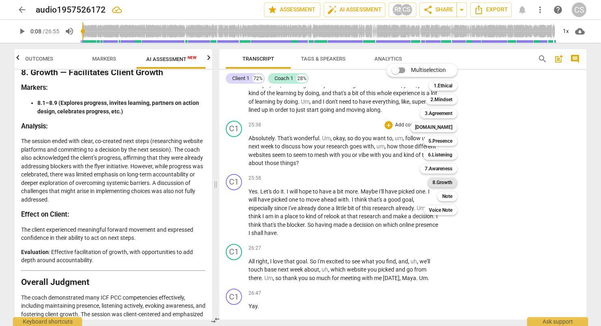
click at [361, 183] on b "8.Growth" at bounding box center [442, 182] width 20 height 10
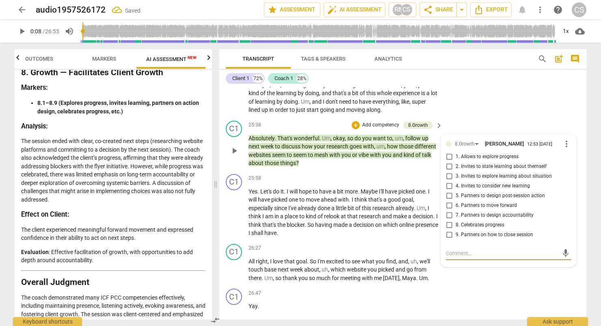
click at [361, 219] on span "7. Partners to design accountability" at bounding box center [494, 215] width 78 height 7
click at [361, 220] on input "7. Partners to design accountability" at bounding box center [448, 215] width 13 height 10
checkbox input "true"
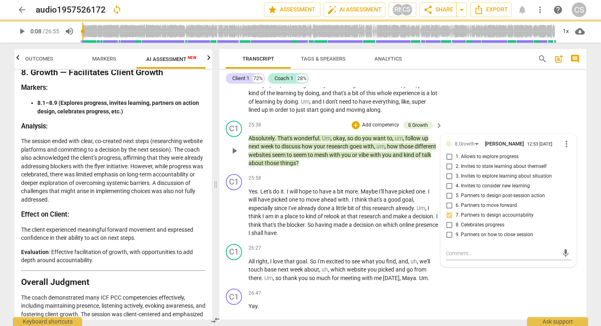
click at [361, 209] on span "6. Partners to move forward" at bounding box center [485, 205] width 61 height 7
click at [361, 210] on input "6. Partners to move forward" at bounding box center [448, 206] width 13 height 10
checkbox input "true"
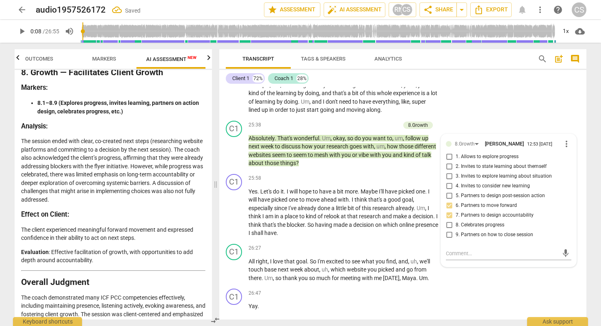
click at [361, 117] on div "C1 play_arrow pause 24:39 + Add competency keyboard_arrow_right Yeah , I think …" at bounding box center [402, 53] width 367 height 128
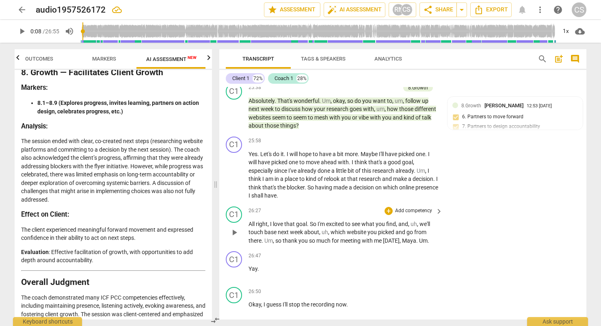
scroll to position [3358, 0]
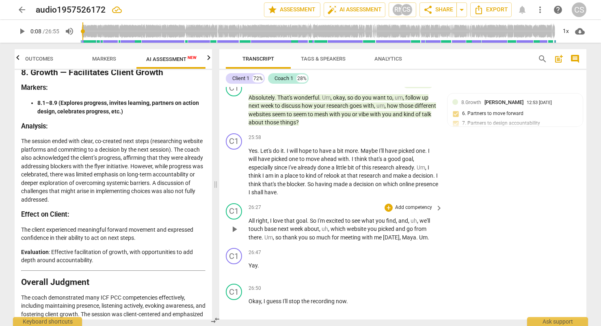
click at [361, 211] on p "Add competency" at bounding box center [413, 207] width 39 height 7
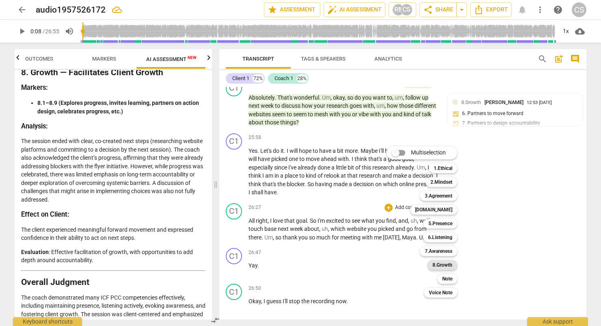
click at [361, 265] on b "8.Growth" at bounding box center [442, 265] width 20 height 10
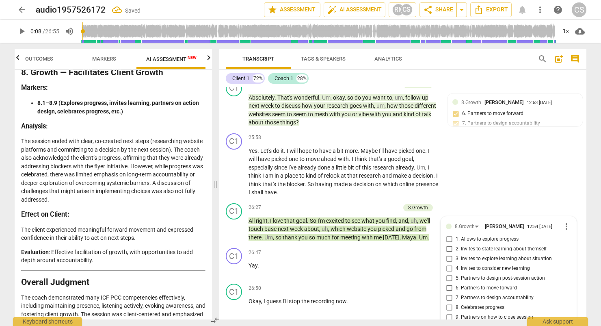
scroll to position [3434, 0]
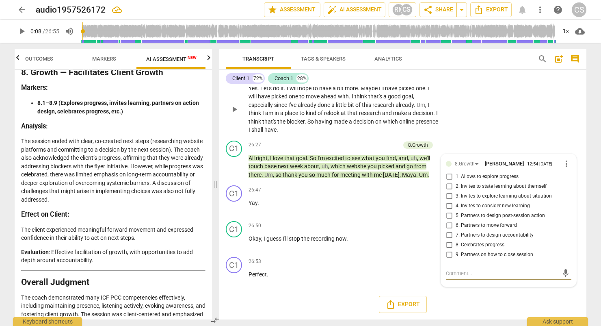
click at [361, 121] on div "C1 play_arrow pause 25:58 + Add competency keyboard_arrow_right Yes . Let's do …" at bounding box center [402, 102] width 367 height 70
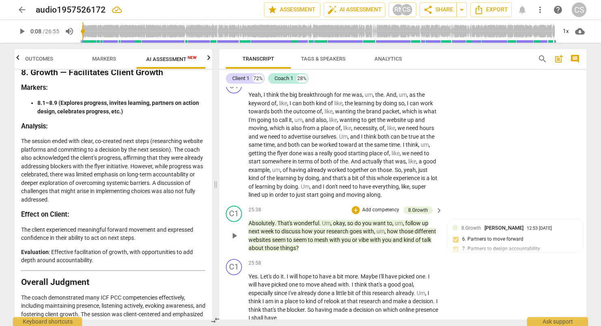
scroll to position [3110, 0]
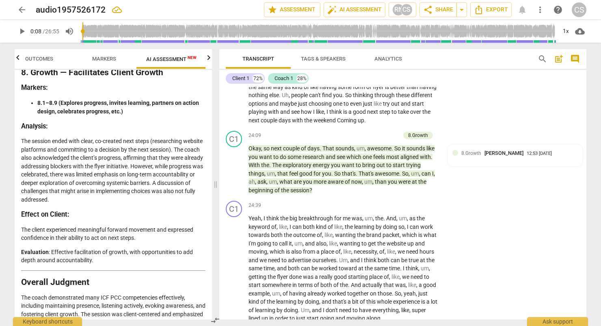
click at [114, 55] on span "Markers" at bounding box center [103, 59] width 43 height 11
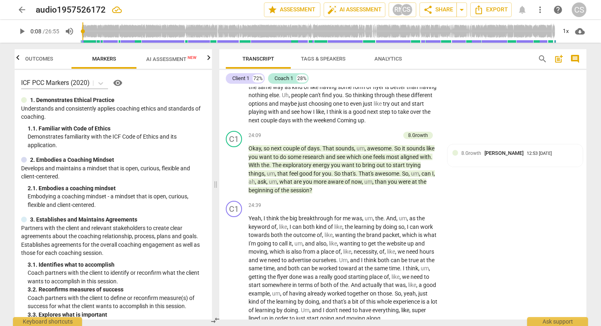
click at [69, 64] on span "Outcomes" at bounding box center [38, 59] width 65 height 11
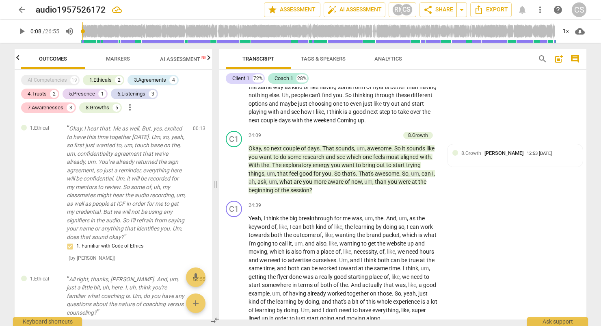
scroll to position [0, 0]
click at [105, 61] on span "Markers" at bounding box center [118, 59] width 43 height 11
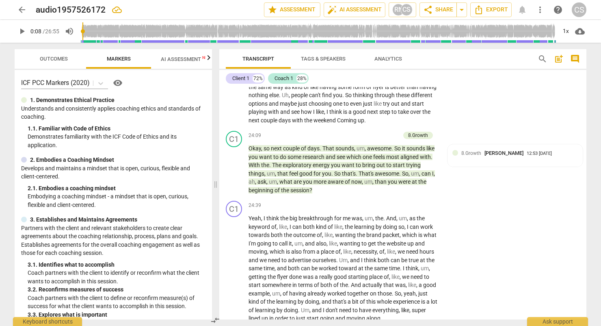
click at [70, 56] on span "Outcomes" at bounding box center [53, 59] width 47 height 11
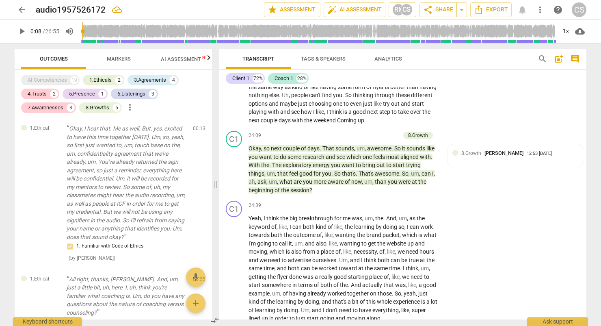
click at [124, 60] on span "Markers" at bounding box center [119, 59] width 24 height 6
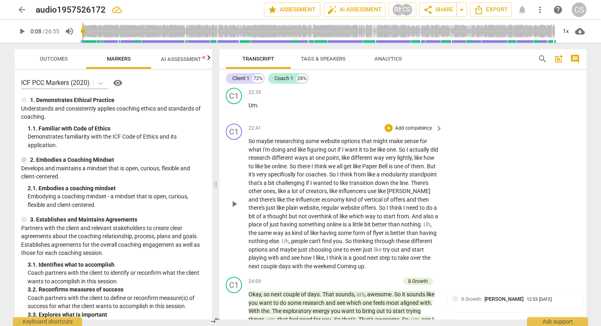
scroll to position [2947, 0]
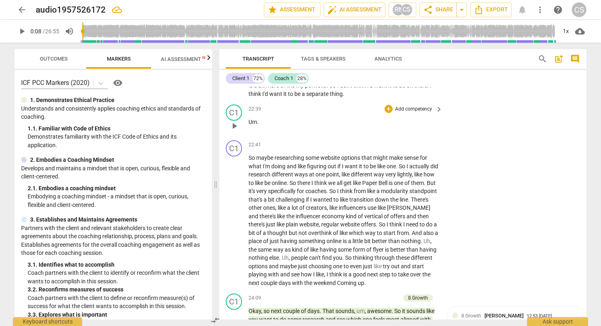
click at [361, 113] on p "Add competency" at bounding box center [413, 109] width 39 height 7
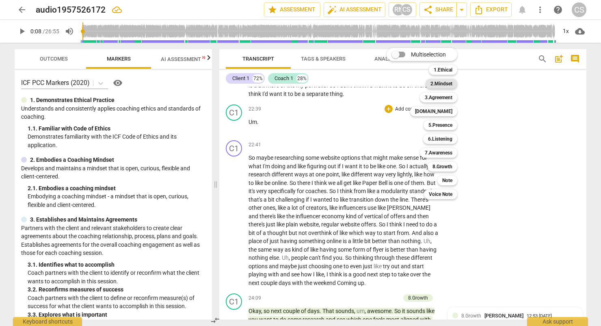
click at [361, 83] on b "2.Mindset" at bounding box center [441, 84] width 22 height 10
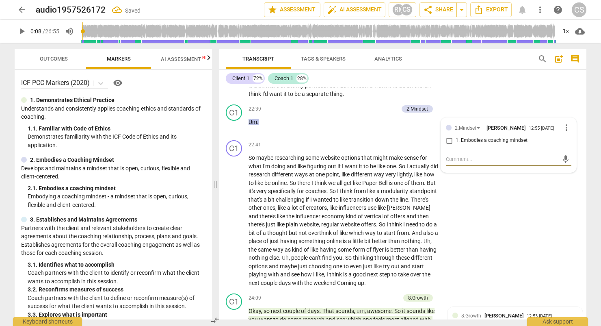
click at [361, 101] on div "C1 play_arrow pause 22:09 + Add competency keyboard_arrow_right Yeah , I think …" at bounding box center [402, 71] width 367 height 62
click at [361, 130] on span "[PERSON_NAME]" at bounding box center [505, 126] width 39 height 6
click at [361, 131] on div "2.Mindset [PERSON_NAME] 12:55 [DATE]" at bounding box center [508, 127] width 107 height 7
click at [361, 132] on span "more_vert" at bounding box center [566, 128] width 10 height 10
click at [361, 164] on li "Delete" at bounding box center [573, 158] width 28 height 15
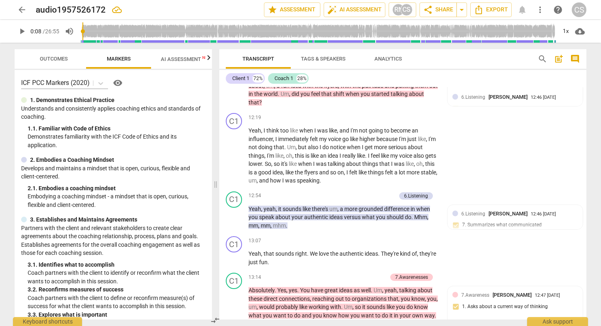
scroll to position [1567, 0]
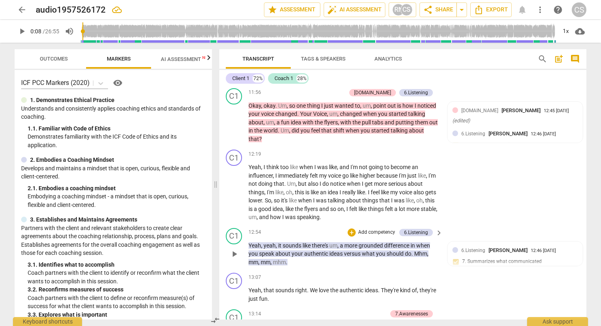
click at [361, 236] on p "Add competency" at bounding box center [376, 232] width 39 height 7
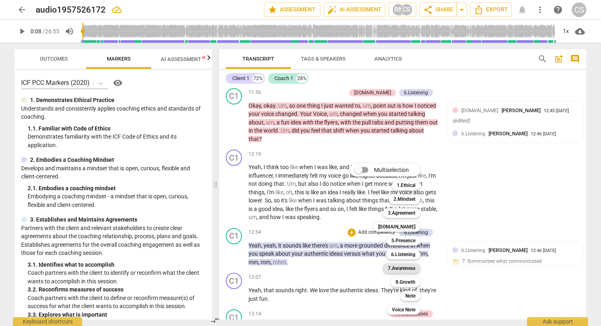
click at [361, 270] on b "7.Awareness" at bounding box center [402, 268] width 28 height 10
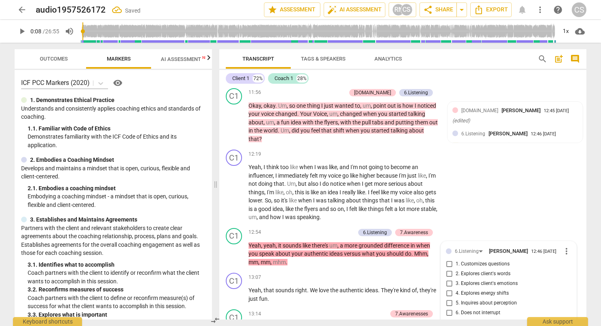
scroll to position [1715, 0]
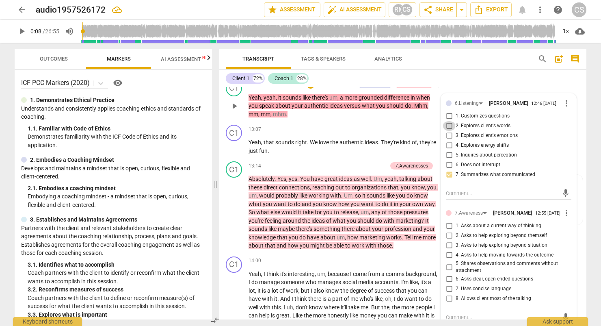
click at [361, 131] on input "2. Explores client's words" at bounding box center [448, 126] width 13 height 10
checkbox input "true"
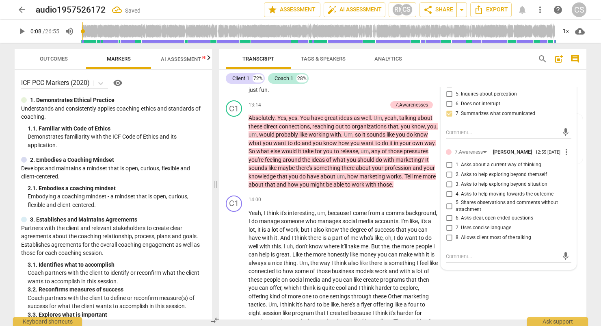
scroll to position [1796, 0]
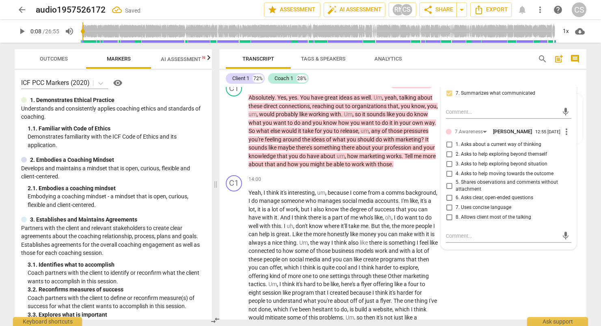
click at [361, 149] on input "1. Asks about a current way of thinking" at bounding box center [448, 145] width 13 height 10
checkbox input "true"
click at [361, 281] on div "C1 play_arrow pause 14:00 + Add competency keyboard_arrow_right Yeah , I think …" at bounding box center [402, 282] width 367 height 220
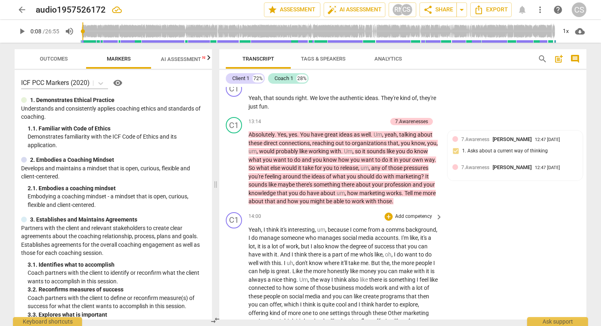
scroll to position [1755, 0]
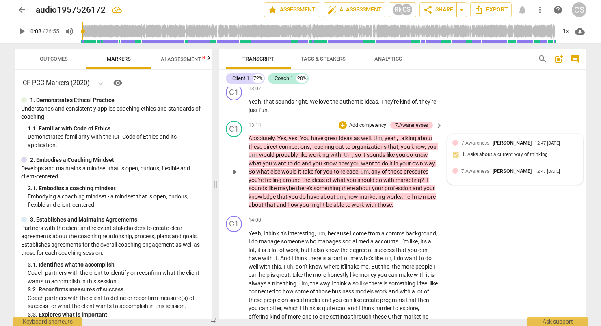
click at [361, 184] on div "7.Awareness [PERSON_NAME] 12:47 [DATE] 1. Asks about a current way of thinking …" at bounding box center [514, 159] width 135 height 50
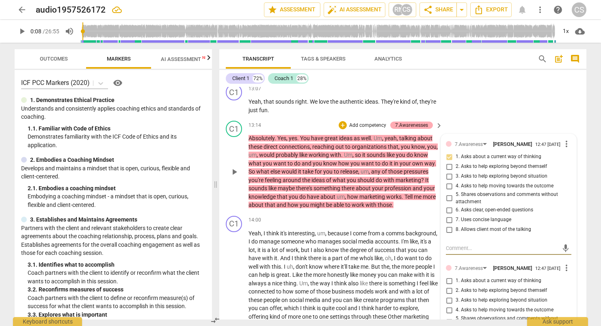
click at [361, 129] on div "7.Awarenesses" at bounding box center [411, 124] width 33 height 7
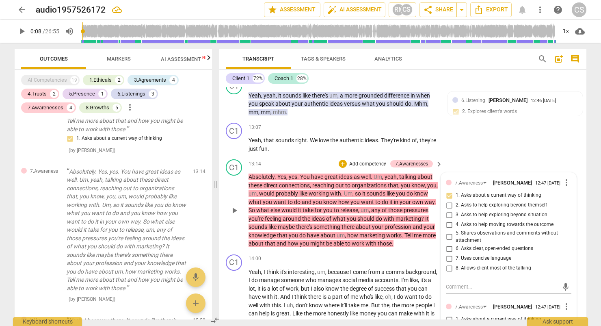
scroll to position [1715, 0]
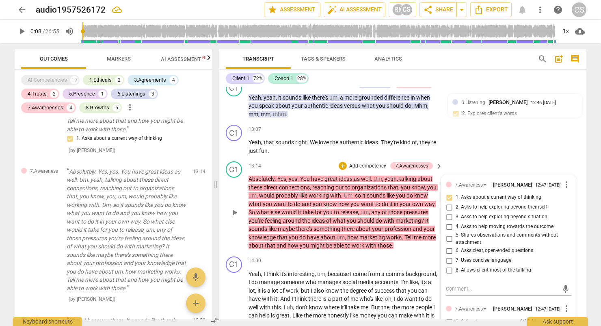
click at [361, 170] on p "Add competency" at bounding box center [367, 165] width 39 height 7
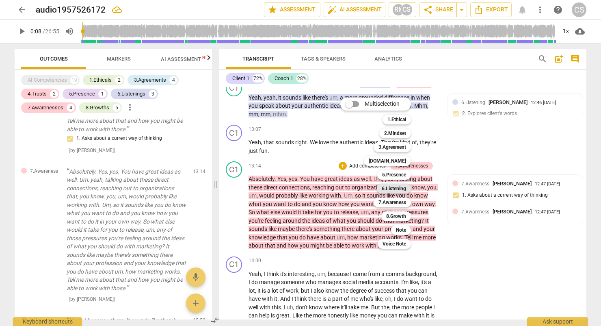
click at [361, 185] on b "6.Listening" at bounding box center [394, 188] width 24 height 10
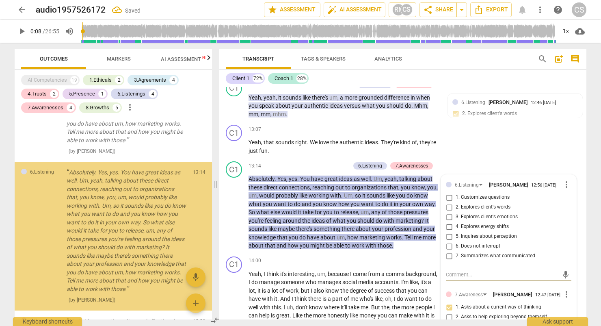
scroll to position [1209, 0]
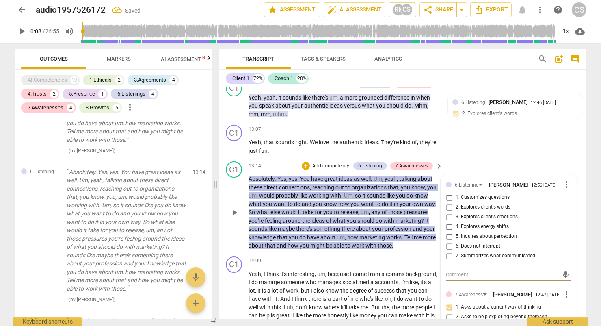
click at [361, 212] on input "2. Explores client's words" at bounding box center [448, 207] width 13 height 10
checkbox input "true"
click at [361, 158] on div "C1 play_arrow pause 13:07 + Add competency keyboard_arrow_right Yeah , that sou…" at bounding box center [402, 139] width 367 height 37
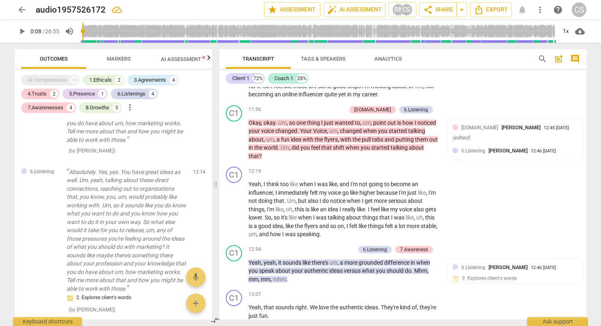
scroll to position [1552, 0]
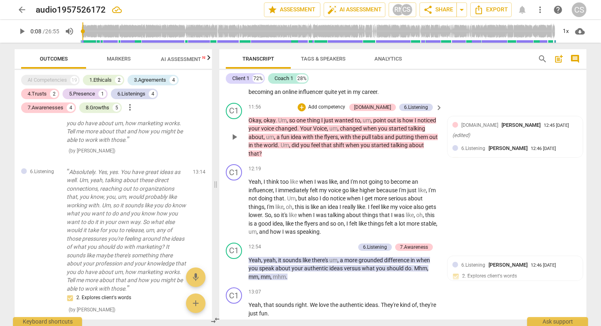
click at [361, 148] on span "about" at bounding box center [416, 145] width 15 height 6
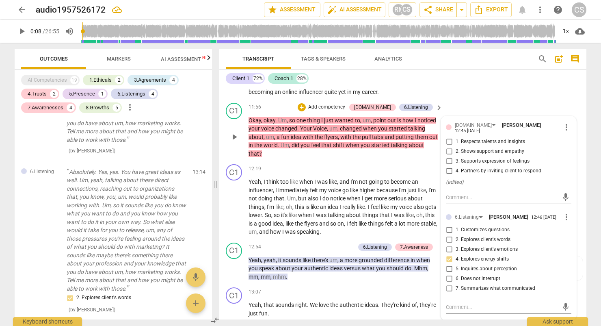
click at [346, 111] on p "Add competency" at bounding box center [326, 107] width 39 height 7
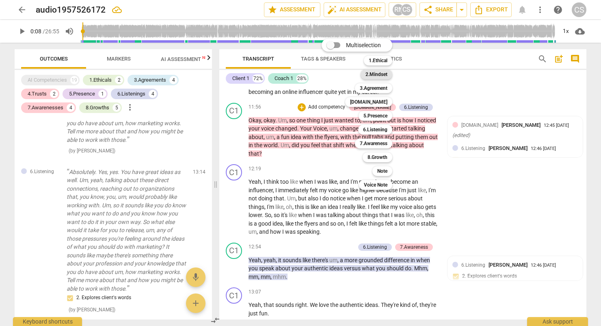
click at [361, 78] on b "2.Mindset" at bounding box center [376, 74] width 22 height 10
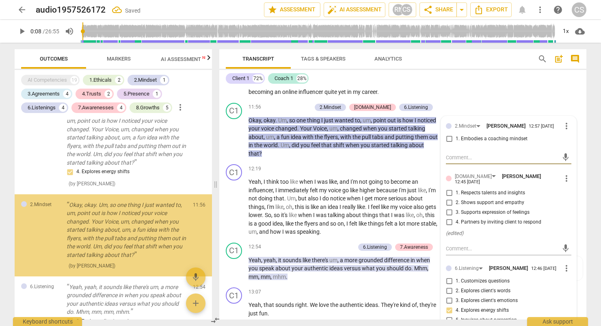
scroll to position [724, 0]
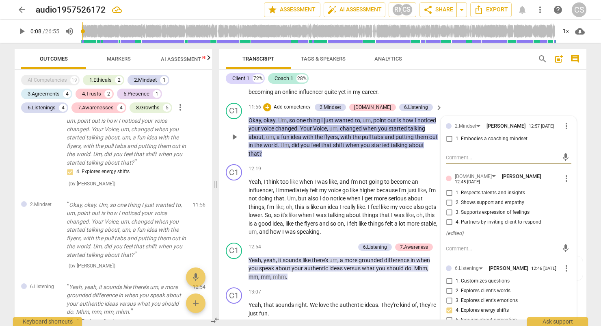
click at [361, 144] on input "1. Embodies a coaching mindset" at bounding box center [448, 139] width 13 height 10
checkbox input "true"
click at [361, 112] on div "C1 play_arrow pause 11:56 + Add competency 2.Mindset [DOMAIN_NAME] 6.Listening …" at bounding box center [402, 130] width 367 height 62
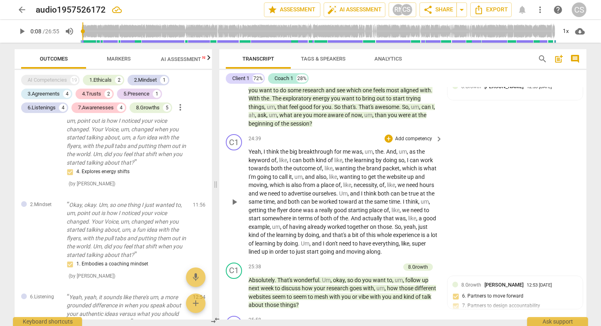
scroll to position [3434, 0]
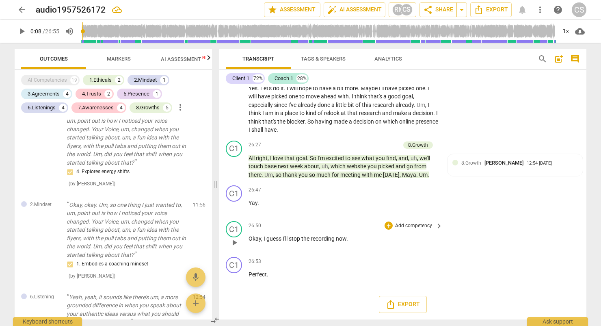
type input "9"
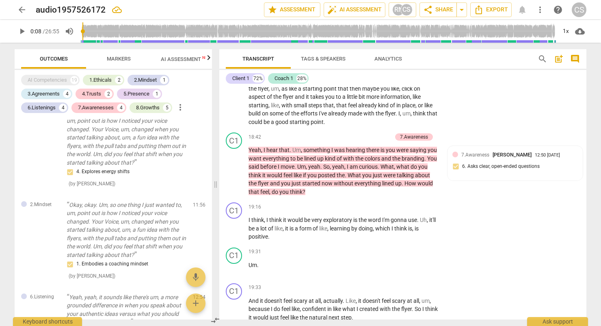
scroll to position [2338, 0]
click at [361, 56] on span "comment" at bounding box center [575, 59] width 10 height 10
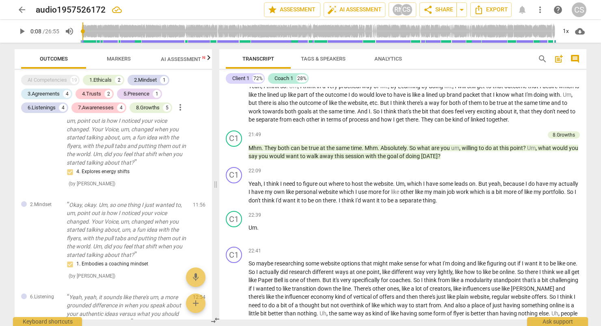
scroll to position [558, 0]
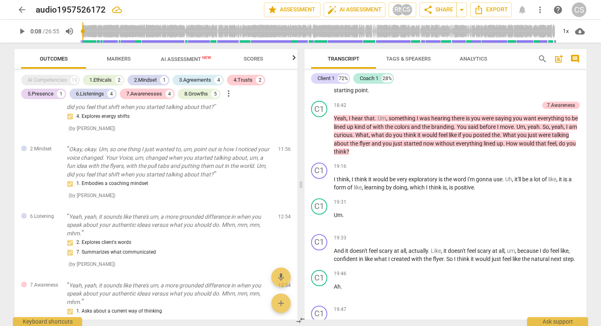
click at [361, 30] on span "cloud_download" at bounding box center [580, 31] width 10 height 10
click at [361, 11] on div at bounding box center [300, 163] width 601 height 326
click at [361, 11] on span "Export" at bounding box center [491, 10] width 34 height 10
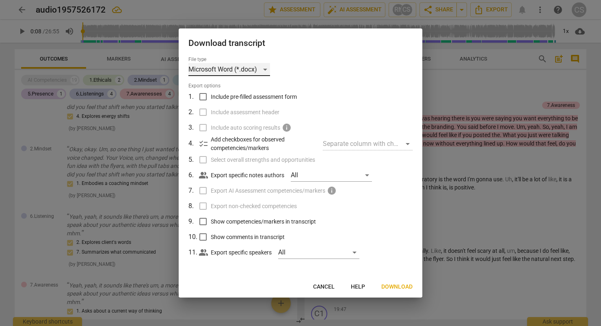
click at [266, 73] on div "Microsoft Word (*.docx)" at bounding box center [229, 69] width 82 height 13
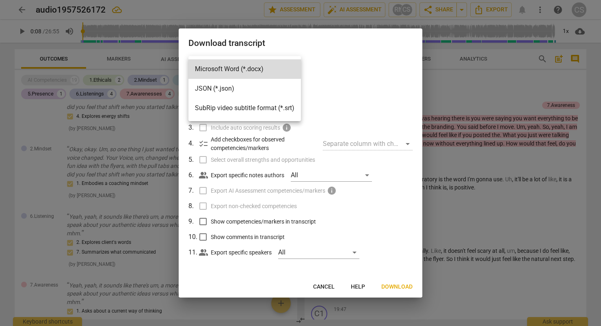
click at [332, 71] on div at bounding box center [300, 163] width 601 height 326
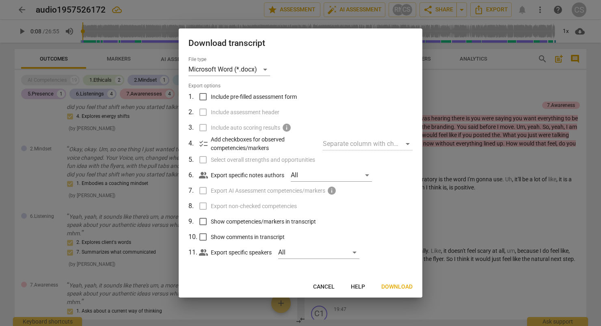
click at [361, 97] on div at bounding box center [300, 163] width 601 height 326
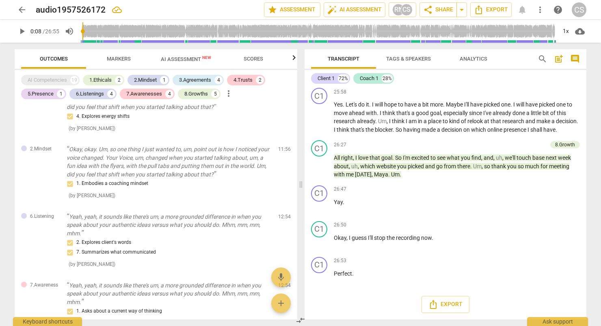
scroll to position [2866, 0]
click at [361, 225] on p "Add competency" at bounding box center [560, 224] width 39 height 7
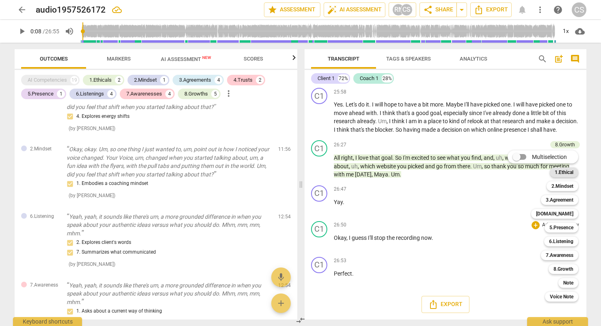
click at [361, 174] on b "1.Ethical" at bounding box center [564, 172] width 19 height 10
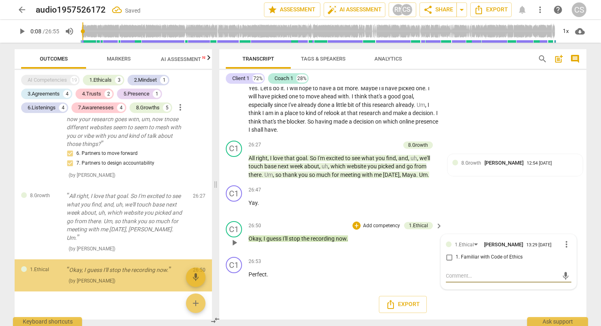
scroll to position [2109, 0]
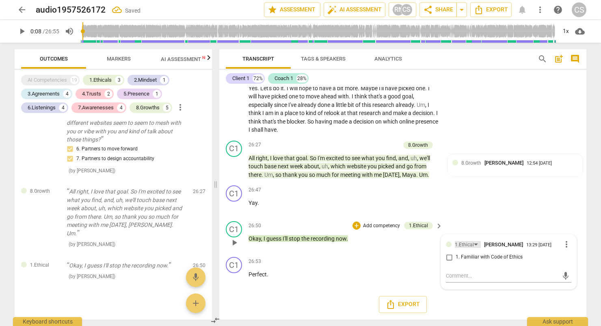
click at [361, 245] on div "1.Ethical" at bounding box center [464, 245] width 19 height 8
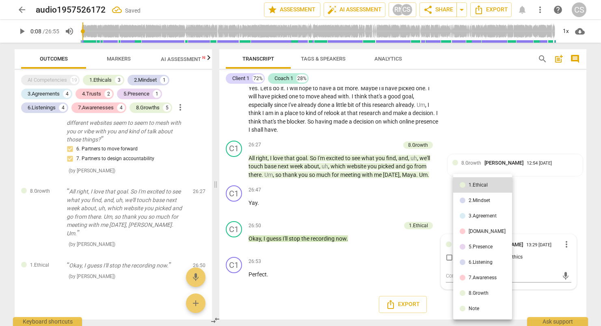
click at [361, 263] on div "6.Listening" at bounding box center [480, 261] width 24 height 5
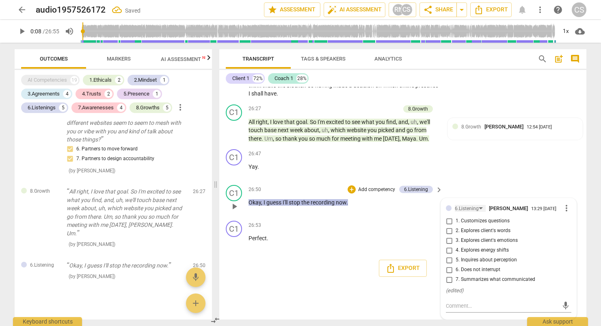
scroll to position [3474, 0]
click at [361, 205] on div "6.Listening" at bounding box center [470, 208] width 31 height 7
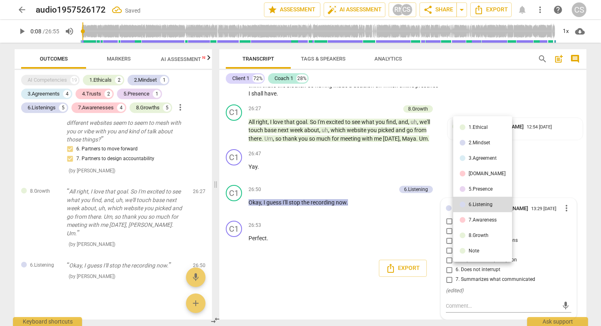
click at [361, 241] on li "8.Growth" at bounding box center [482, 234] width 59 height 15
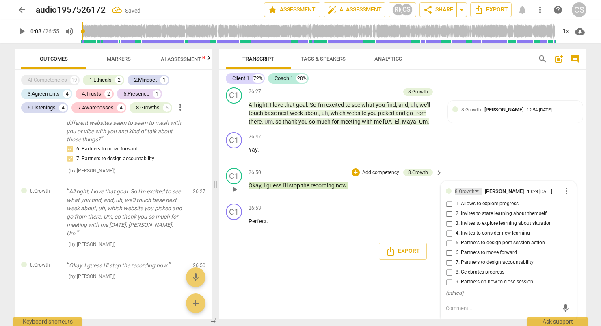
click at [361, 194] on div "8.Growth" at bounding box center [468, 191] width 27 height 7
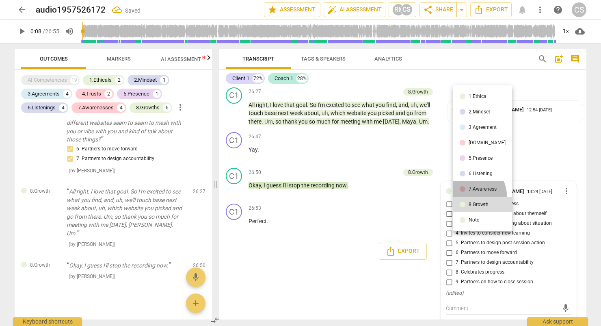
click at [361, 194] on li "7.Awareness" at bounding box center [482, 188] width 59 height 15
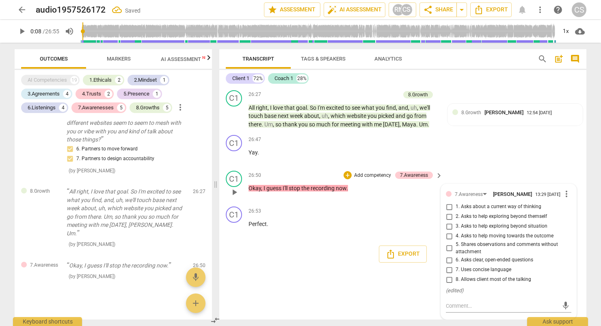
click at [361, 284] on input "8. Allows client most of the talking" at bounding box center [448, 279] width 13 height 10
checkbox input "true"
click at [361, 179] on div "C1 play_arrow pause 26:50 + Add competency 7.Awareness keyboard_arrow_right Oka…" at bounding box center [402, 185] width 367 height 36
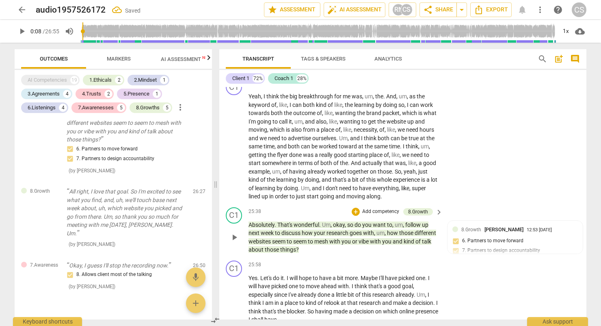
scroll to position [3434, 0]
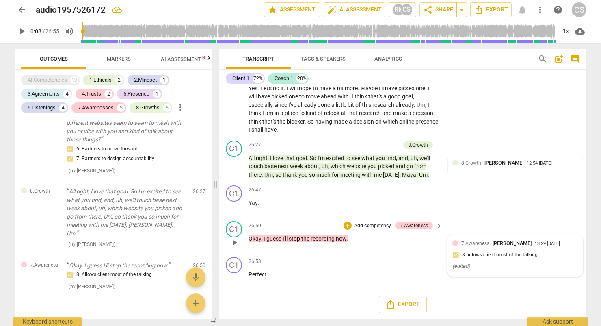
click at [361, 245] on div "13:29 [DATE]" at bounding box center [547, 243] width 25 height 5
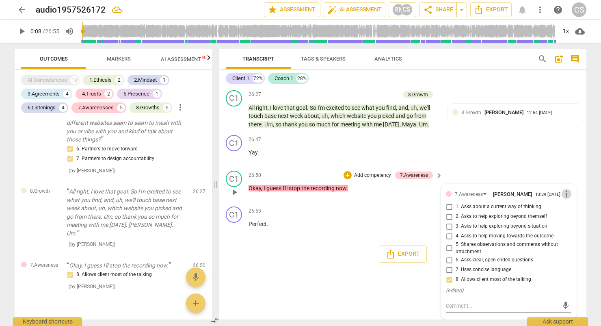
click at [361, 191] on span "more_vert" at bounding box center [566, 194] width 10 height 10
click at [361, 214] on li "Delete" at bounding box center [573, 207] width 28 height 15
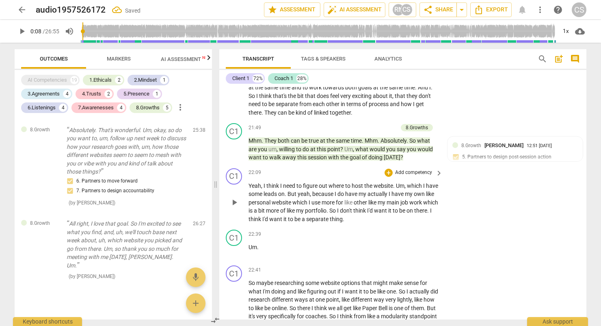
scroll to position [2785, 0]
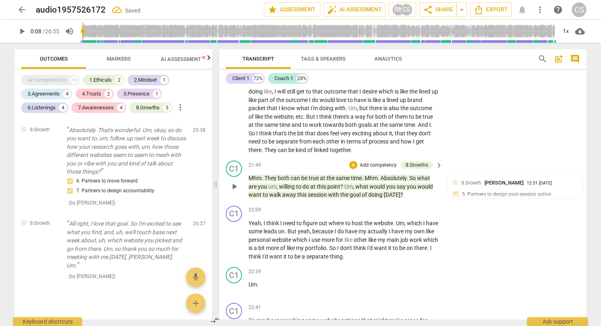
click at [361, 169] on p "Add competency" at bounding box center [378, 165] width 39 height 7
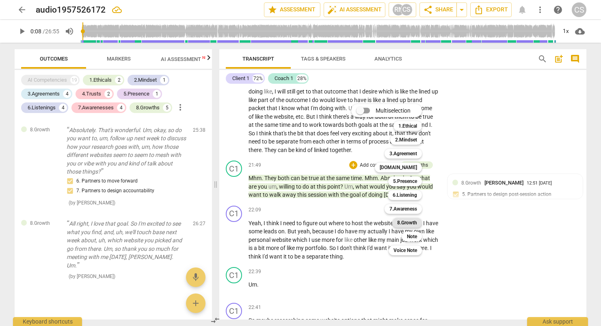
click at [361, 224] on b "8.Growth" at bounding box center [407, 223] width 20 height 10
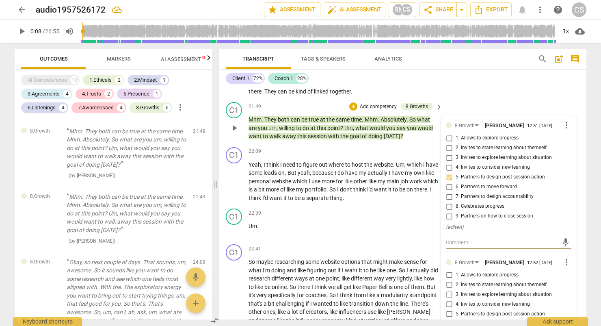
scroll to position [2828, 0]
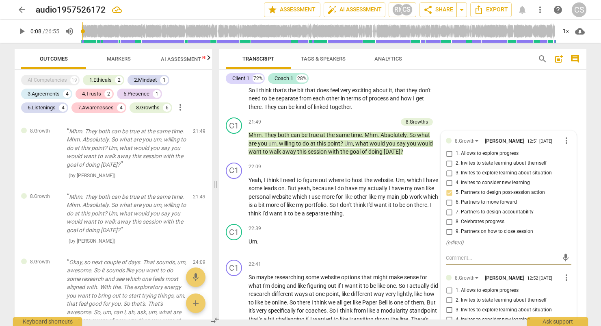
click at [361, 114] on div "C1 play_arrow pause 21:01 + Add competency keyboard_arrow_right Yeah , I think …" at bounding box center [402, 66] width 367 height 95
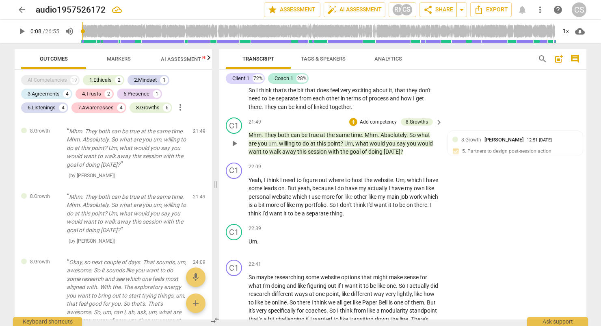
click at [361, 126] on p "Add competency" at bounding box center [378, 122] width 39 height 7
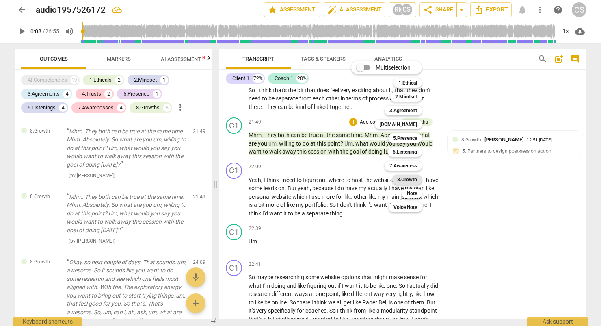
click at [361, 177] on b "8.Growth" at bounding box center [407, 180] width 20 height 10
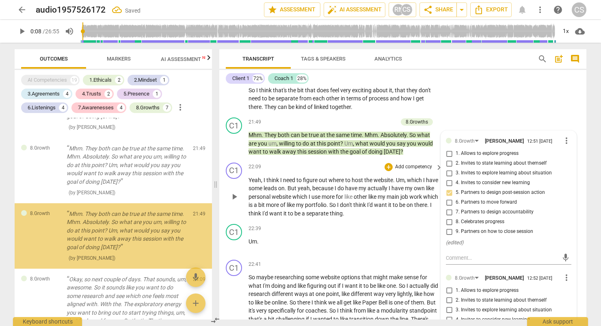
scroll to position [1977, 0]
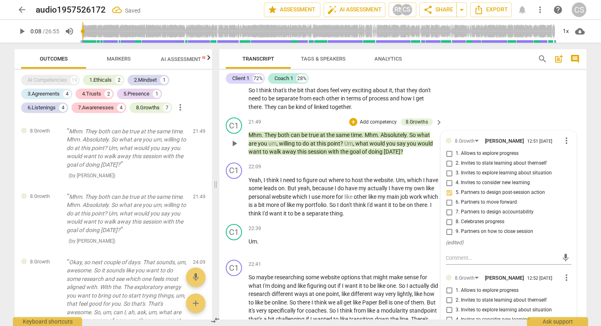
click at [361, 126] on p "Add competency" at bounding box center [378, 122] width 39 height 7
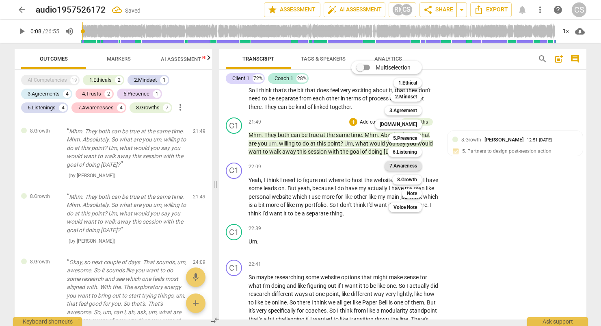
click at [361, 168] on b "7.Awareness" at bounding box center [403, 166] width 28 height 10
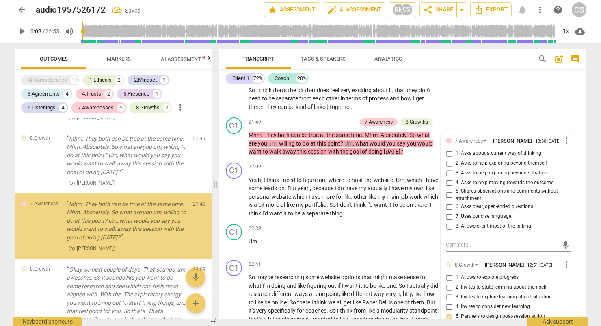
scroll to position [2042, 0]
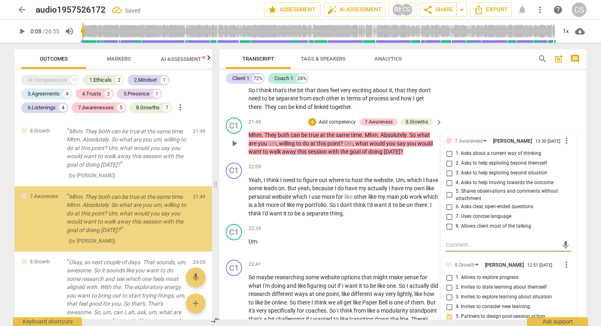
click at [361, 231] on input "8. Allows client most of the talking" at bounding box center [448, 226] width 13 height 10
checkbox input "true"
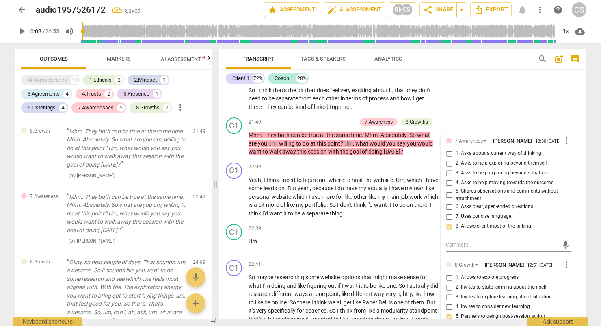
click at [361, 114] on div "C1 play_arrow pause 21:01 + Add competency keyboard_arrow_right Yeah , I think …" at bounding box center [402, 66] width 367 height 95
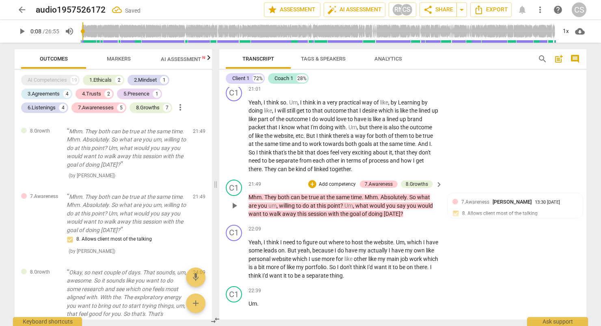
scroll to position [2747, 0]
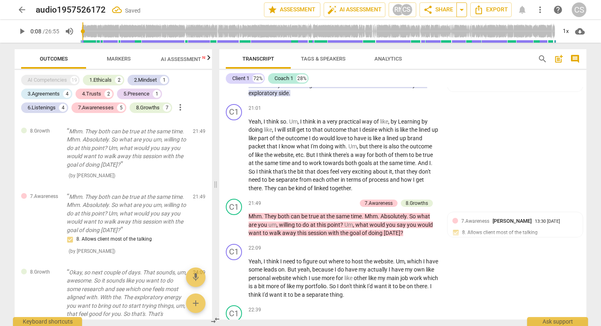
click at [361, 11] on span "arrow_drop_down" at bounding box center [462, 10] width 10 height 10
click at [361, 24] on span "Available only to you" at bounding box center [426, 23] width 46 height 7
click at [361, 11] on span "share Share" at bounding box center [438, 10] width 30 height 10
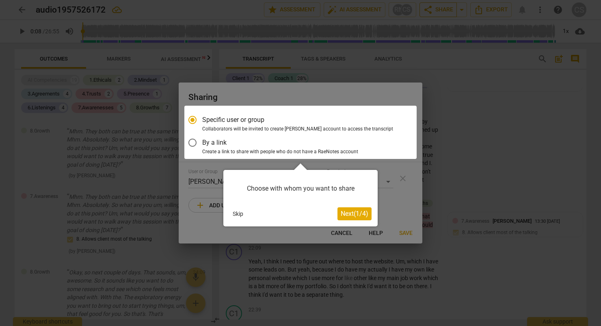
scroll to position [0, 0]
click at [361, 136] on div at bounding box center [300, 163] width 601 height 326
click at [234, 216] on button "Skip" at bounding box center [237, 214] width 17 height 12
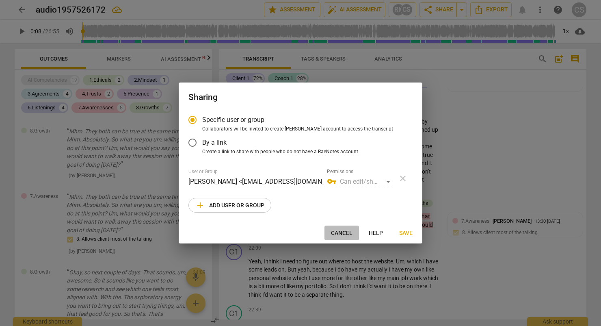
click at [350, 236] on span "Cancel" at bounding box center [342, 233] width 22 height 8
radio input "false"
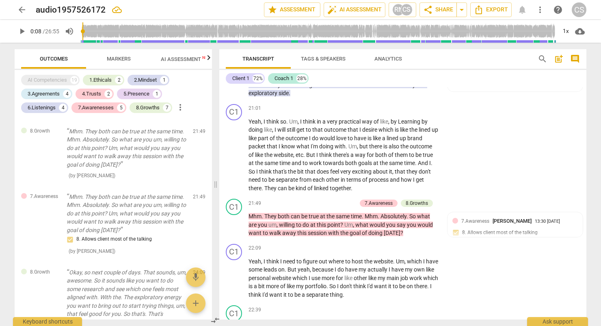
click at [361, 35] on span "cloud_download" at bounding box center [580, 31] width 10 height 10
click at [361, 14] on div at bounding box center [300, 163] width 601 height 326
click at [361, 13] on span "Export" at bounding box center [491, 10] width 34 height 10
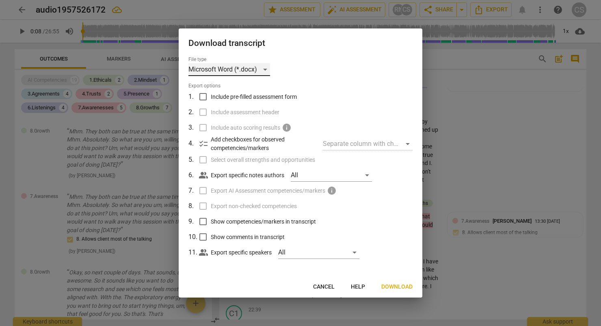
click at [266, 69] on div "Microsoft Word (*.docx)" at bounding box center [229, 69] width 82 height 13
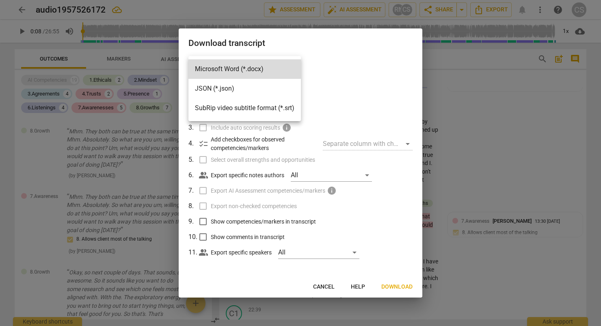
click at [361, 66] on div at bounding box center [300, 163] width 601 height 326
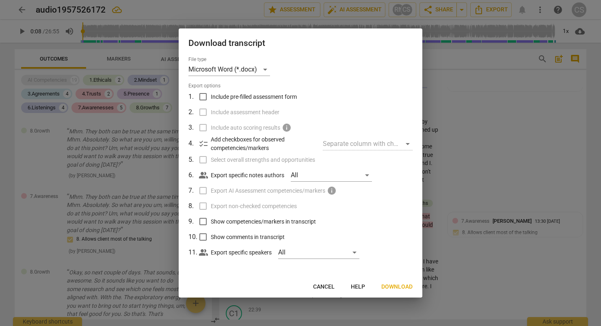
click at [361, 138] on div at bounding box center [300, 163] width 601 height 326
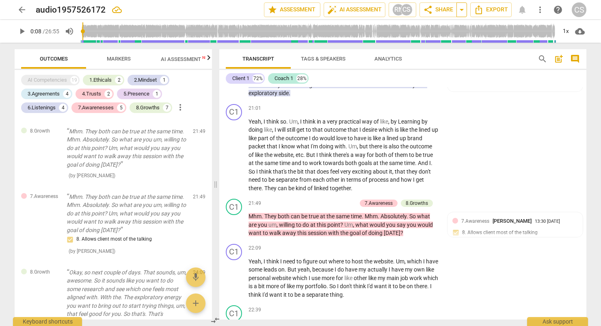
click at [361, 9] on span "arrow_drop_down" at bounding box center [462, 10] width 10 height 10
click at [361, 9] on span "share Share" at bounding box center [438, 10] width 30 height 10
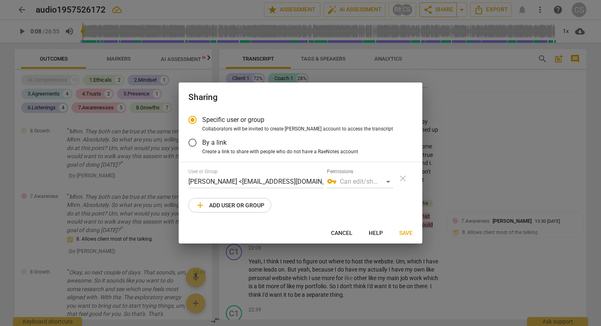
radio input "false"
click at [361, 183] on div "vpn_key Can edit/share" at bounding box center [360, 181] width 66 height 13
click at [361, 180] on div "vpn_key Can edit/share" at bounding box center [360, 181] width 66 height 13
click at [359, 181] on div "vpn_key Can edit/share" at bounding box center [360, 181] width 66 height 13
click at [190, 139] on input "By a link" at bounding box center [192, 142] width 19 height 19
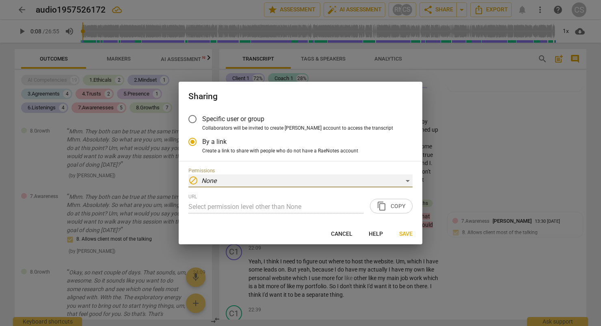
click at [361, 177] on div "block None" at bounding box center [300, 180] width 224 height 13
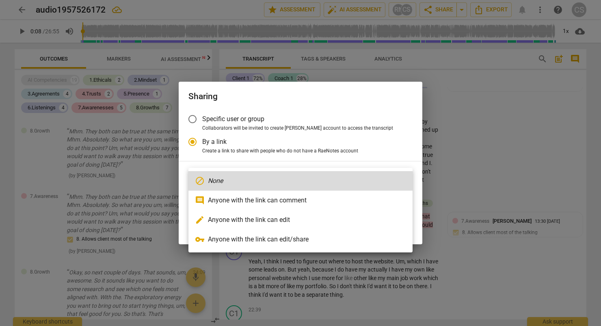
click at [242, 216] on li "edit Anyone with the link can edit" at bounding box center [300, 219] width 224 height 19
radio input "false"
type input "[URL][DOMAIN_NAME]"
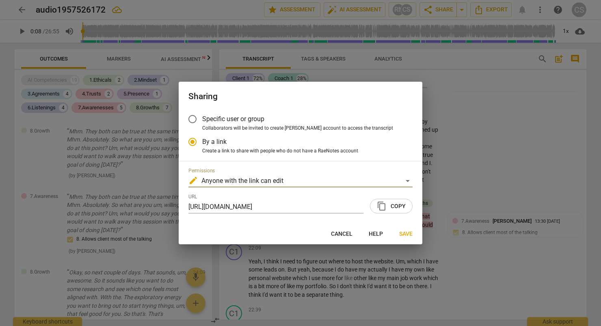
click at [361, 209] on span "content_copy Copy" at bounding box center [391, 206] width 29 height 10
click at [361, 232] on span "Save" at bounding box center [405, 234] width 13 height 8
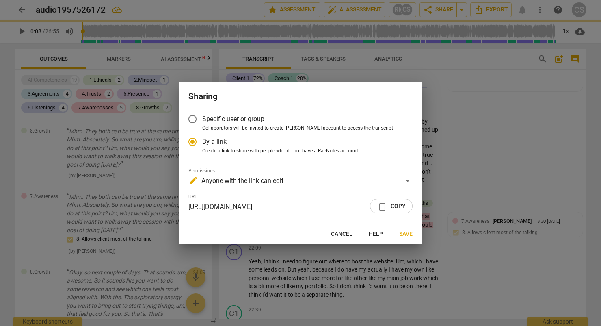
radio input "false"
